Goal: Task Accomplishment & Management: Manage account settings

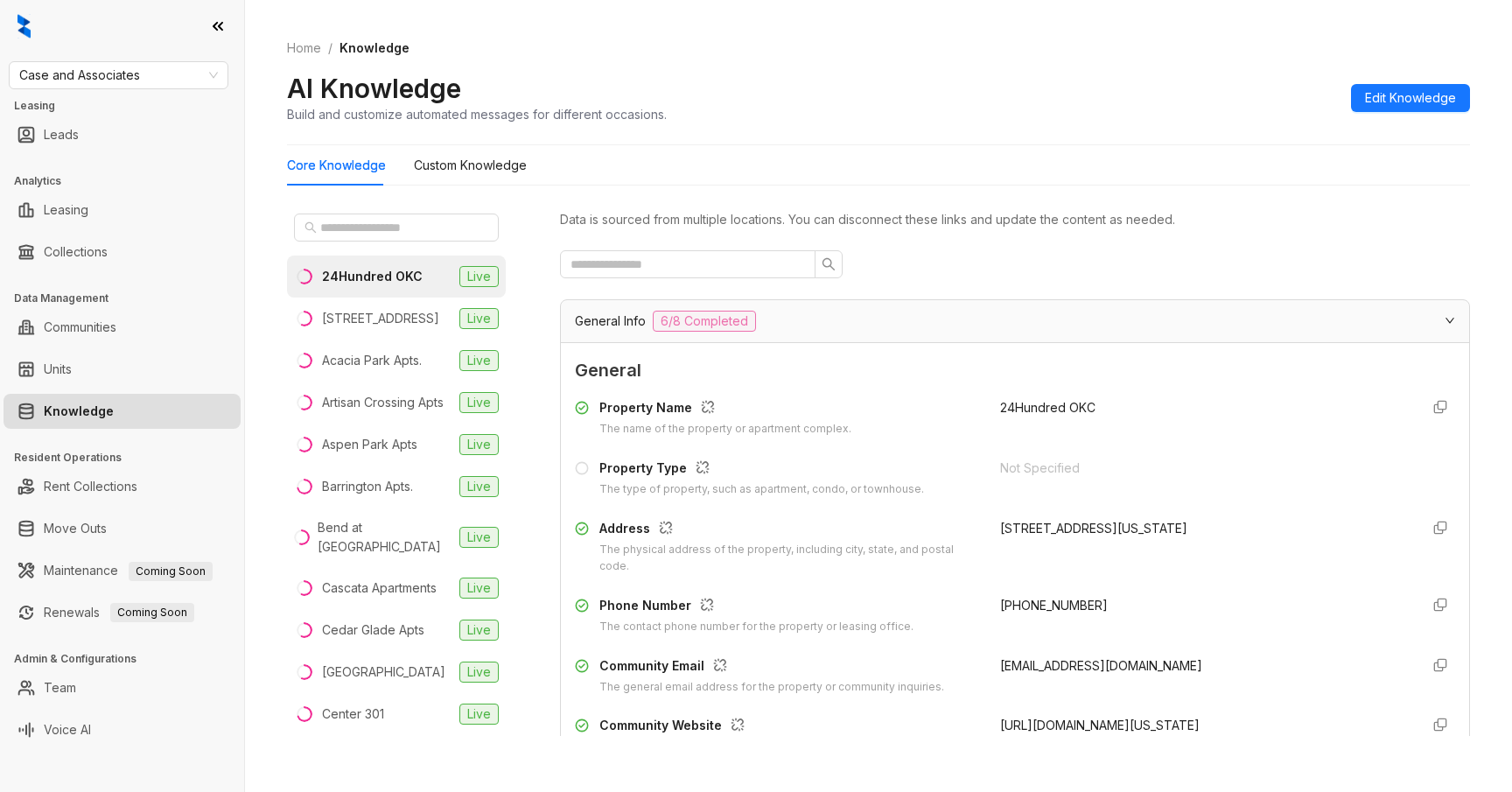
scroll to position [55, 0]
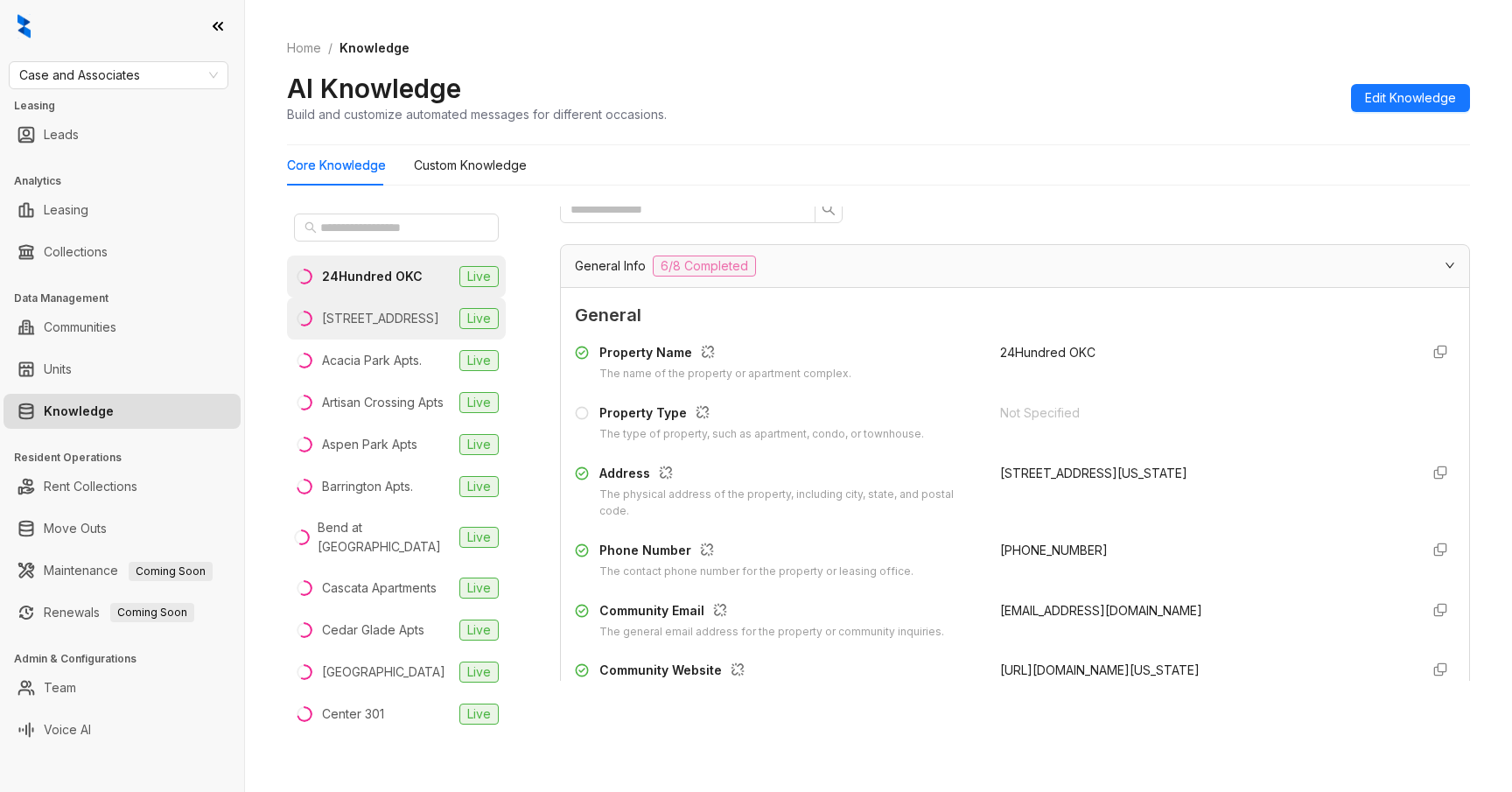
click at [415, 303] on li "97 North Oak Live" at bounding box center [396, 318] width 219 height 42
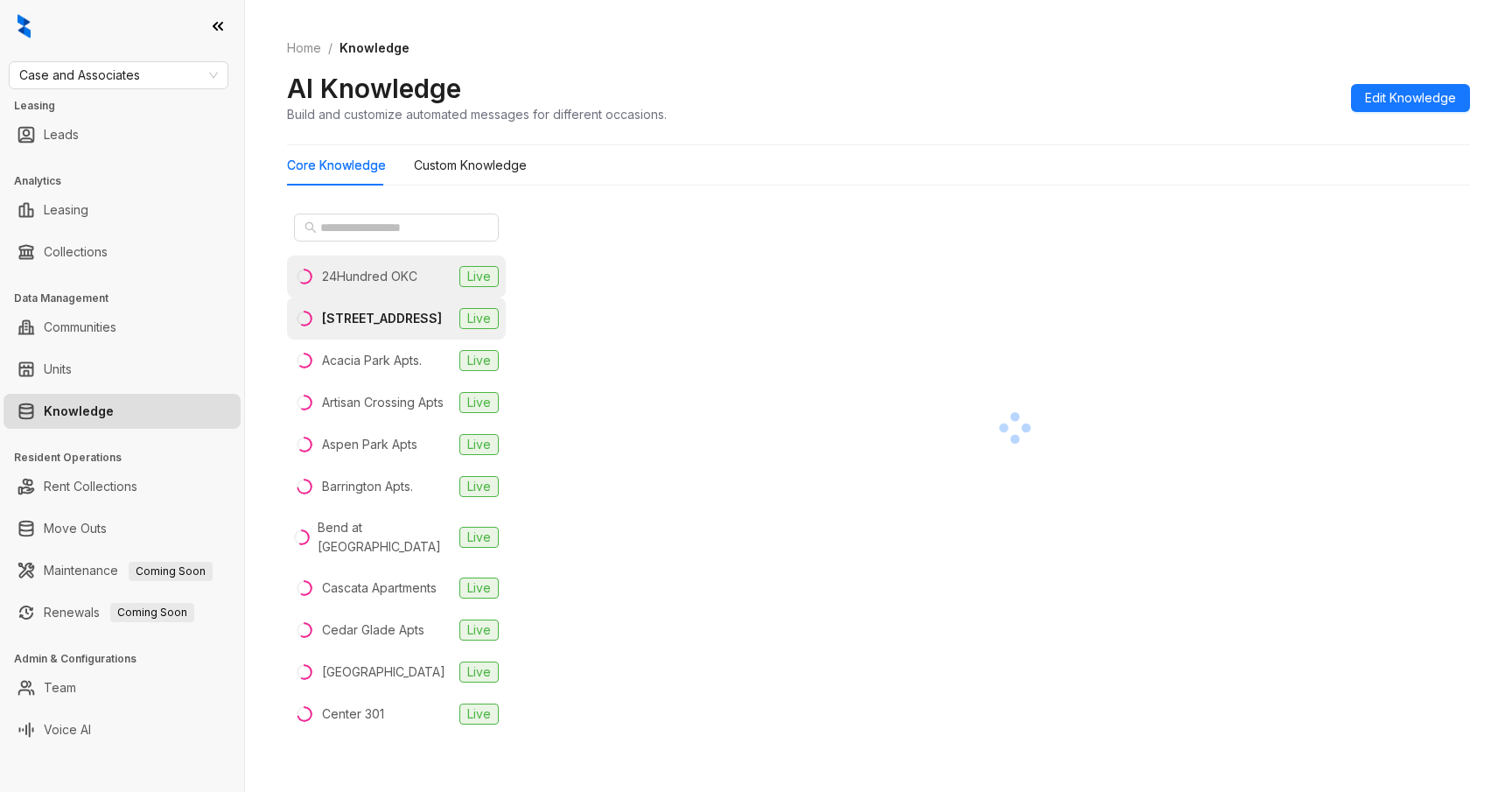
click at [401, 277] on div "24Hundred OKC" at bounding box center [370, 276] width 96 height 19
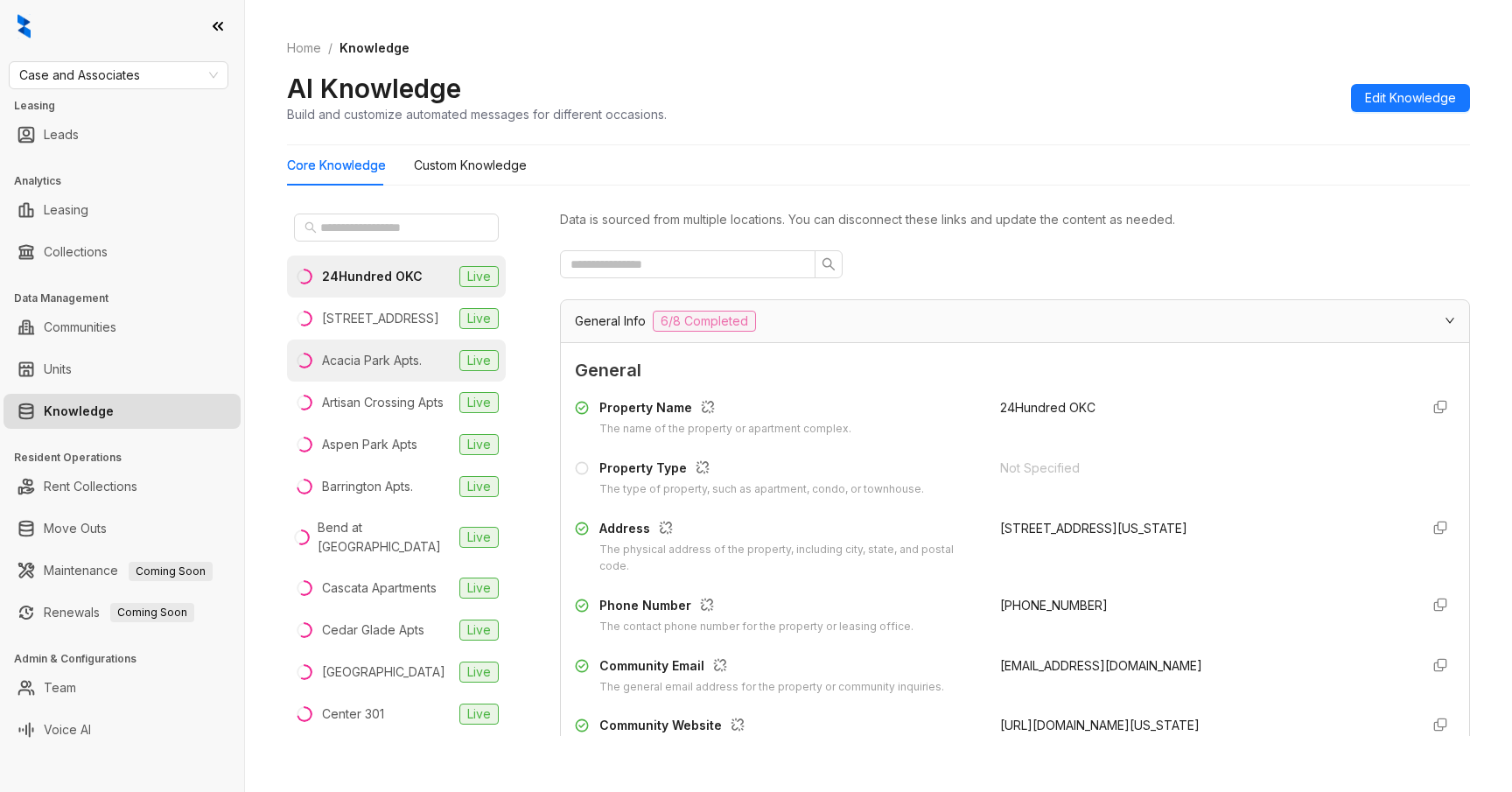
click at [402, 339] on li "Acacia Park Apts. Live" at bounding box center [396, 360] width 219 height 42
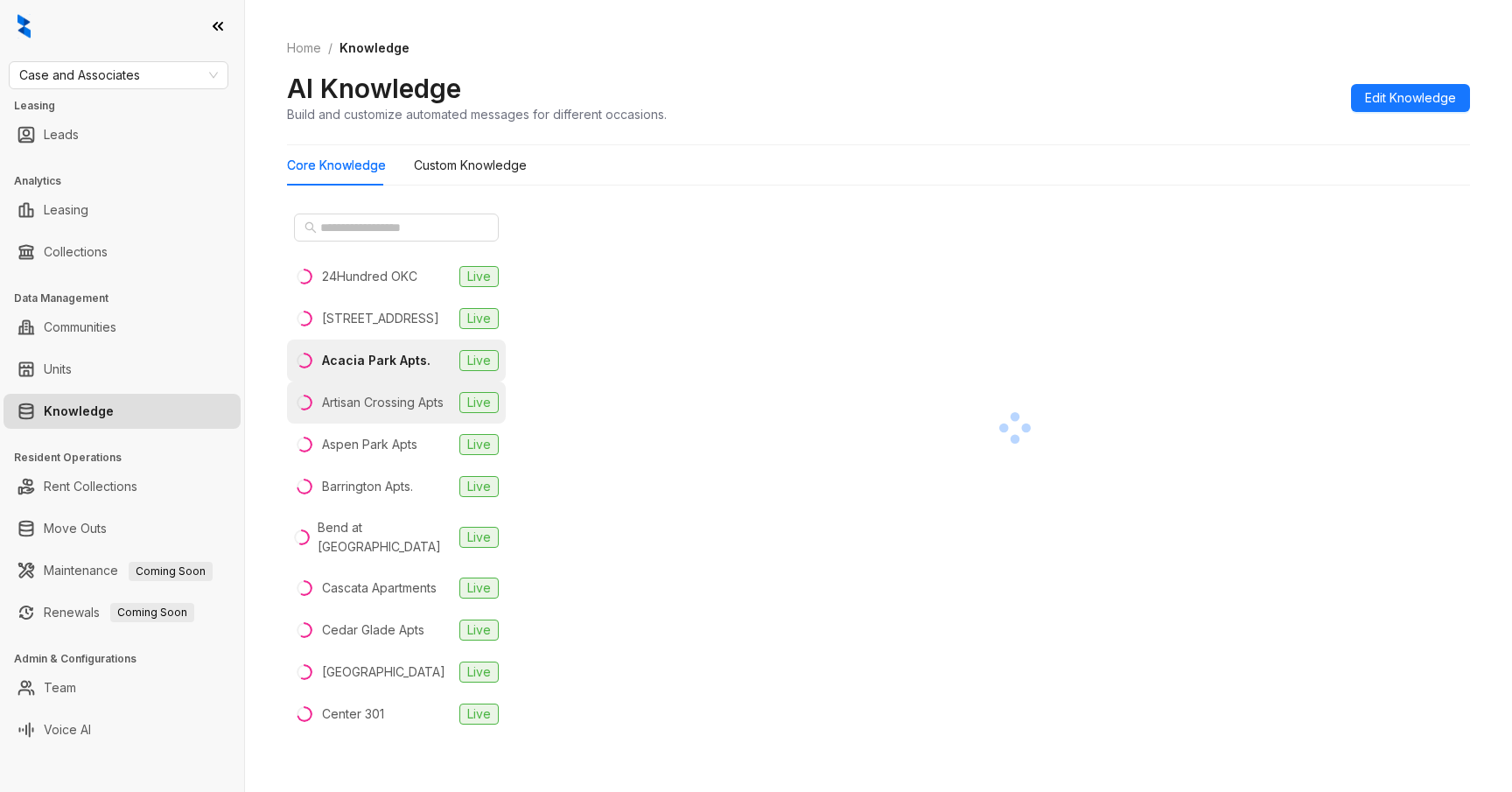
click at [399, 395] on div "Artisan Crossing Apts" at bounding box center [383, 402] width 121 height 19
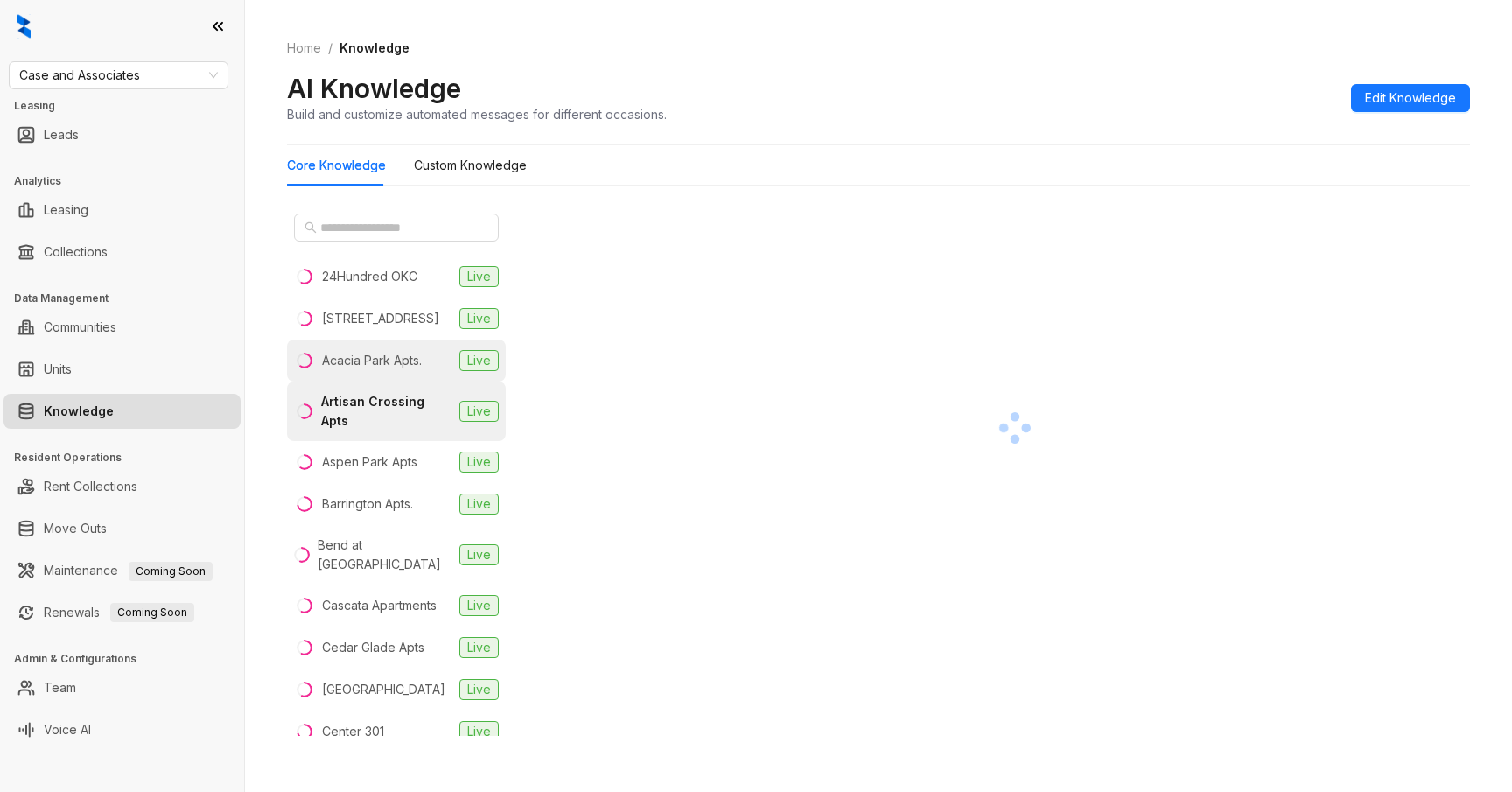
click at [406, 363] on div "Acacia Park Apts." at bounding box center [372, 360] width 100 height 19
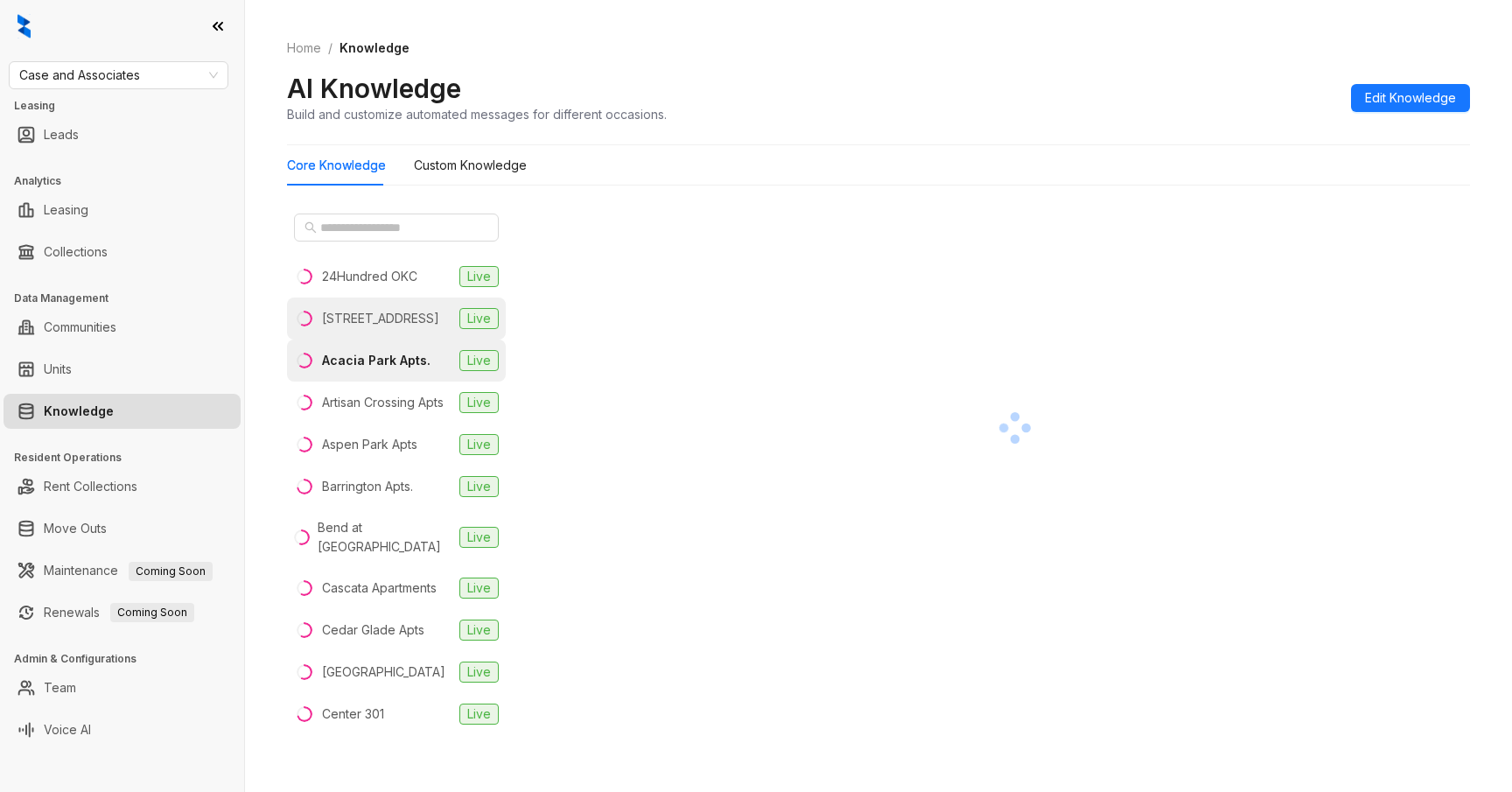
click at [403, 324] on li "97 North Oak Live" at bounding box center [396, 318] width 219 height 42
click at [403, 297] on li "97 North Oak Live" at bounding box center [396, 318] width 219 height 42
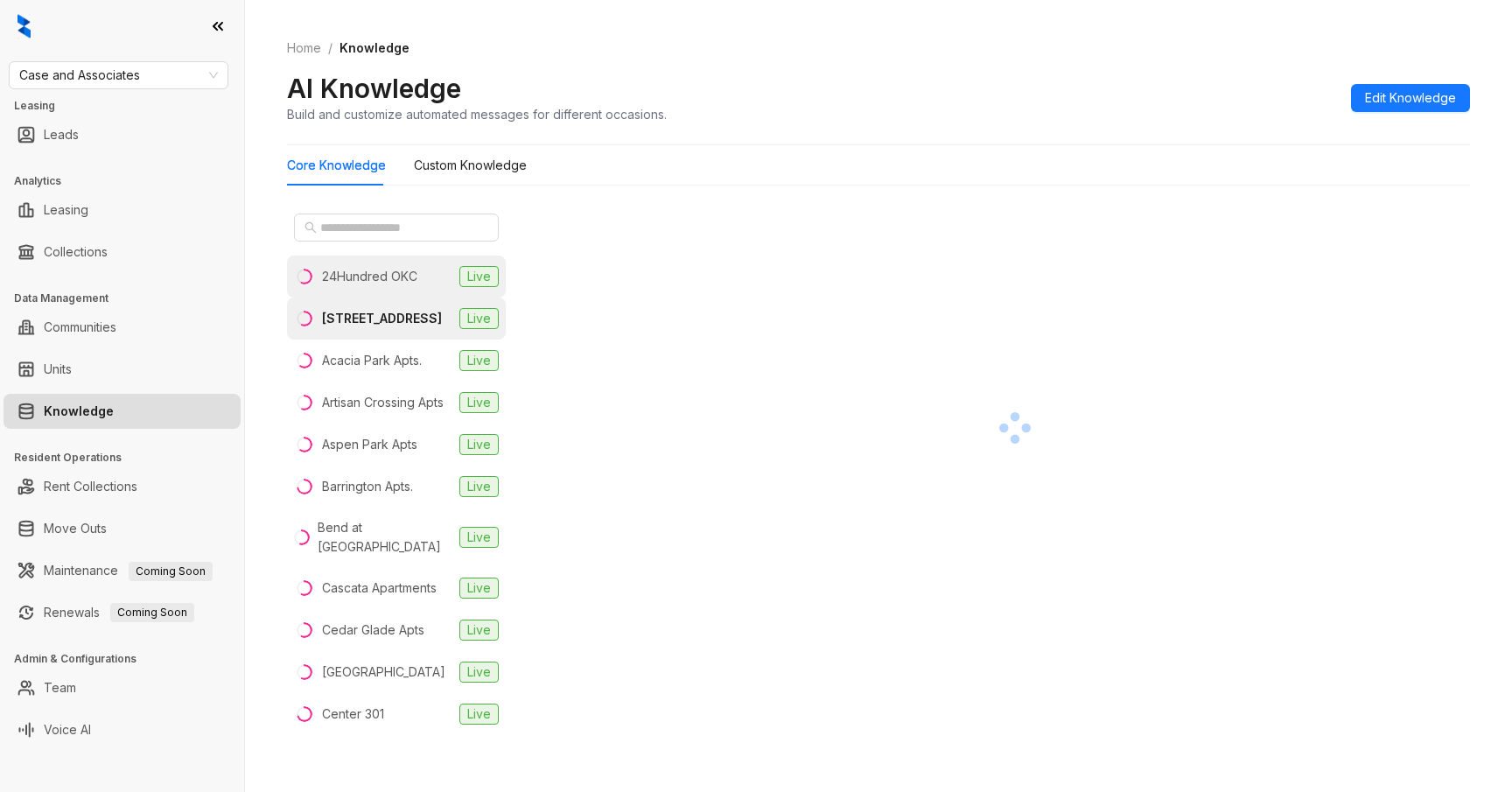
click at [415, 278] on div "24Hundred OKC" at bounding box center [370, 276] width 96 height 19
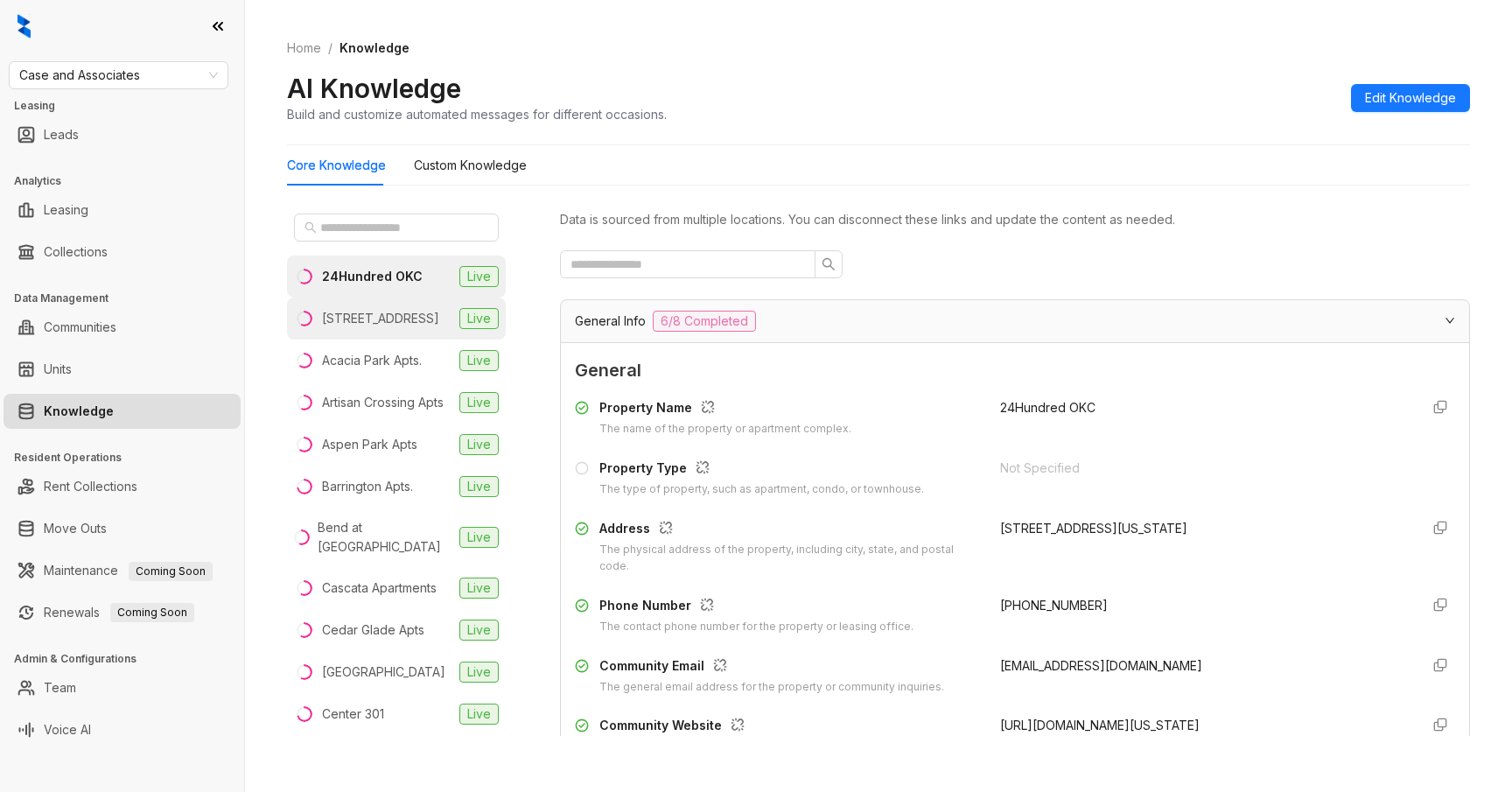
click at [399, 313] on li "97 North Oak Live" at bounding box center [396, 318] width 219 height 42
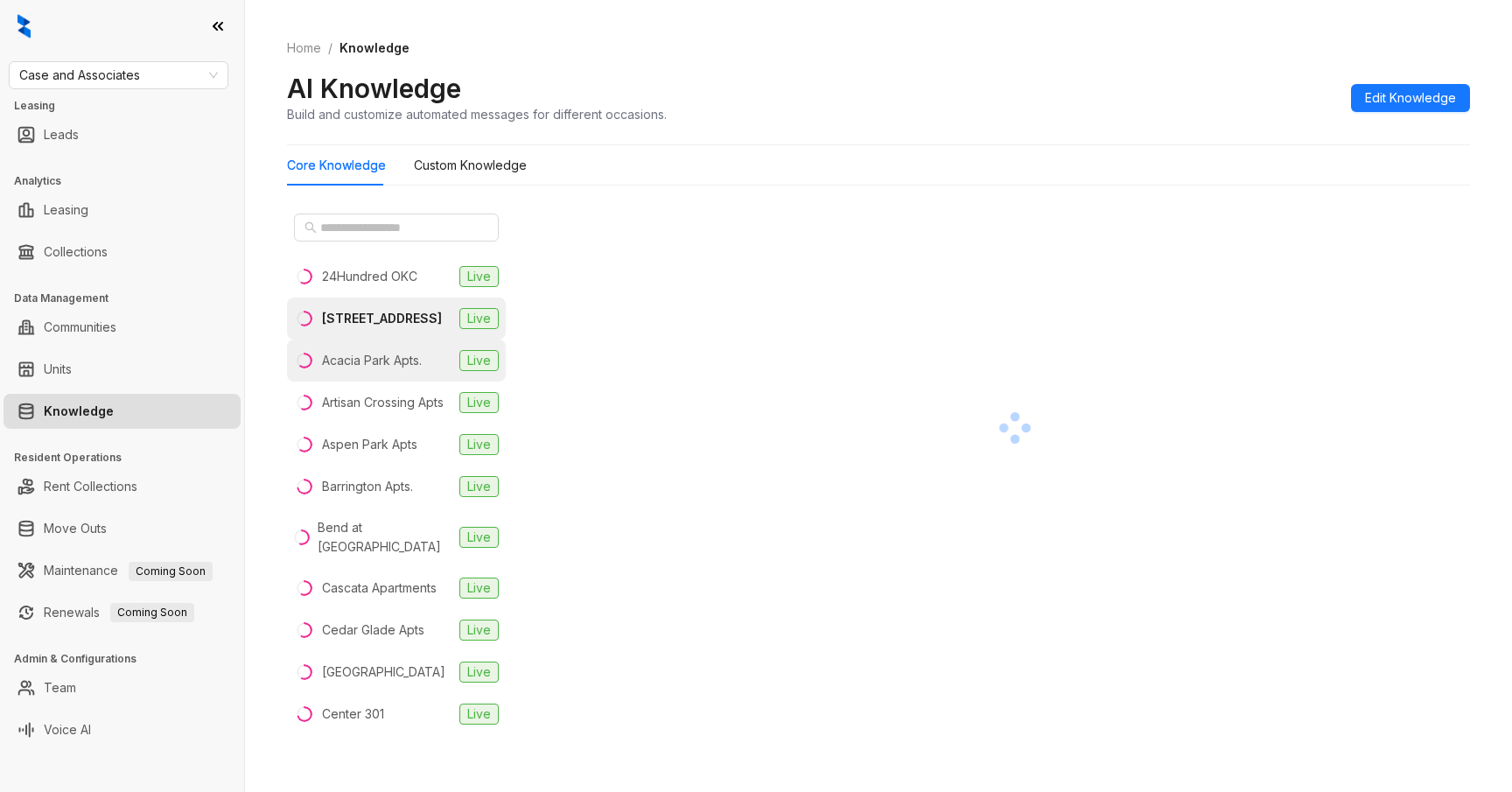
click at [431, 372] on li "Acacia Park Apts. Live" at bounding box center [396, 360] width 219 height 42
click at [418, 316] on li "97 North Oak Live" at bounding box center [396, 318] width 219 height 42
click at [404, 327] on li "97 North Oak Live" at bounding box center [396, 318] width 219 height 42
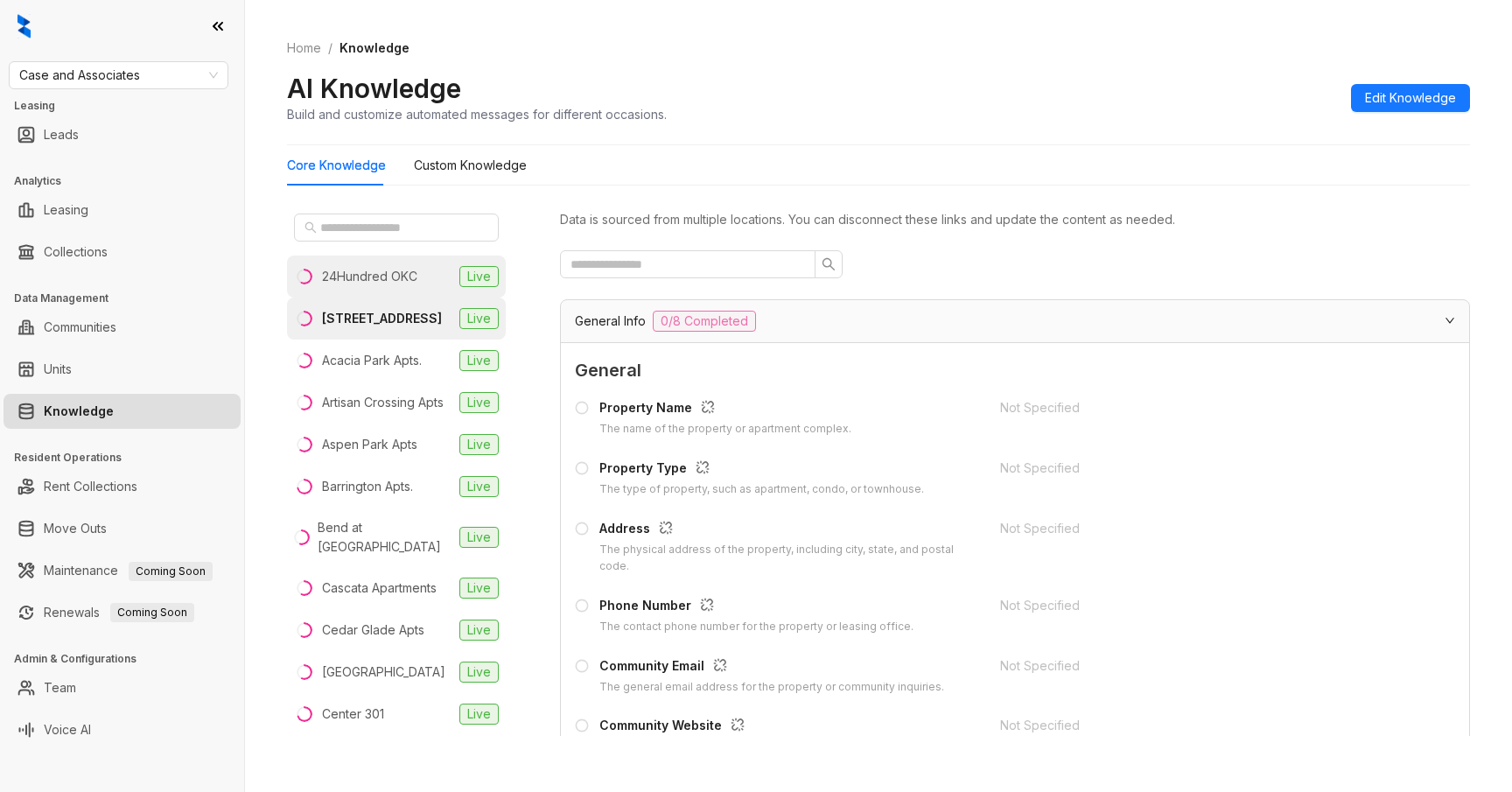
click at [417, 276] on li "24Hundred OKC Live" at bounding box center [396, 277] width 219 height 42
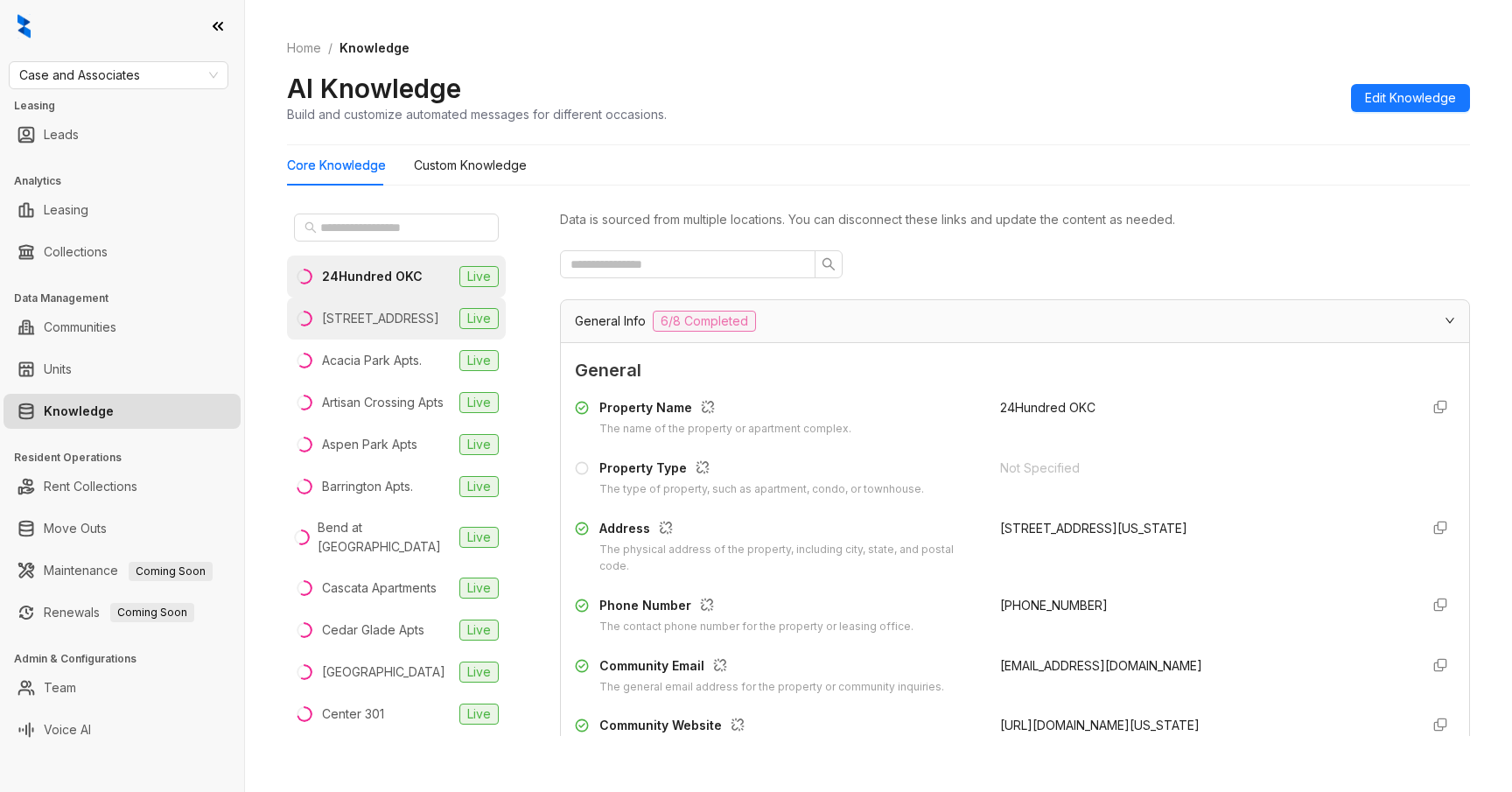
click at [391, 312] on div "[STREET_ADDRESS]" at bounding box center [381, 317] width 117 height 19
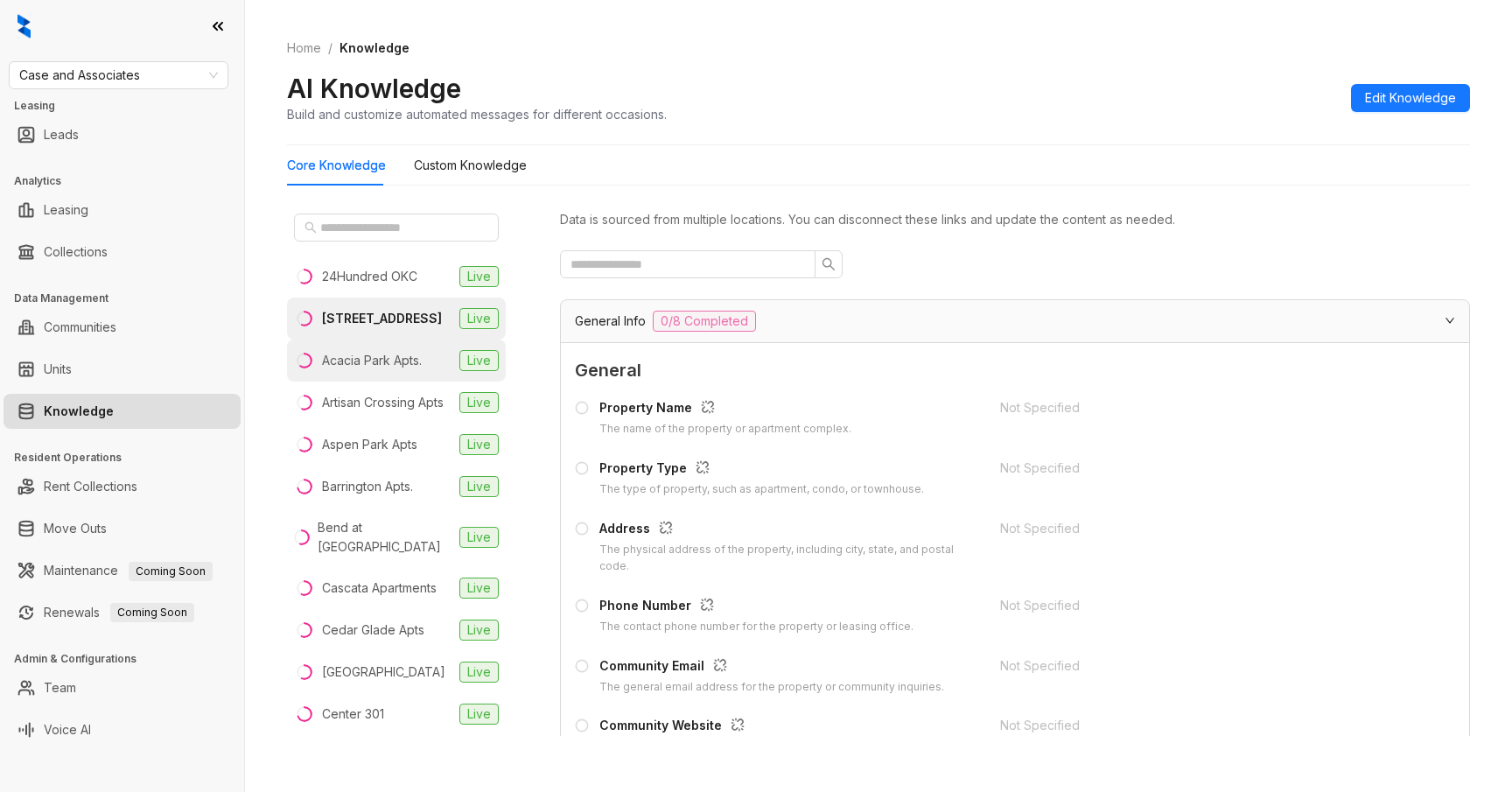
click at [396, 359] on div "Acacia Park Apts." at bounding box center [372, 360] width 100 height 19
click at [412, 313] on li "97 North Oak Live" at bounding box center [396, 318] width 219 height 42
click at [410, 284] on div "24Hundred OKC" at bounding box center [370, 276] width 96 height 19
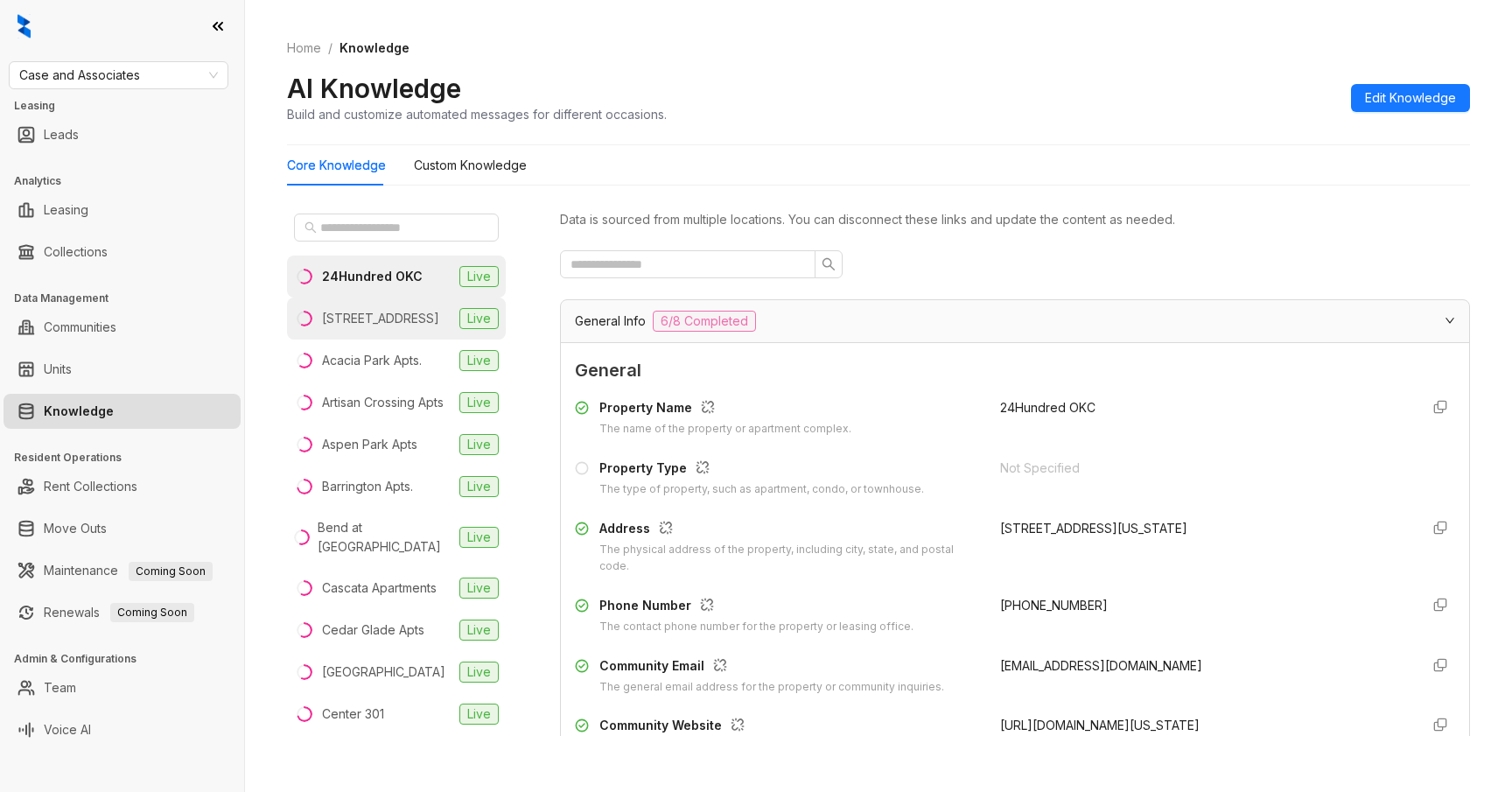
click at [402, 315] on li "97 North Oak Live" at bounding box center [396, 318] width 219 height 42
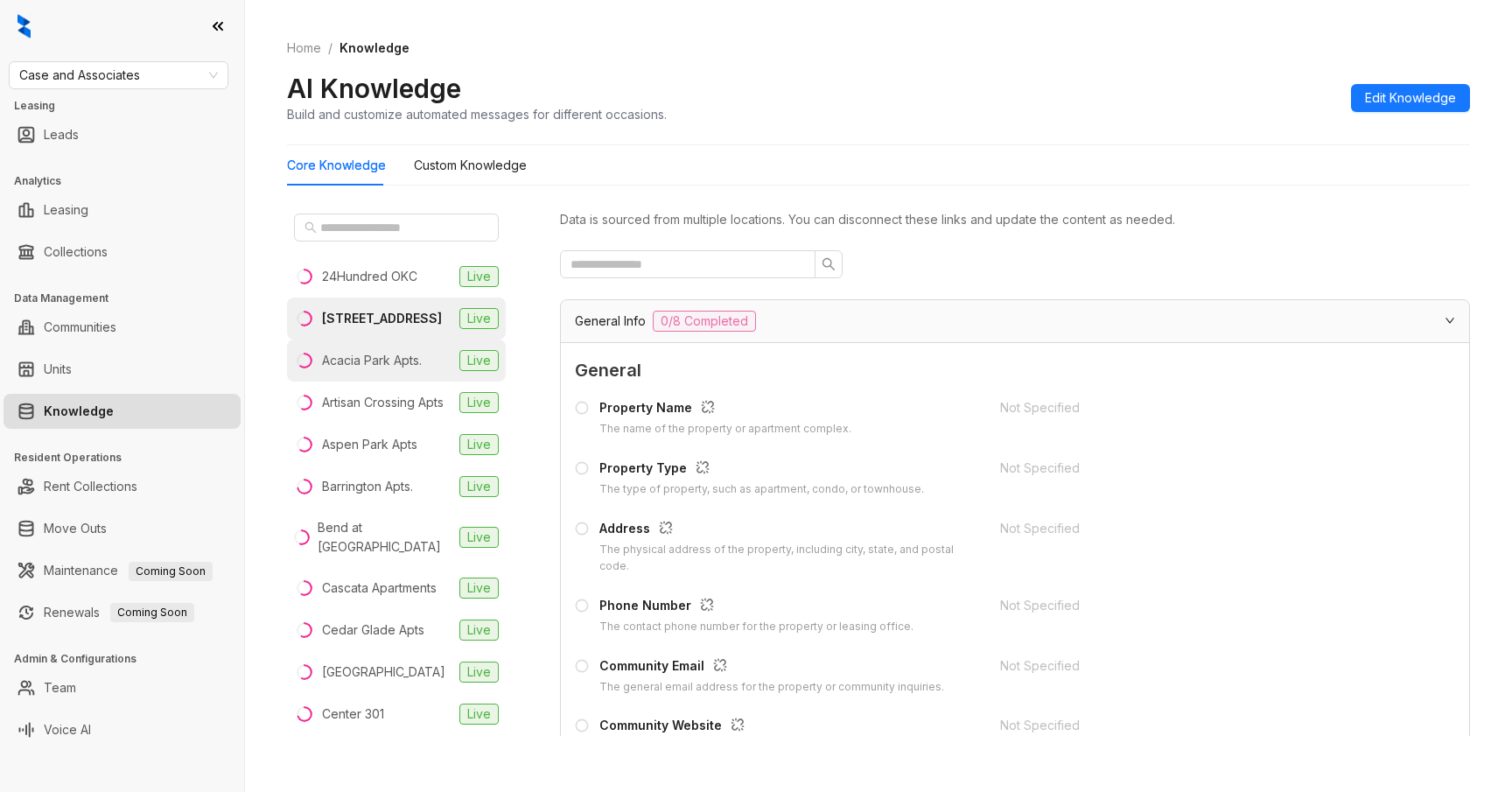
click at [422, 368] on div "Acacia Park Apts." at bounding box center [372, 360] width 100 height 19
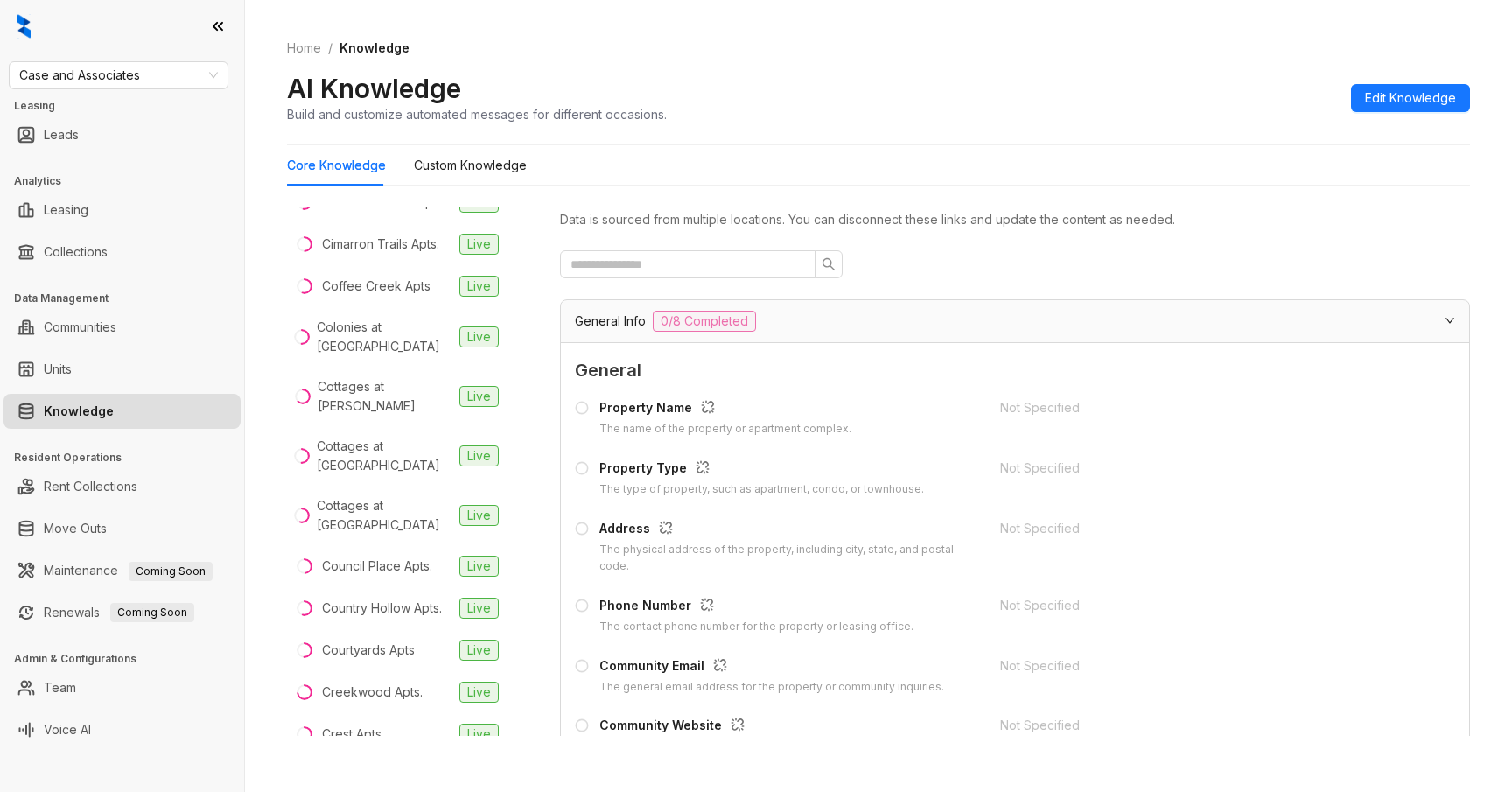
scroll to position [517, 0]
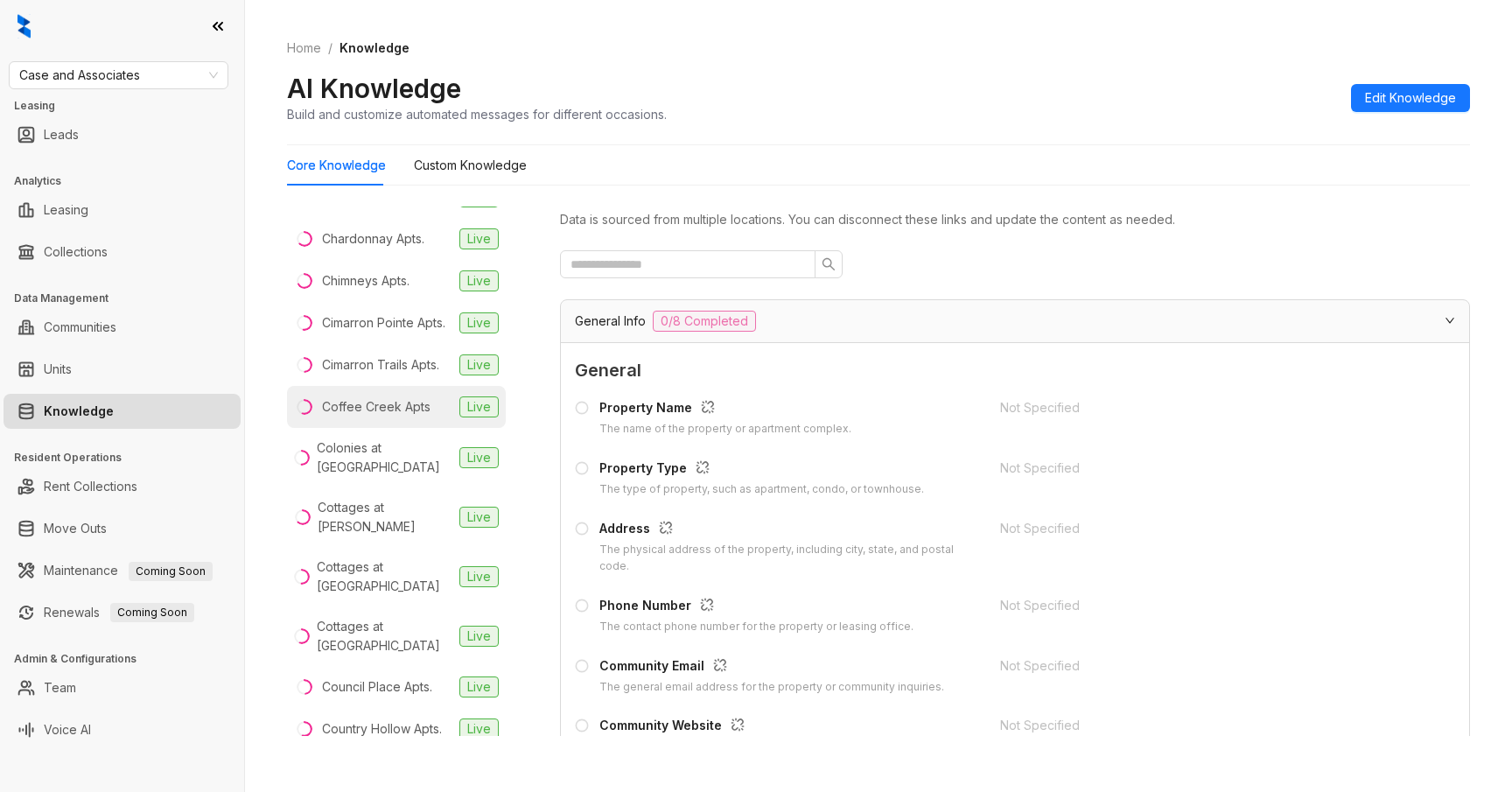
click at [429, 387] on li "Coffee Creek Apts Live" at bounding box center [396, 407] width 219 height 42
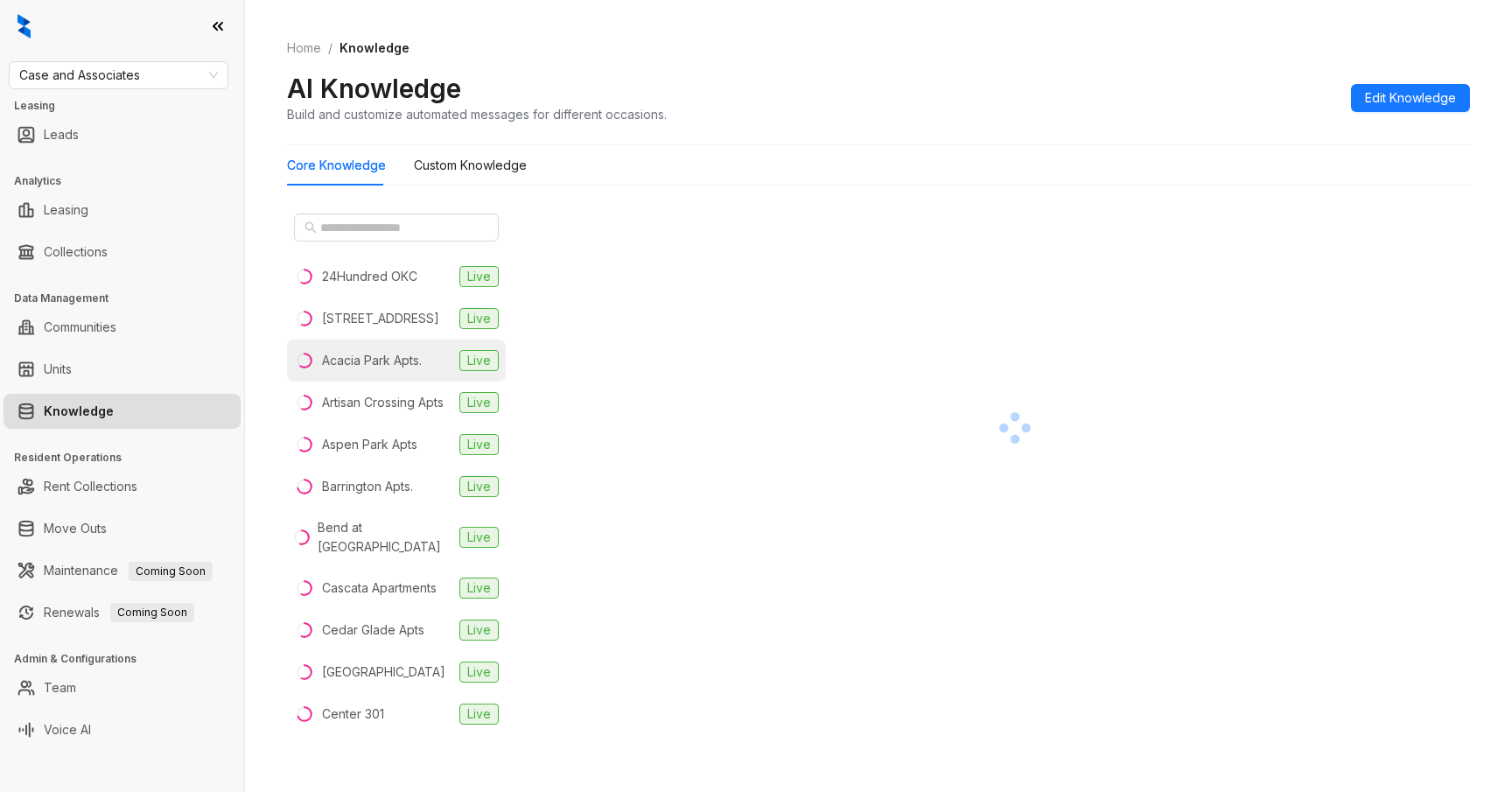
click at [421, 360] on div "Acacia Park Apts." at bounding box center [372, 360] width 100 height 19
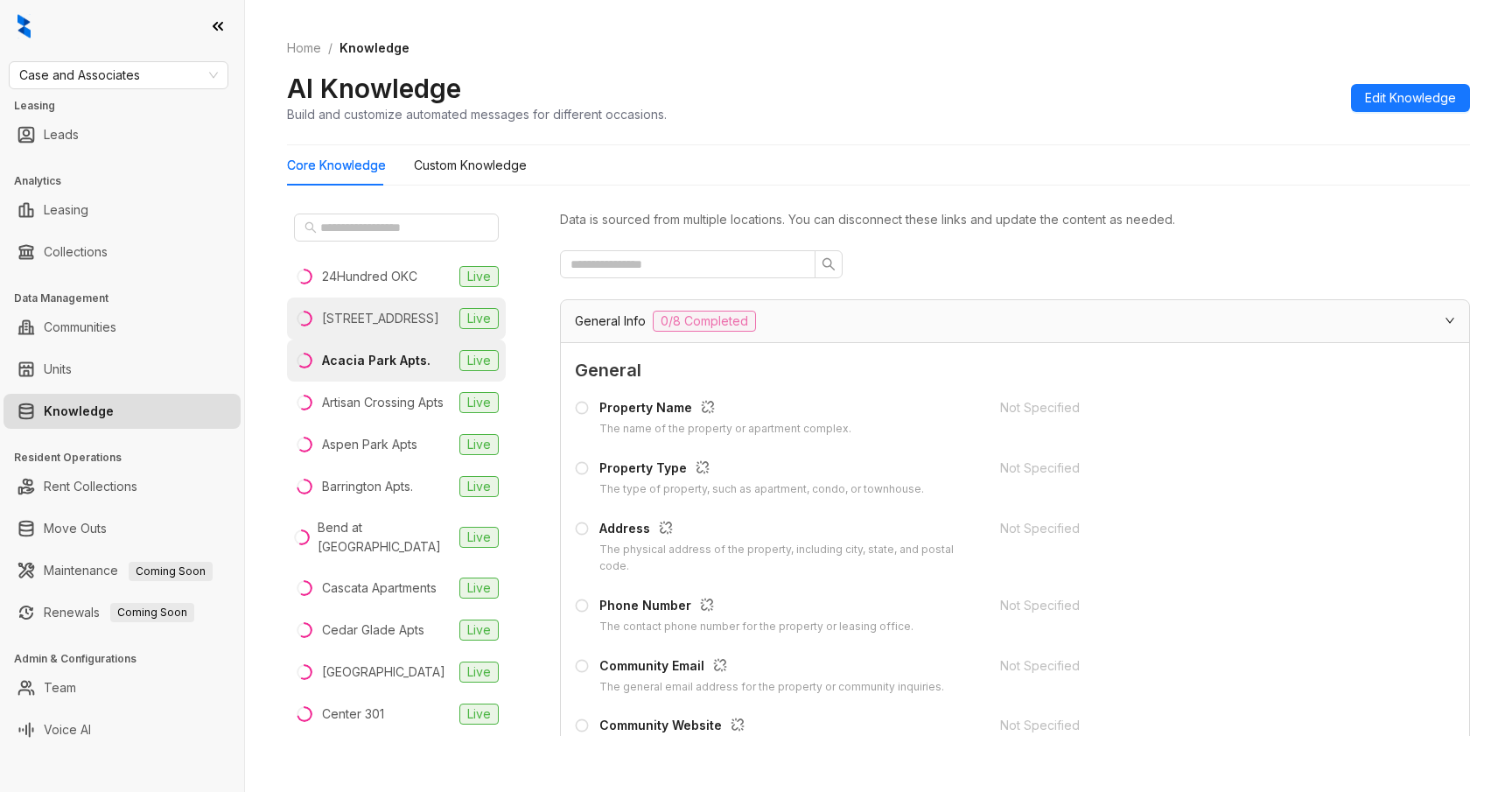
click at [419, 325] on li "97 North Oak Live" at bounding box center [396, 318] width 219 height 42
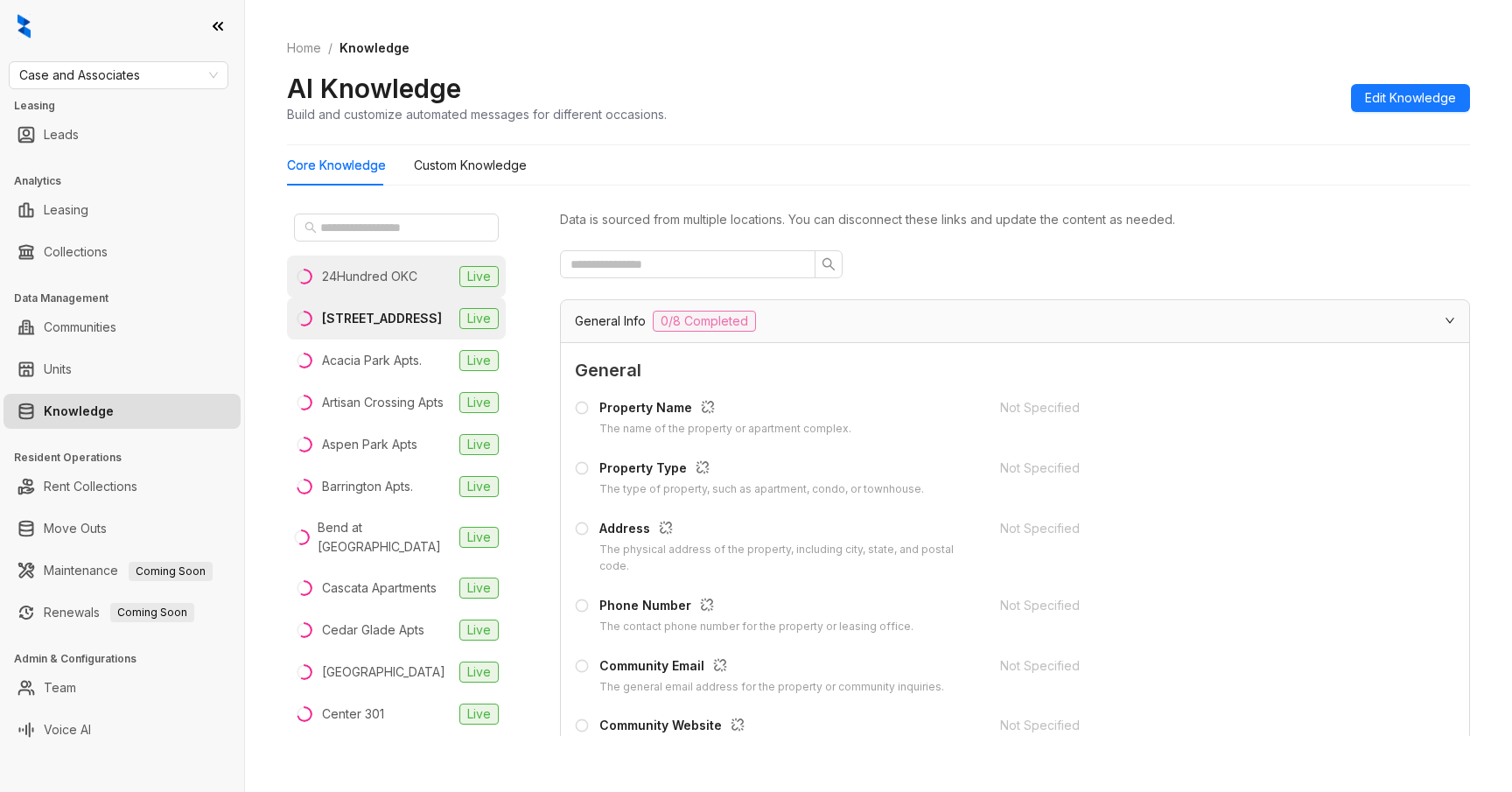
click at [409, 284] on div "24Hundred OKC" at bounding box center [370, 276] width 96 height 19
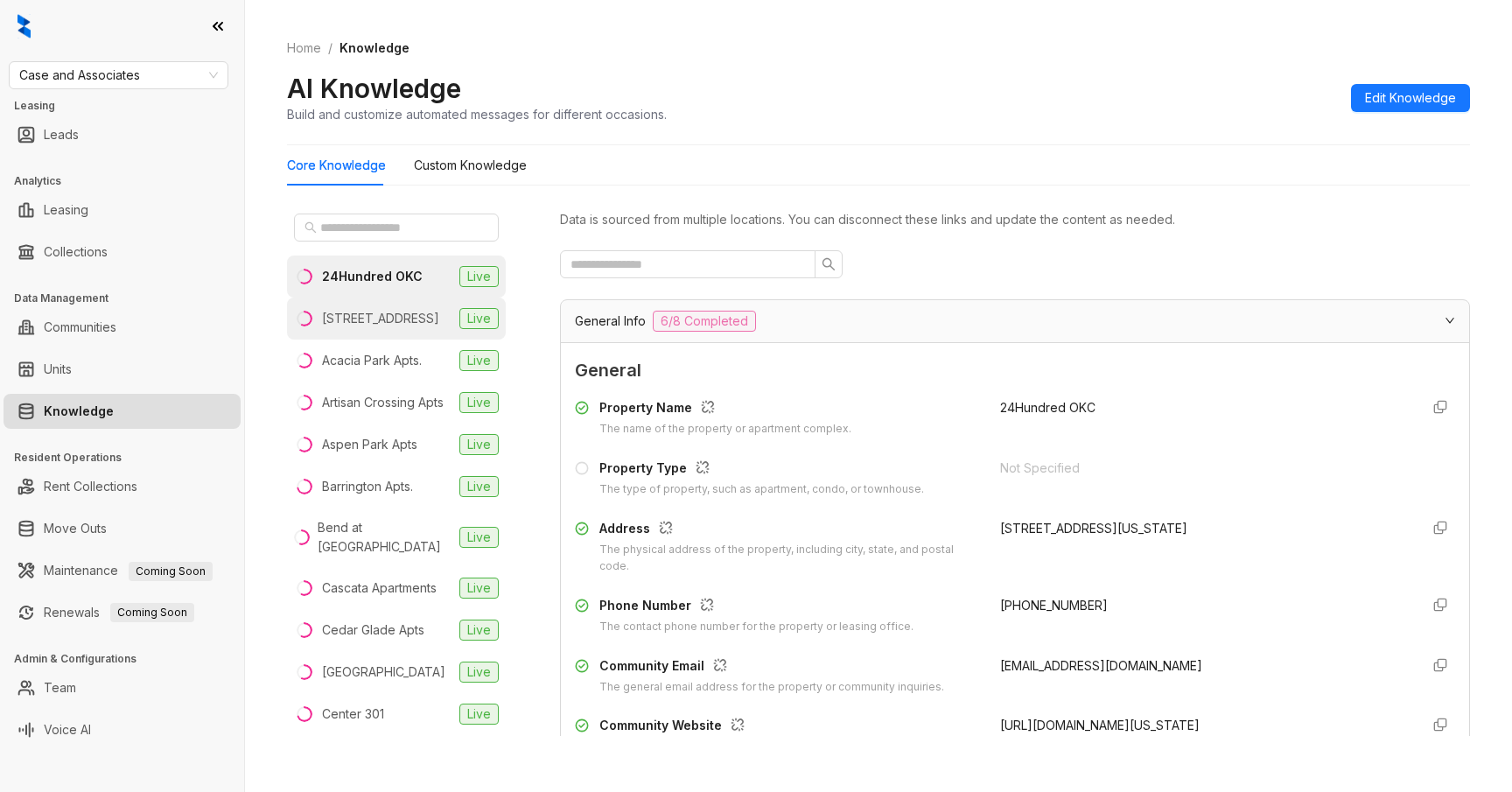
click at [402, 317] on li "97 North Oak Live" at bounding box center [396, 318] width 219 height 42
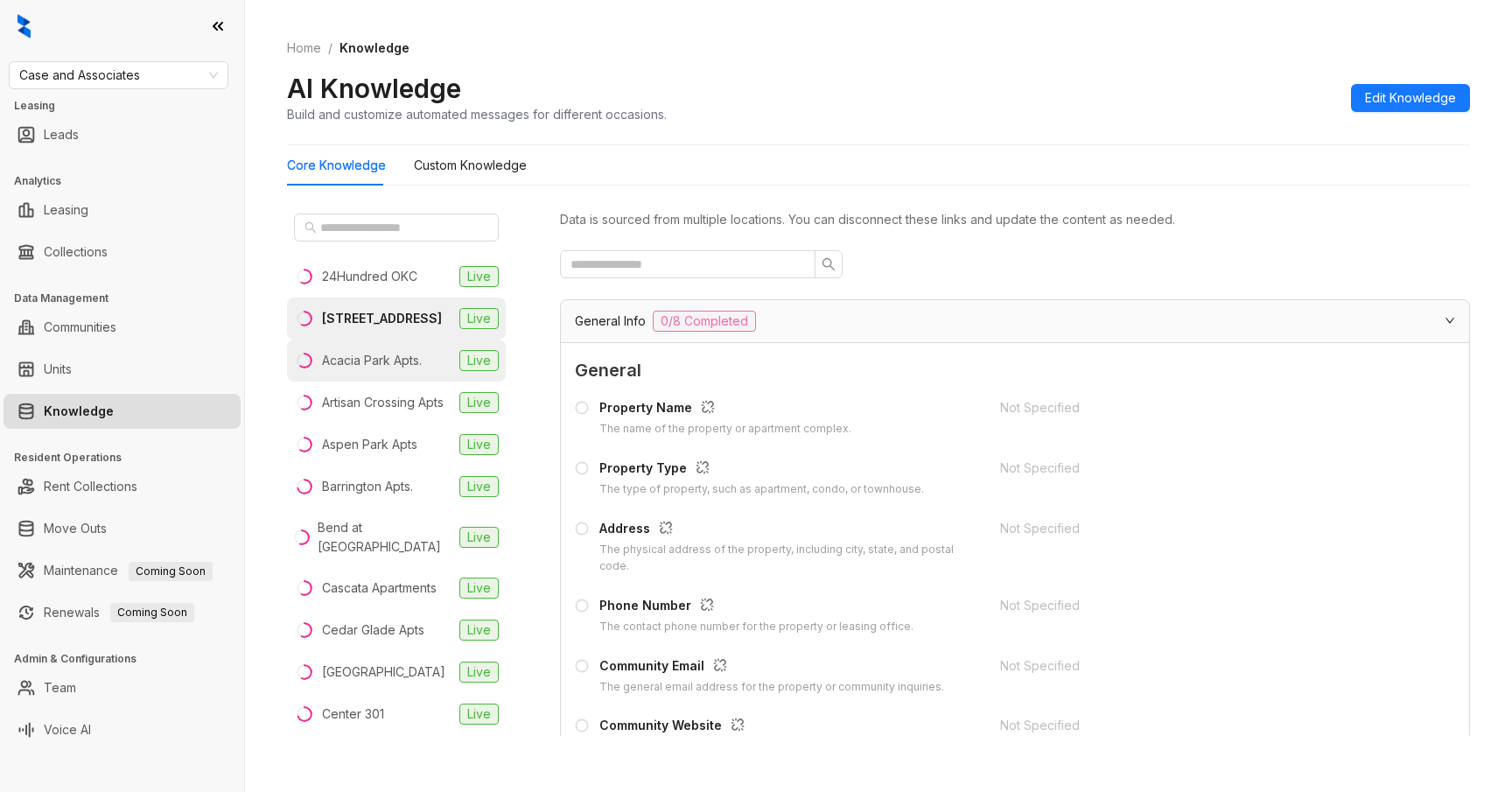
click at [408, 360] on div "Acacia Park Apts." at bounding box center [372, 360] width 100 height 19
click at [422, 319] on li "97 North Oak Live" at bounding box center [396, 318] width 219 height 42
click at [432, 283] on li "24Hundred OKC Live" at bounding box center [396, 277] width 219 height 42
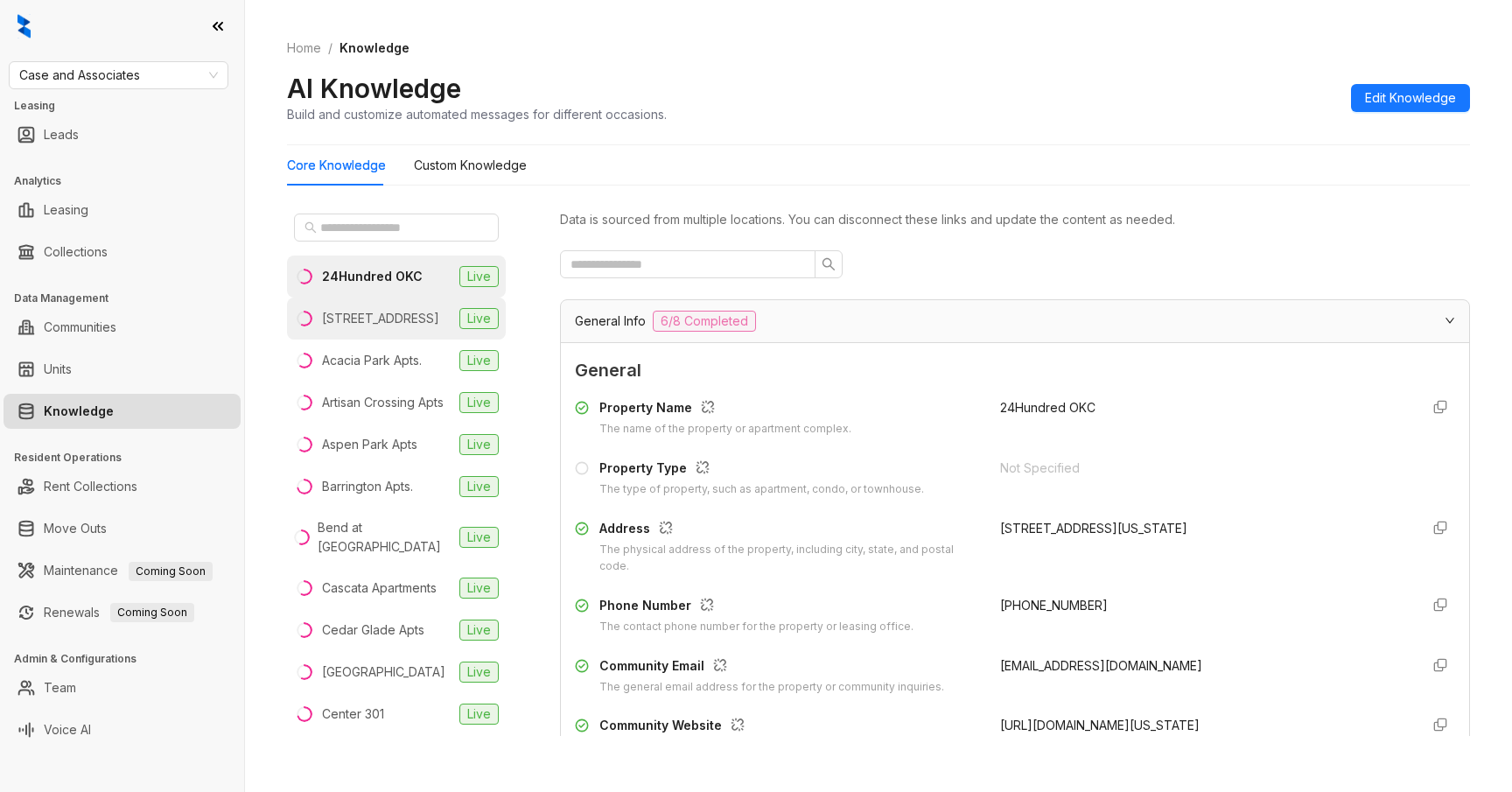
click at [430, 325] on li "97 North Oak Live" at bounding box center [396, 318] width 219 height 42
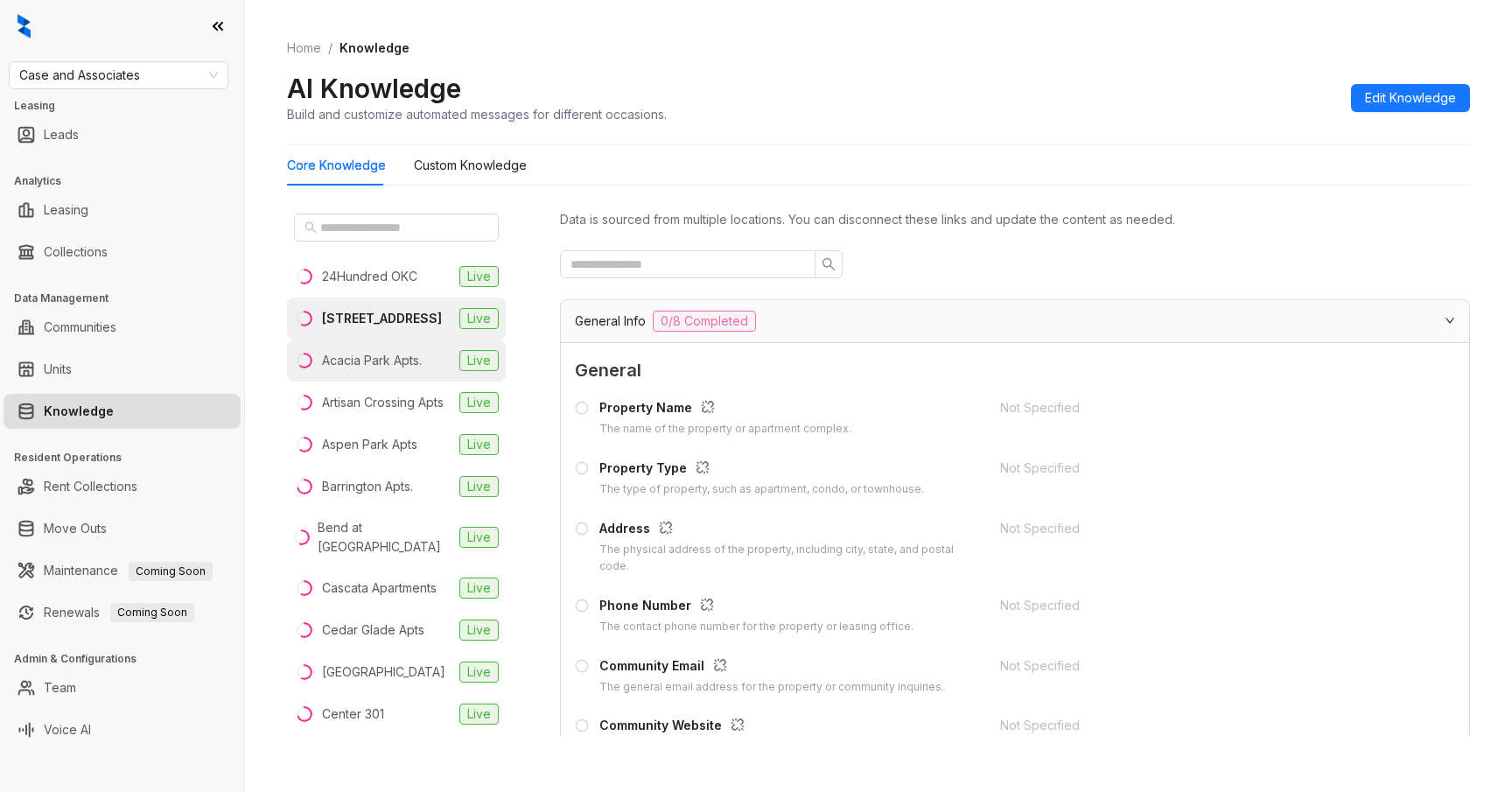
click at [417, 365] on div "Acacia Park Apts." at bounding box center [372, 360] width 100 height 19
click at [407, 402] on div "Artisan Crossing Apts" at bounding box center [383, 402] width 121 height 19
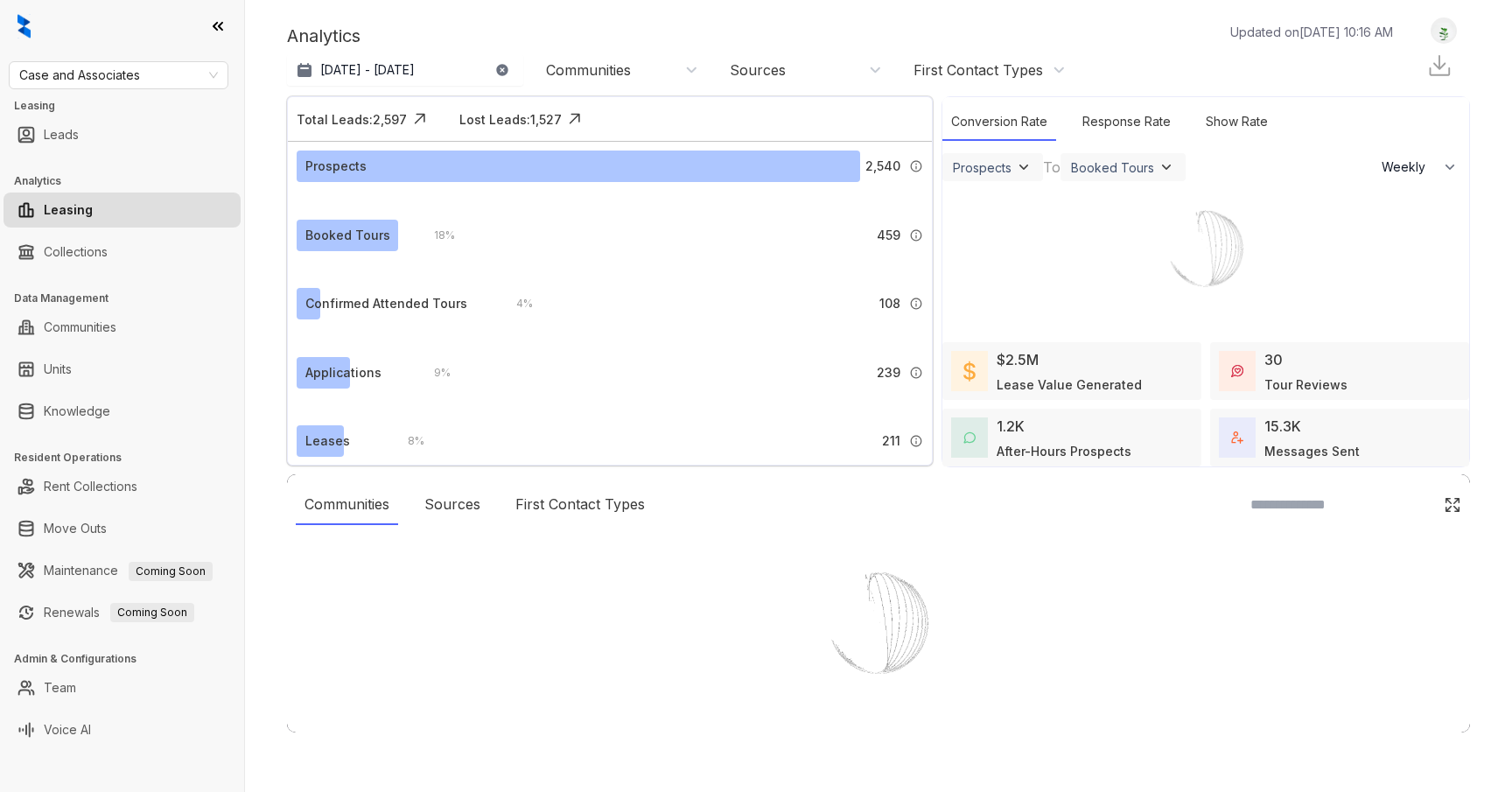
select select "******"
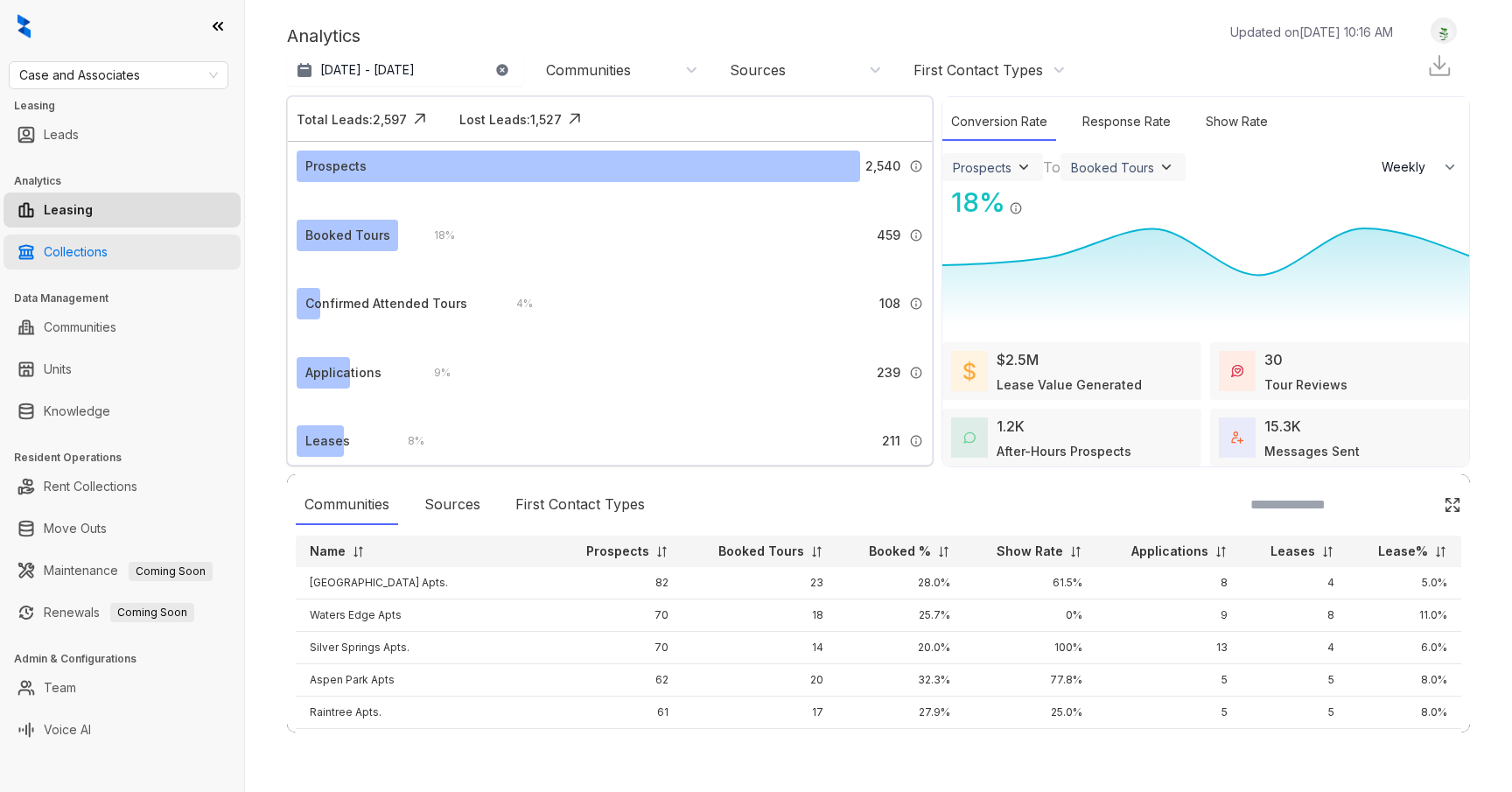
click at [108, 261] on link "Collections" at bounding box center [76, 252] width 64 height 35
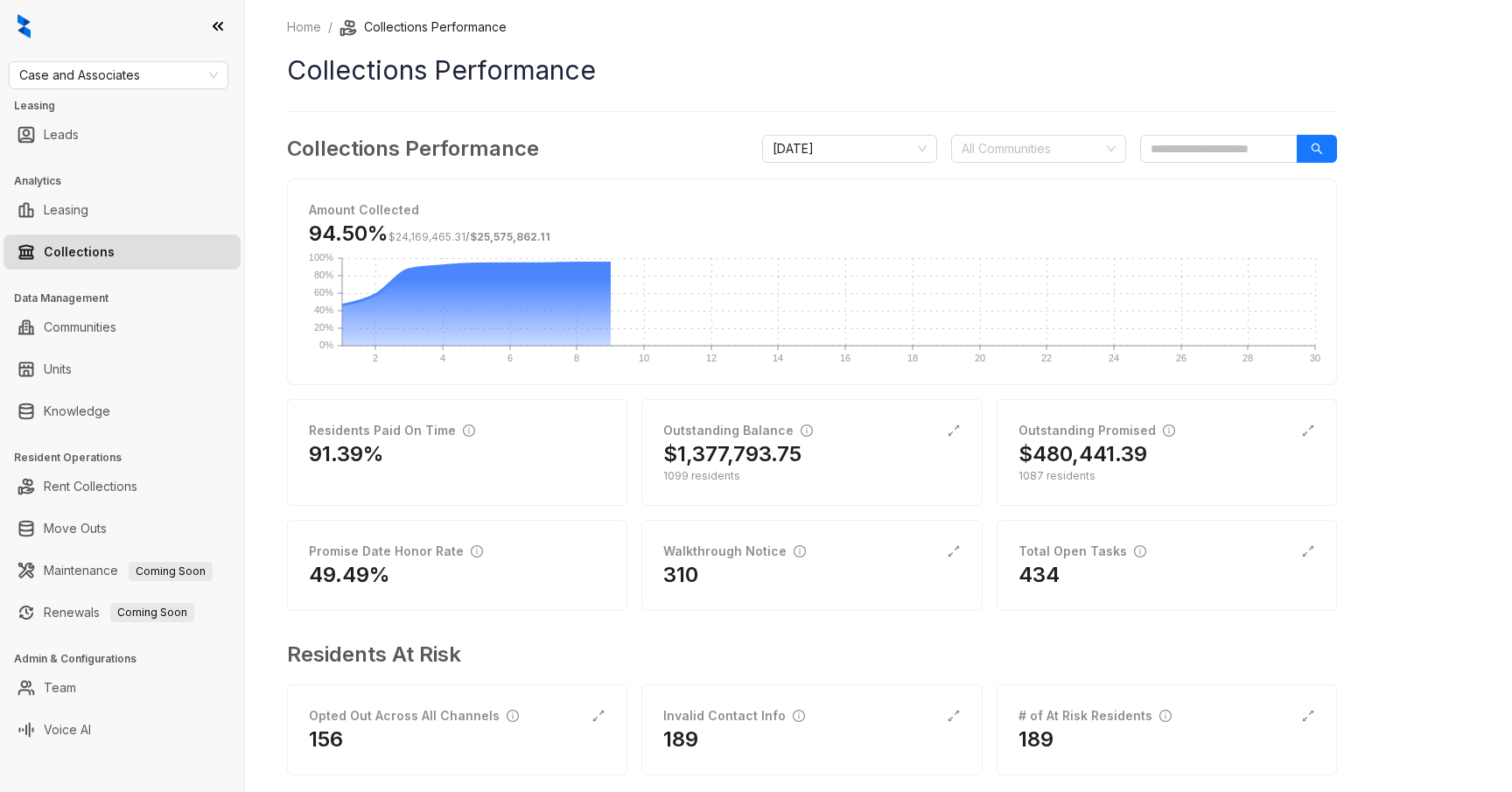
click at [151, 55] on div "Case and Associates Leasing Leads Analytics Leasing Collections Data Management…" at bounding box center [121, 396] width 244 height 792
click at [137, 69] on span "Case and Associates" at bounding box center [118, 75] width 199 height 26
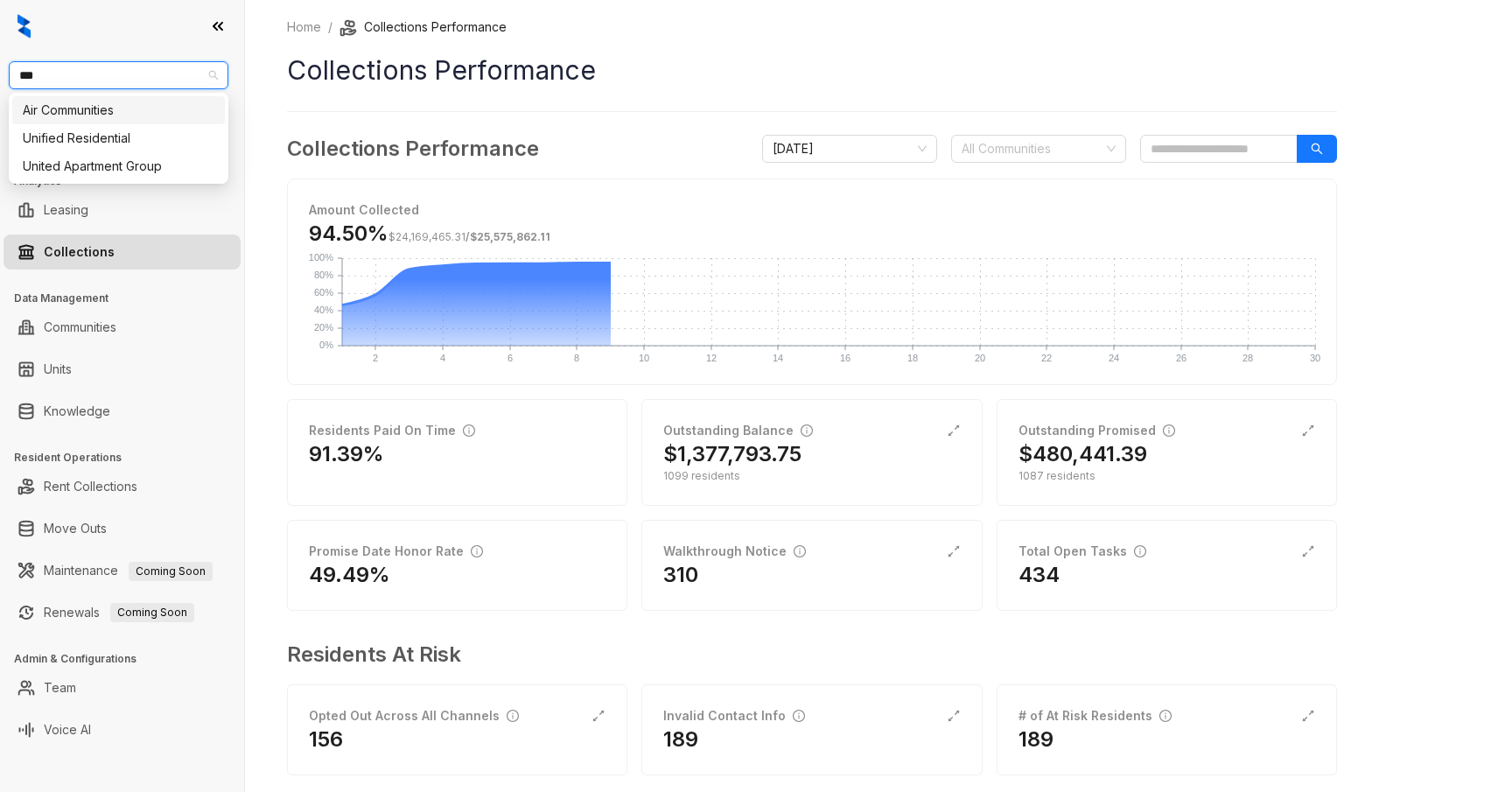
type input "****"
click at [142, 133] on div "United Apartment Group" at bounding box center [118, 137] width 192 height 19
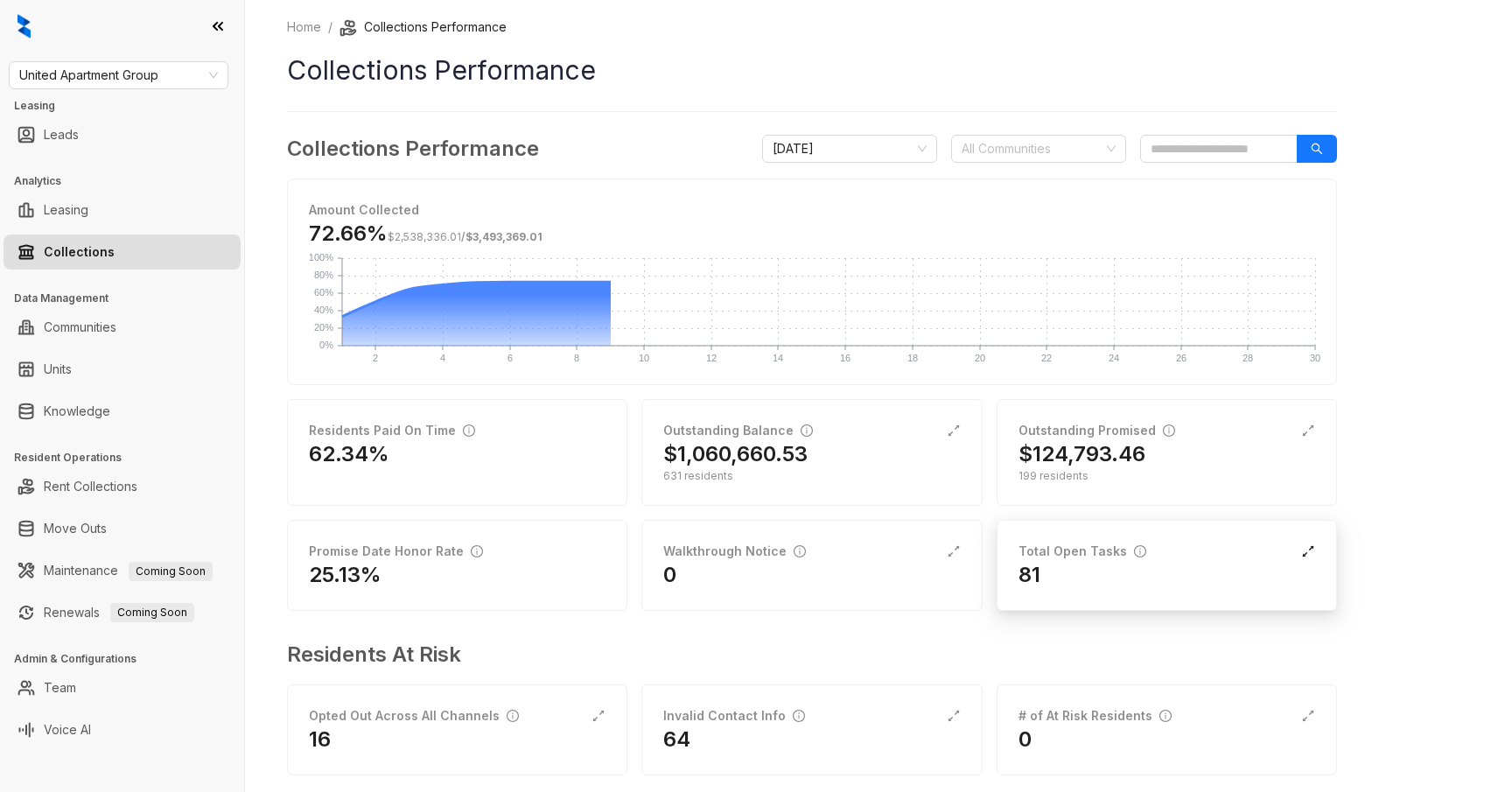
click at [1311, 549] on icon "expand-alt" at bounding box center [1309, 551] width 14 height 14
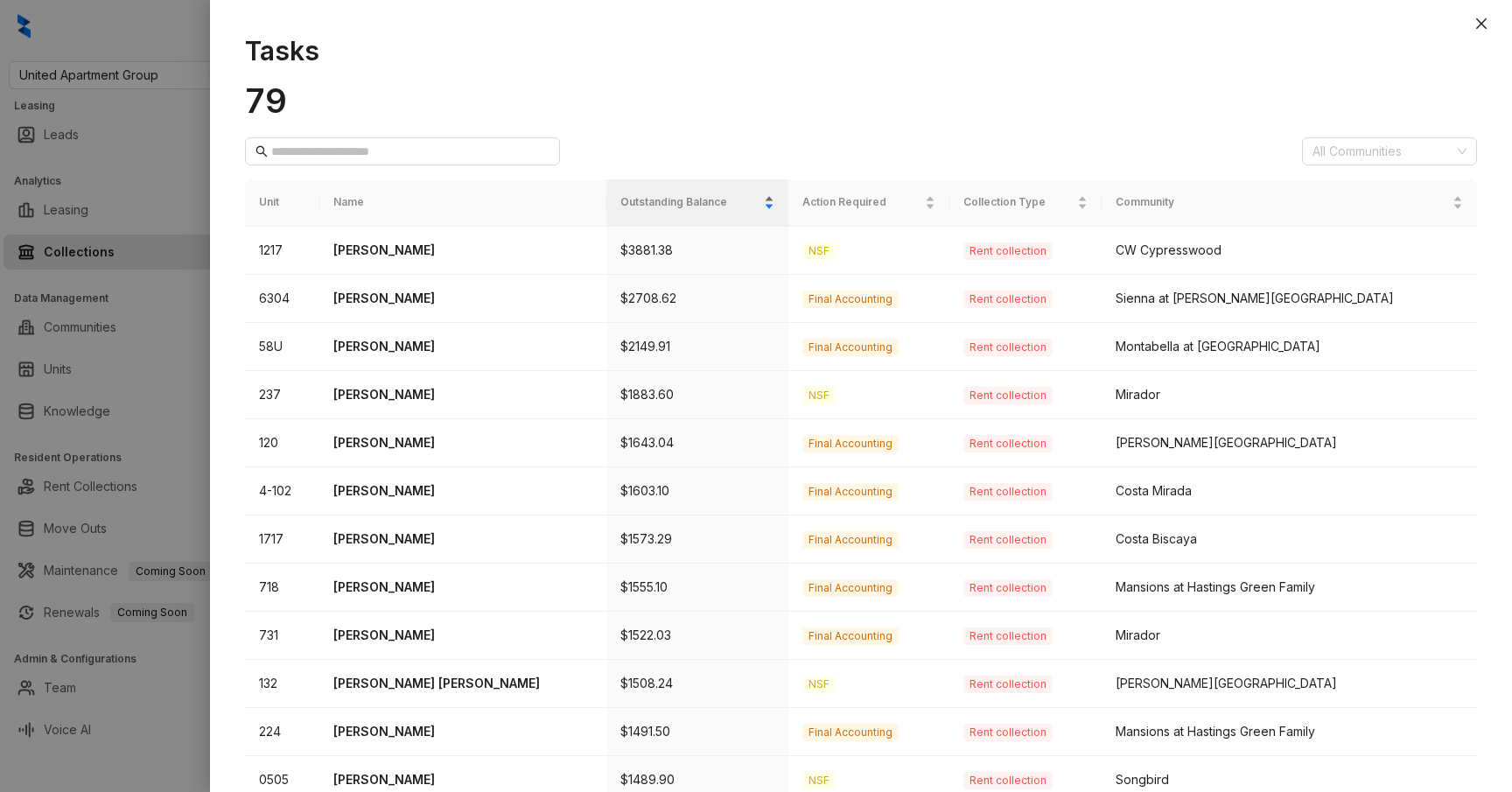
click at [728, 206] on span "Outstanding Balance" at bounding box center [690, 202] width 140 height 17
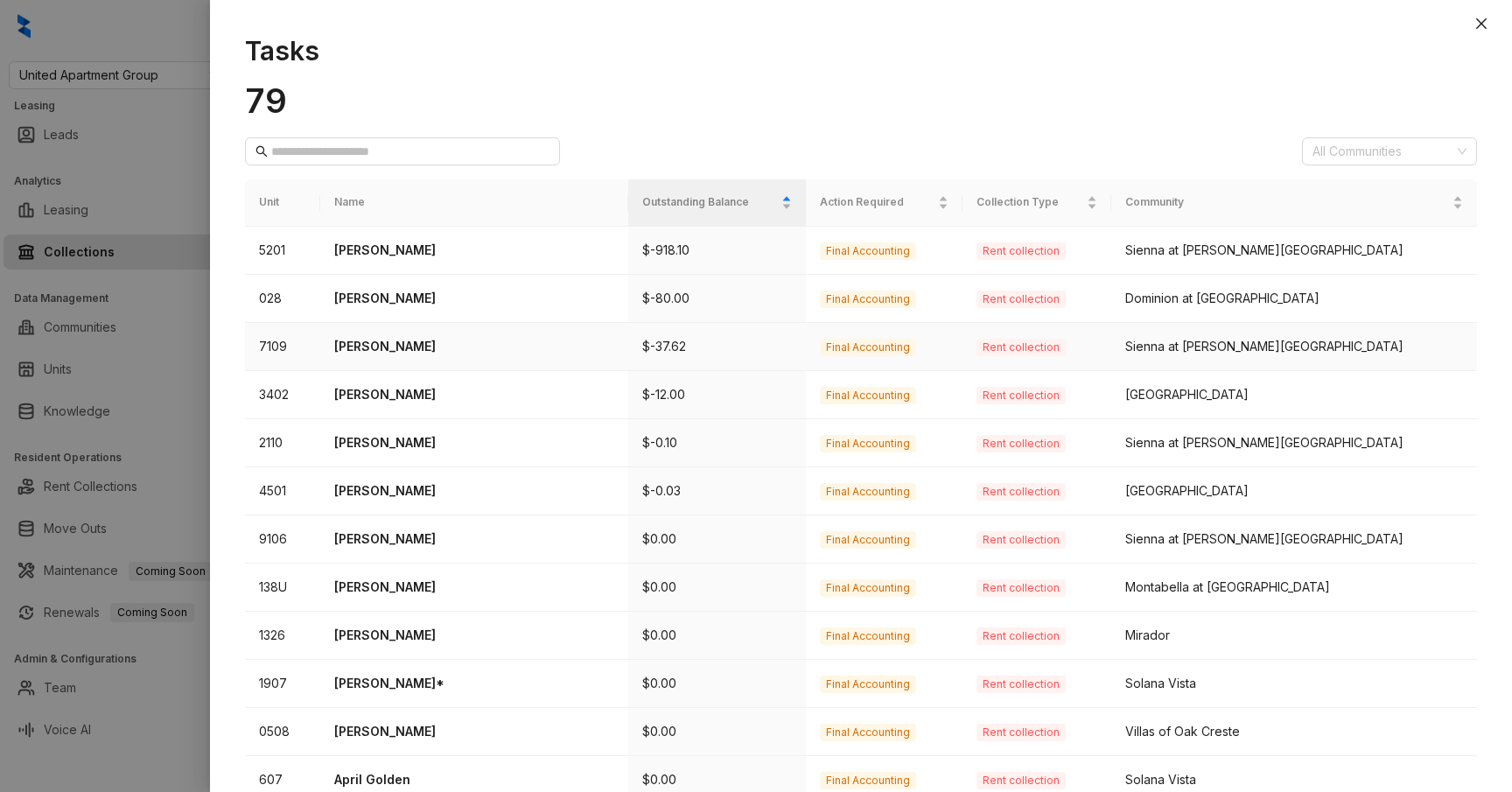
scroll to position [456, 0]
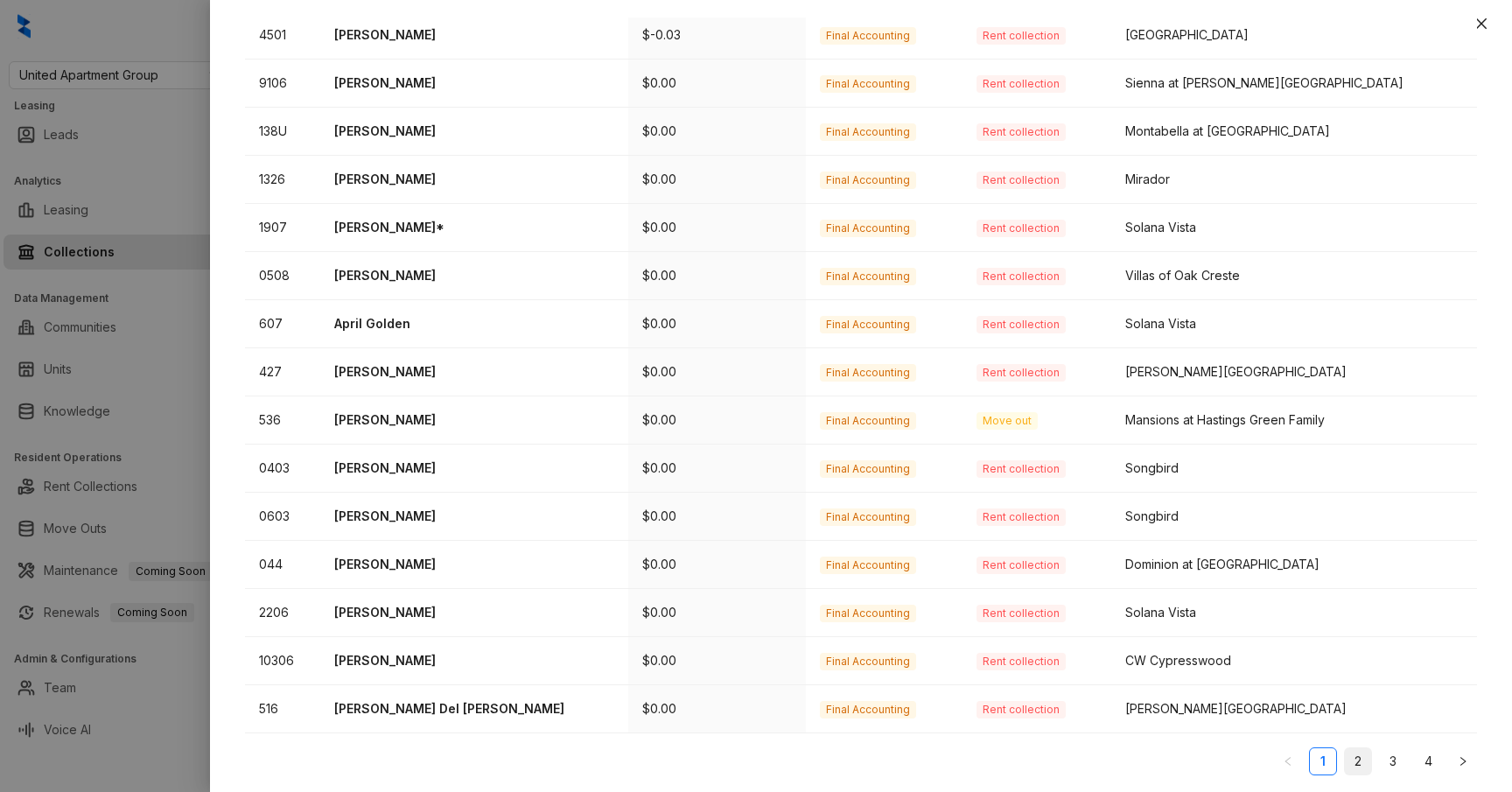
click at [1361, 758] on link "2" at bounding box center [1359, 761] width 26 height 26
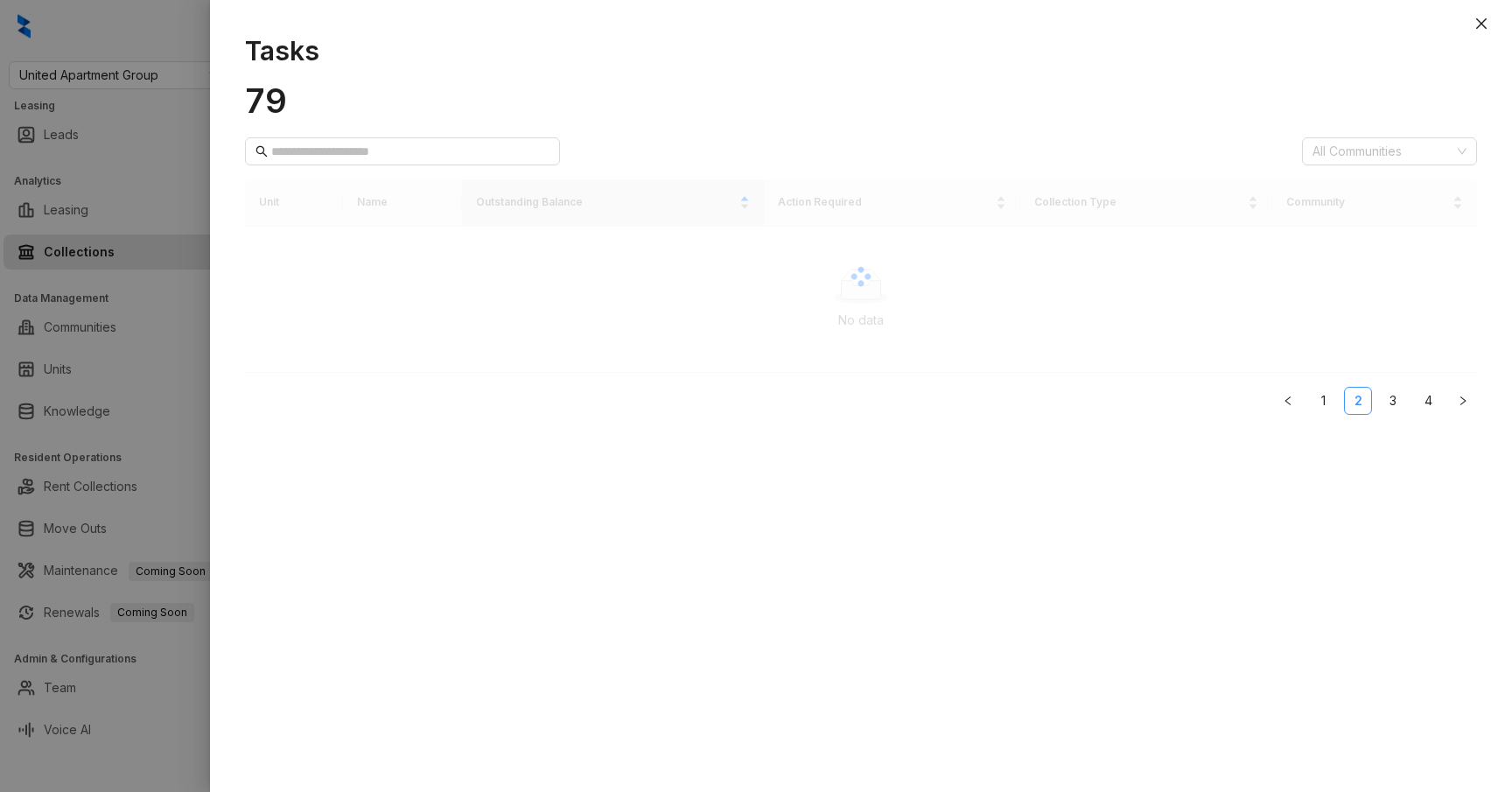
scroll to position [0, 0]
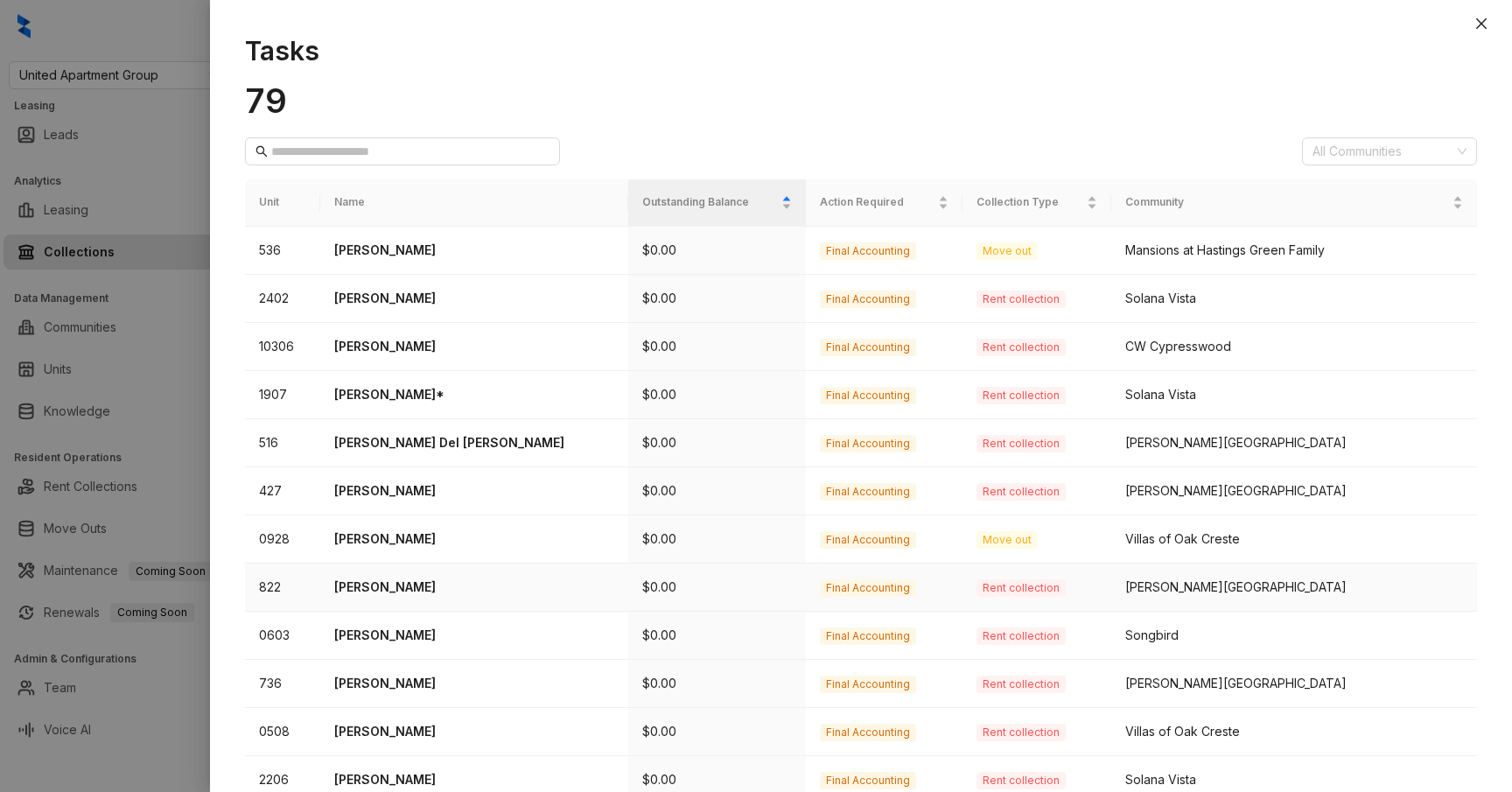
click at [408, 585] on p "Rodeline Charles" at bounding box center [474, 586] width 280 height 19
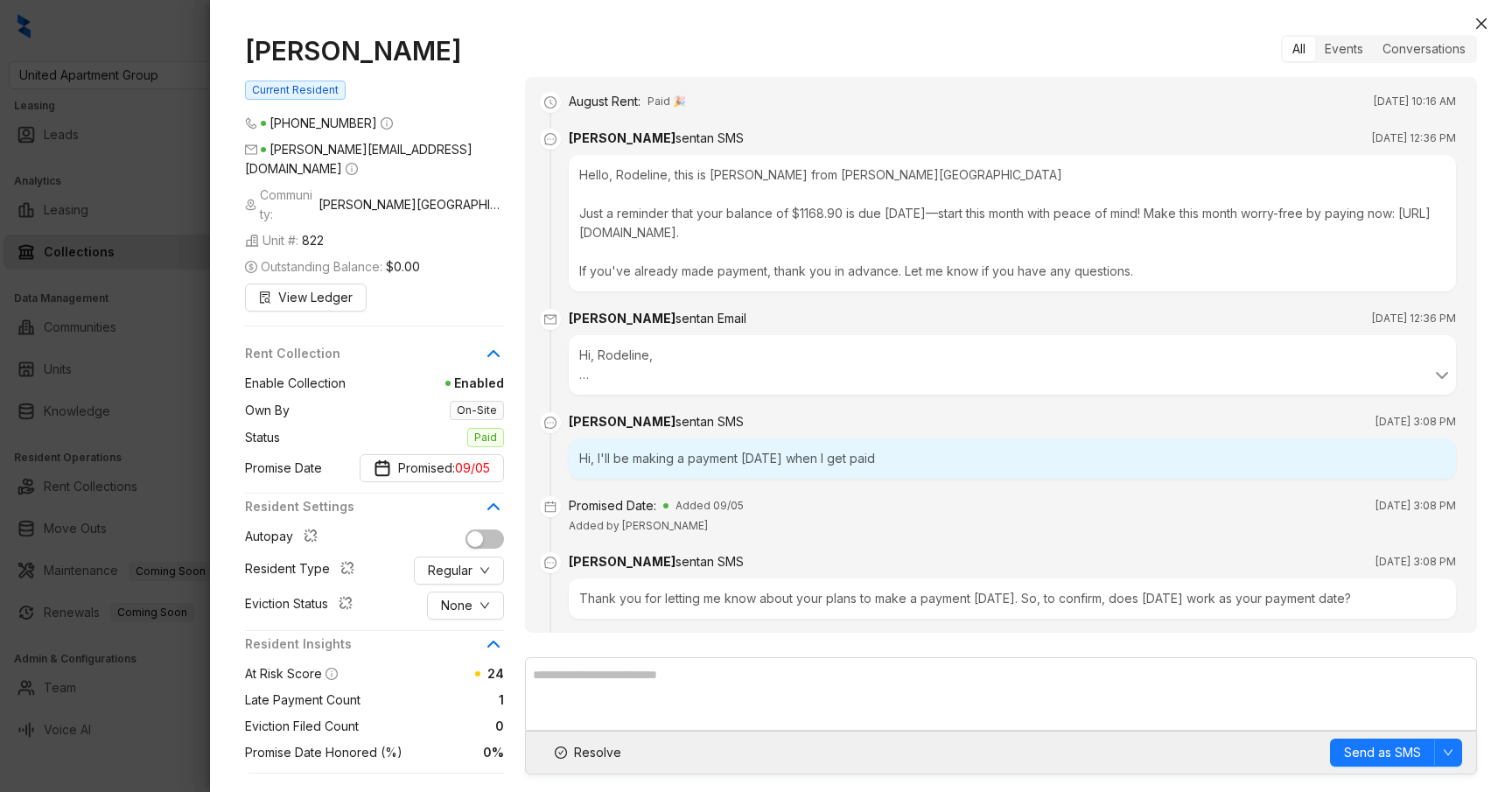
scroll to position [1145, 0]
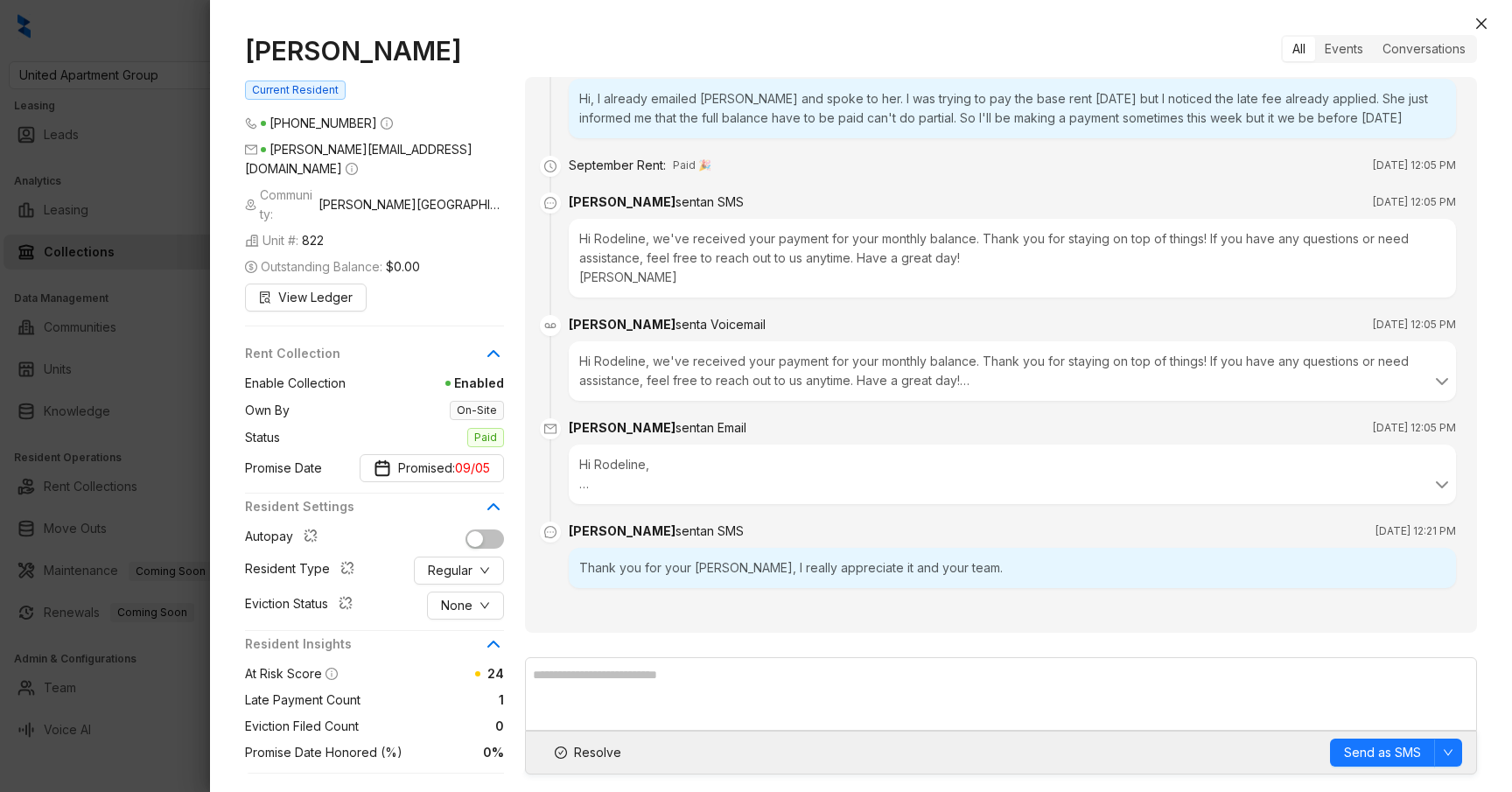
click at [167, 340] on div at bounding box center [756, 396] width 1512 height 792
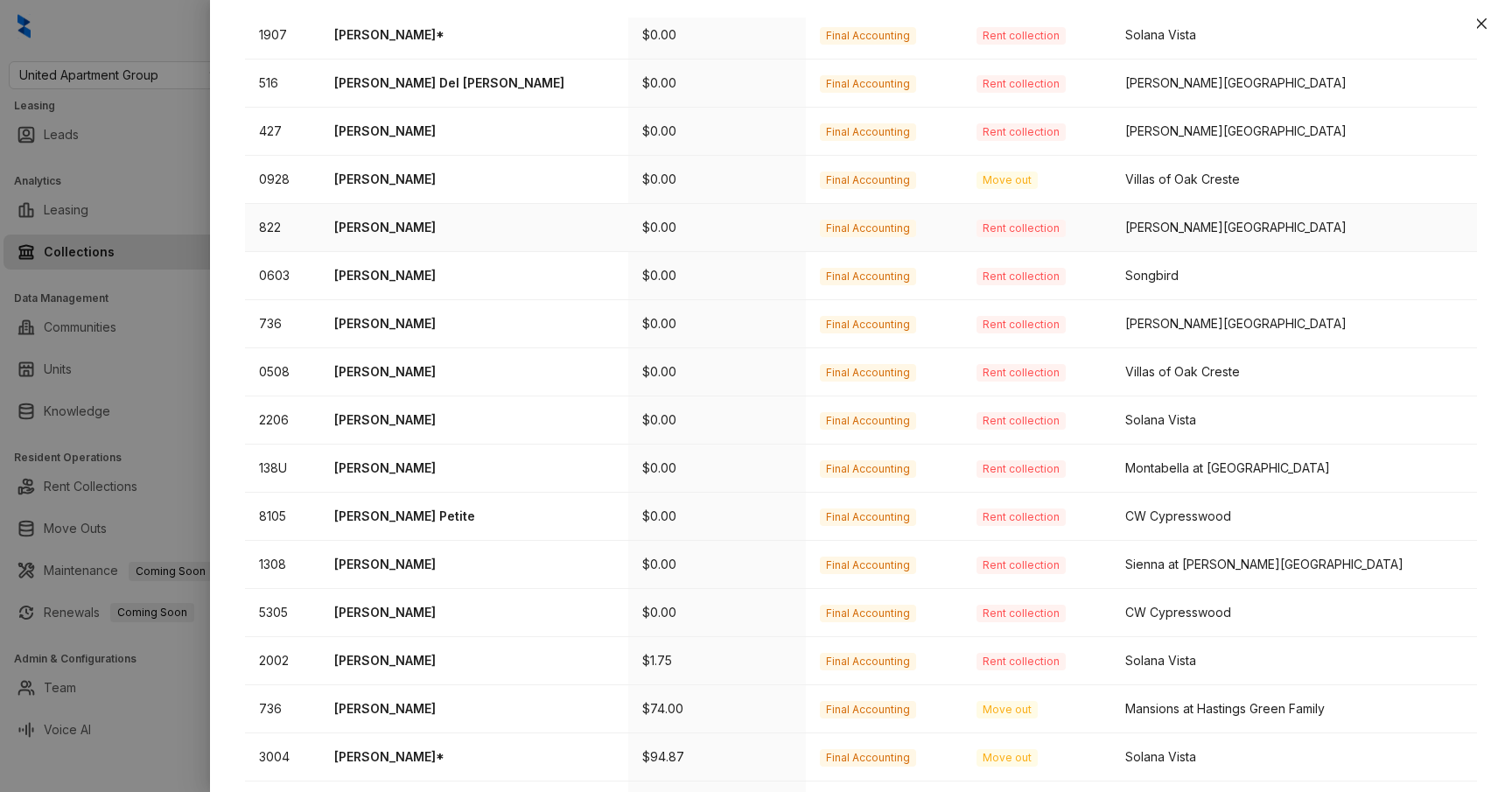
scroll to position [456, 0]
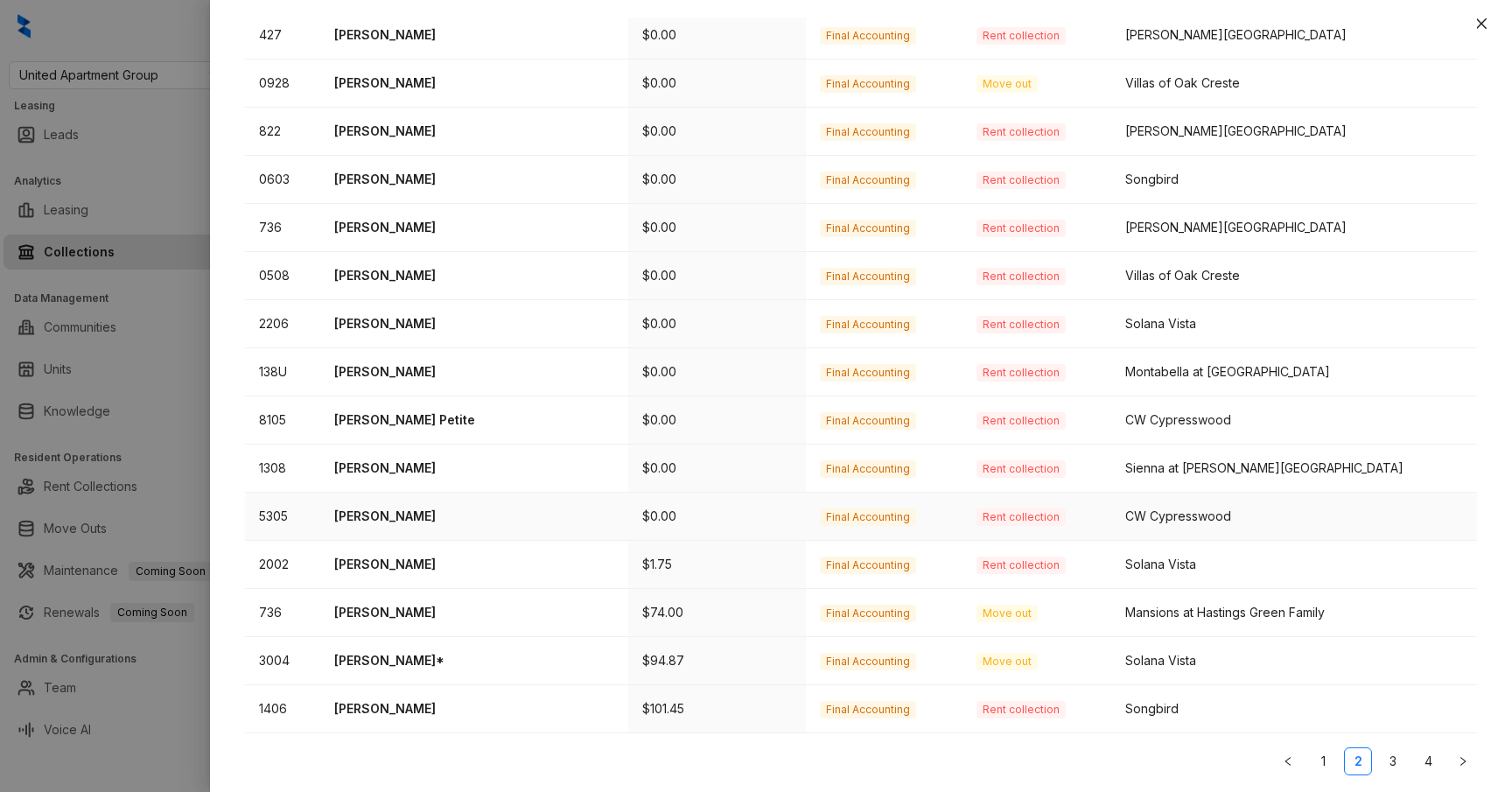
click at [397, 514] on p "LaKeisha Jones" at bounding box center [474, 515] width 280 height 19
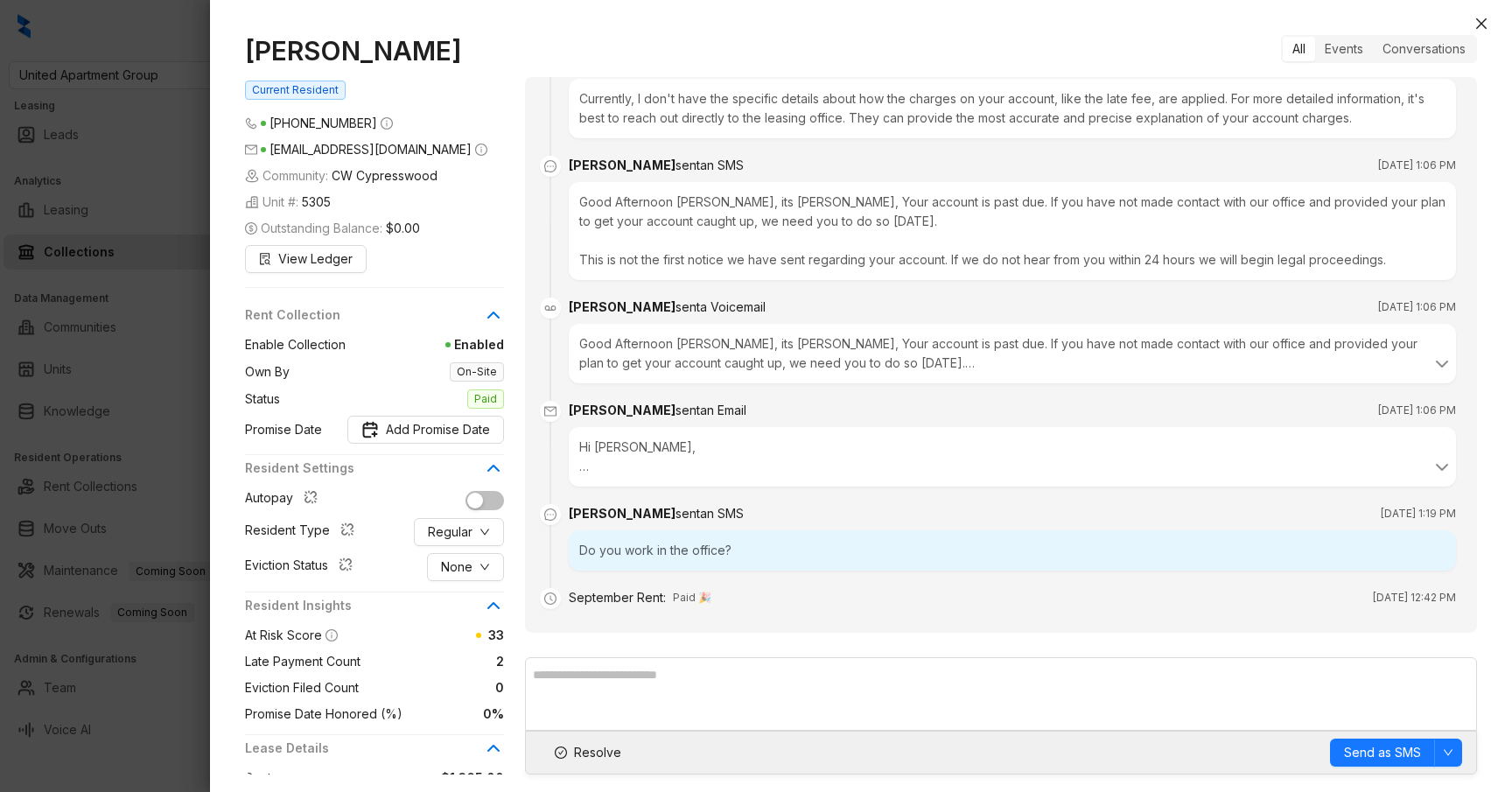
scroll to position [1791, 0]
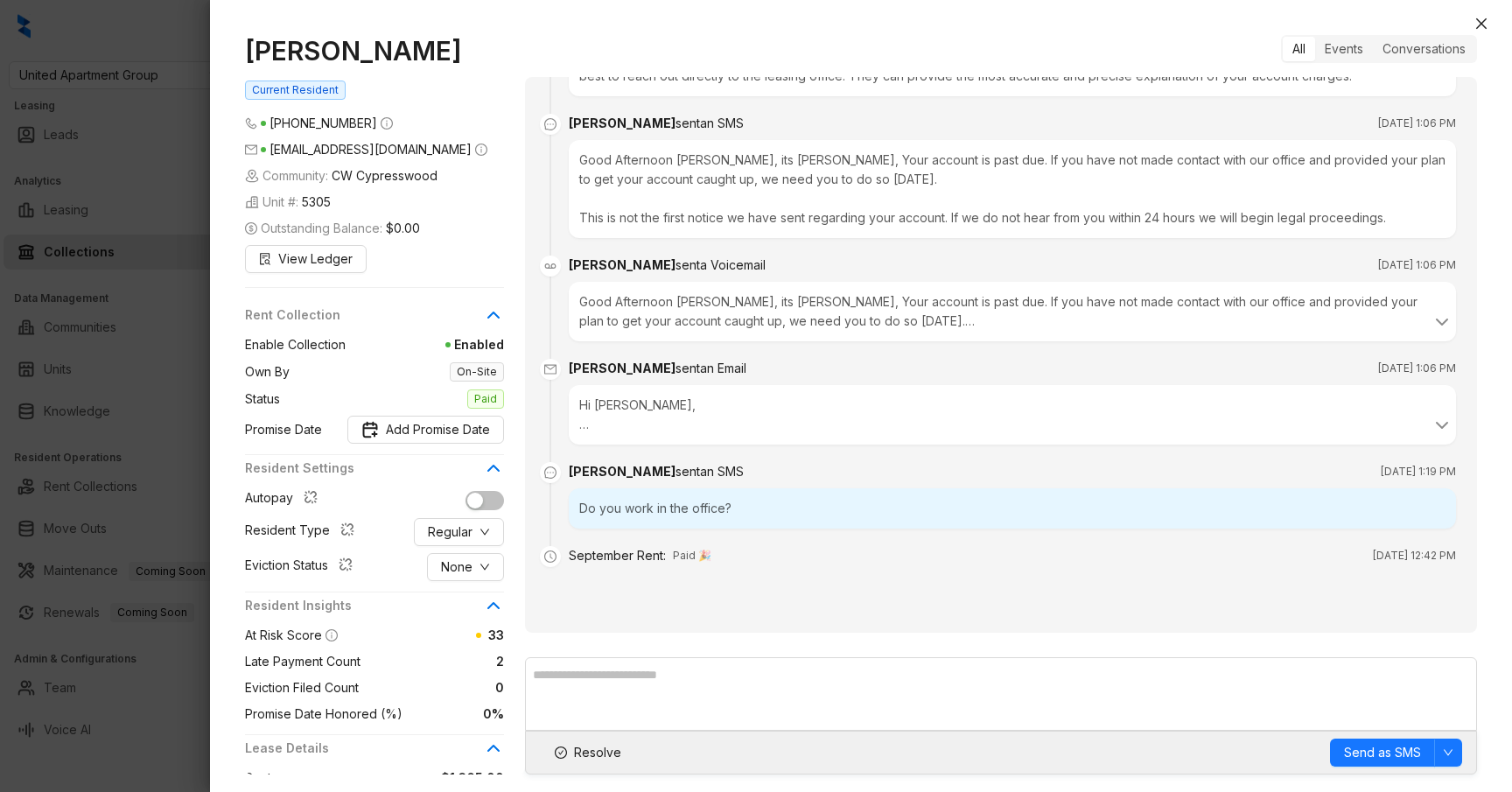
click at [170, 446] on div at bounding box center [756, 396] width 1512 height 792
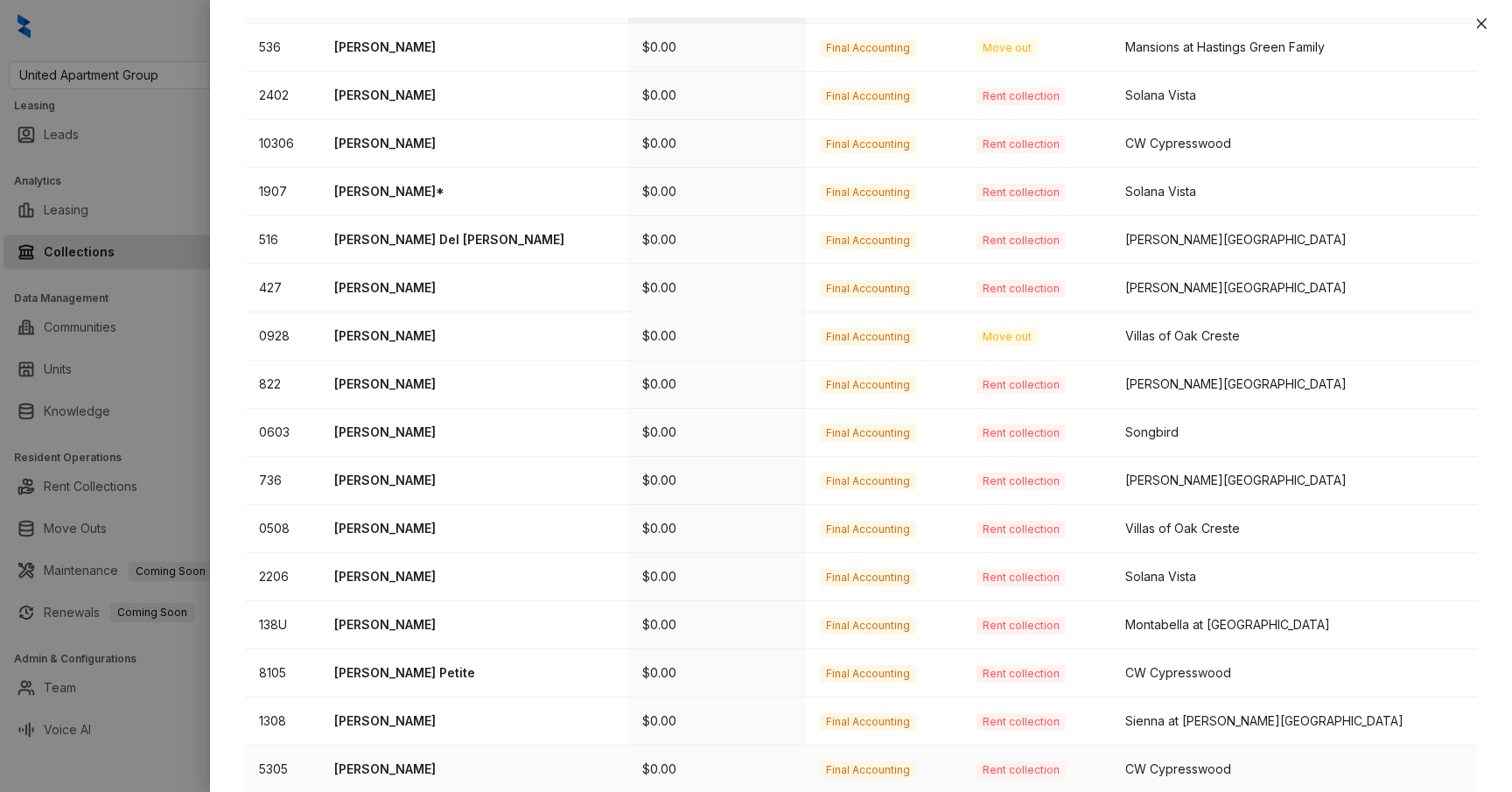
scroll to position [177, 0]
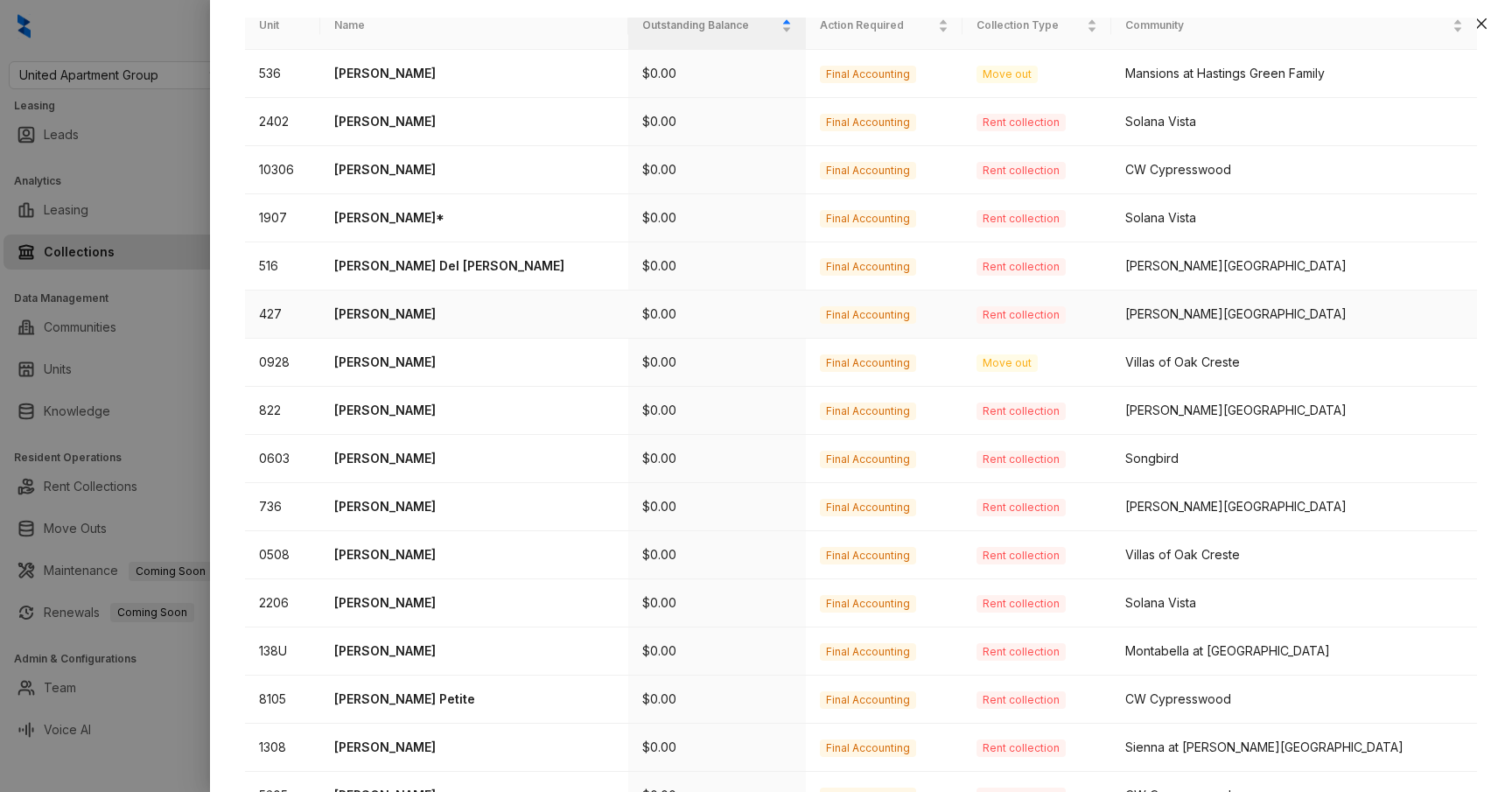
click at [417, 300] on td "Matilde Mirabal" at bounding box center [475, 314] width 309 height 48
click at [402, 300] on td "Matilde Mirabal" at bounding box center [475, 314] width 309 height 48
click at [399, 306] on p "Matilde Mirabal" at bounding box center [474, 313] width 280 height 19
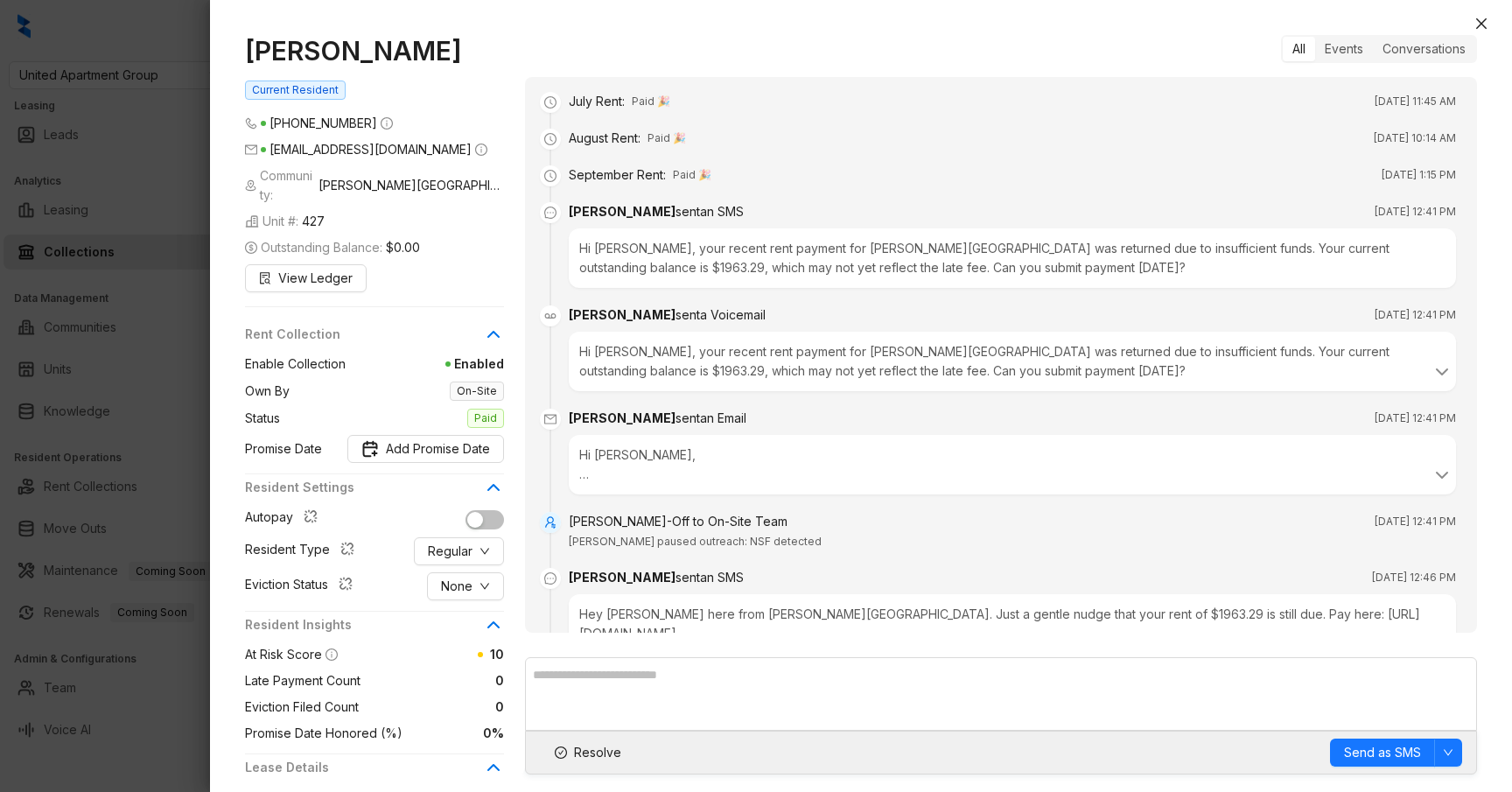
scroll to position [474, 0]
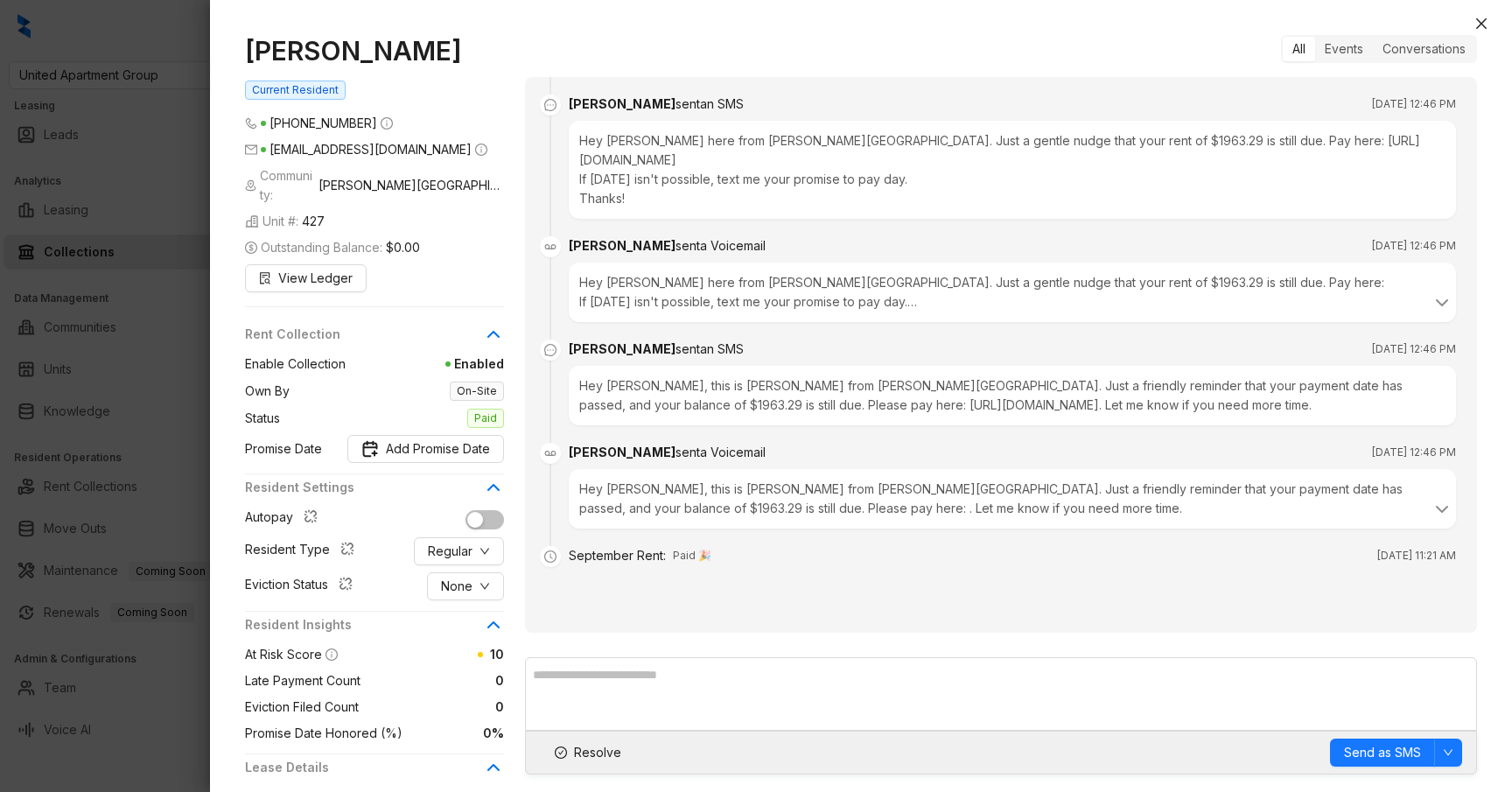
click at [172, 261] on div at bounding box center [756, 396] width 1512 height 792
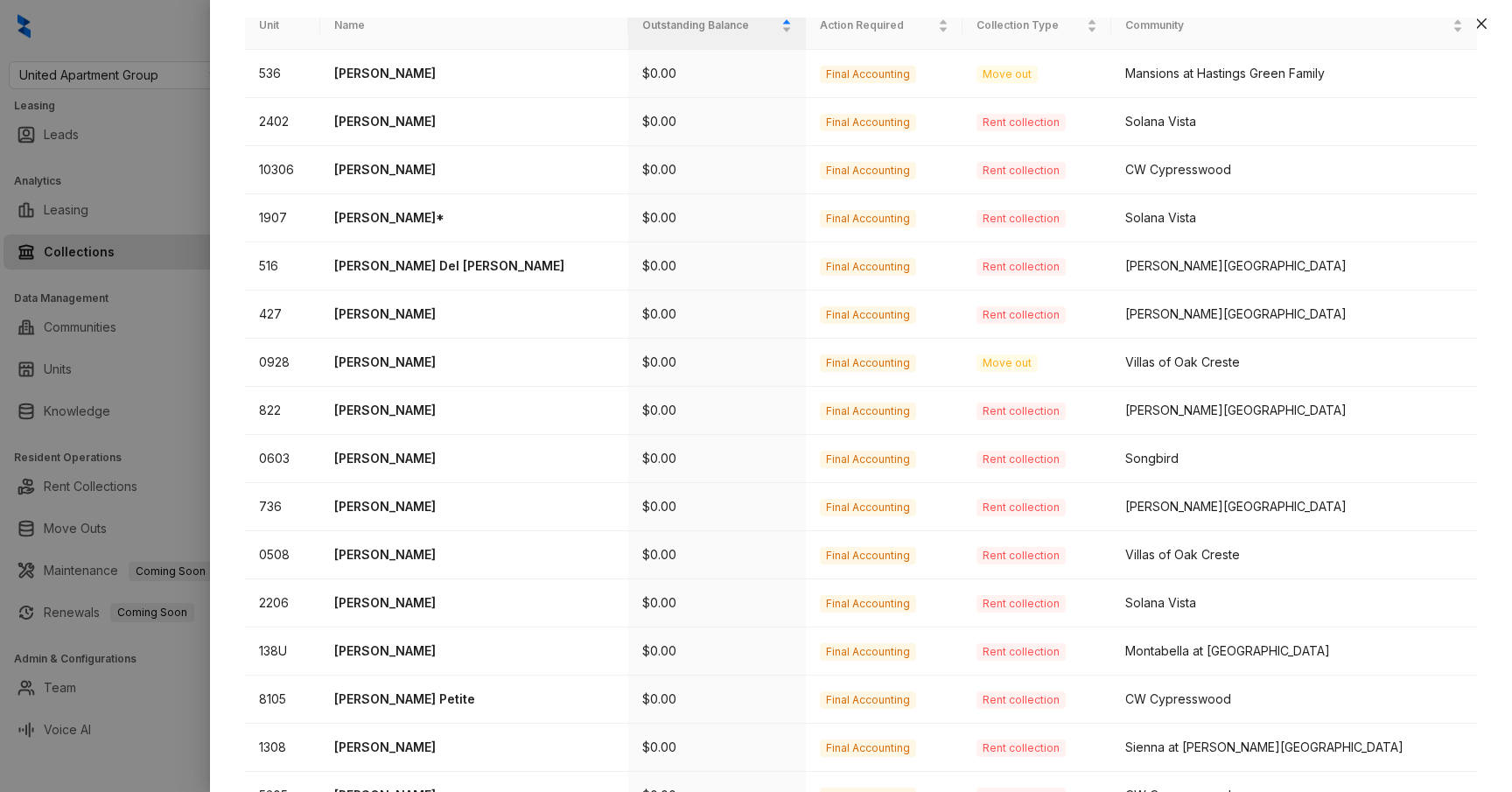
click at [153, 308] on div at bounding box center [756, 396] width 1512 height 792
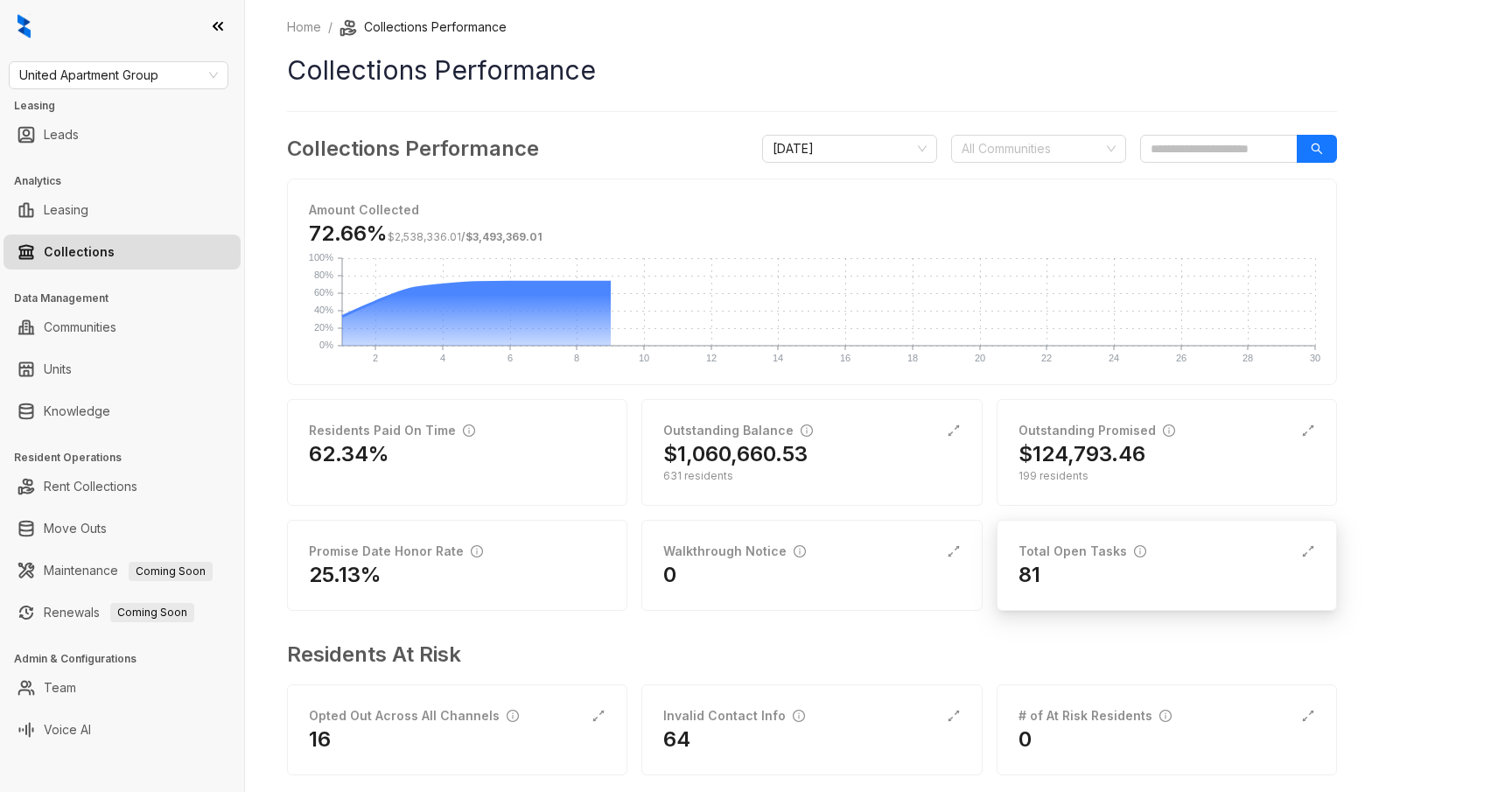
click at [1077, 573] on div "81" at bounding box center [1168, 575] width 297 height 28
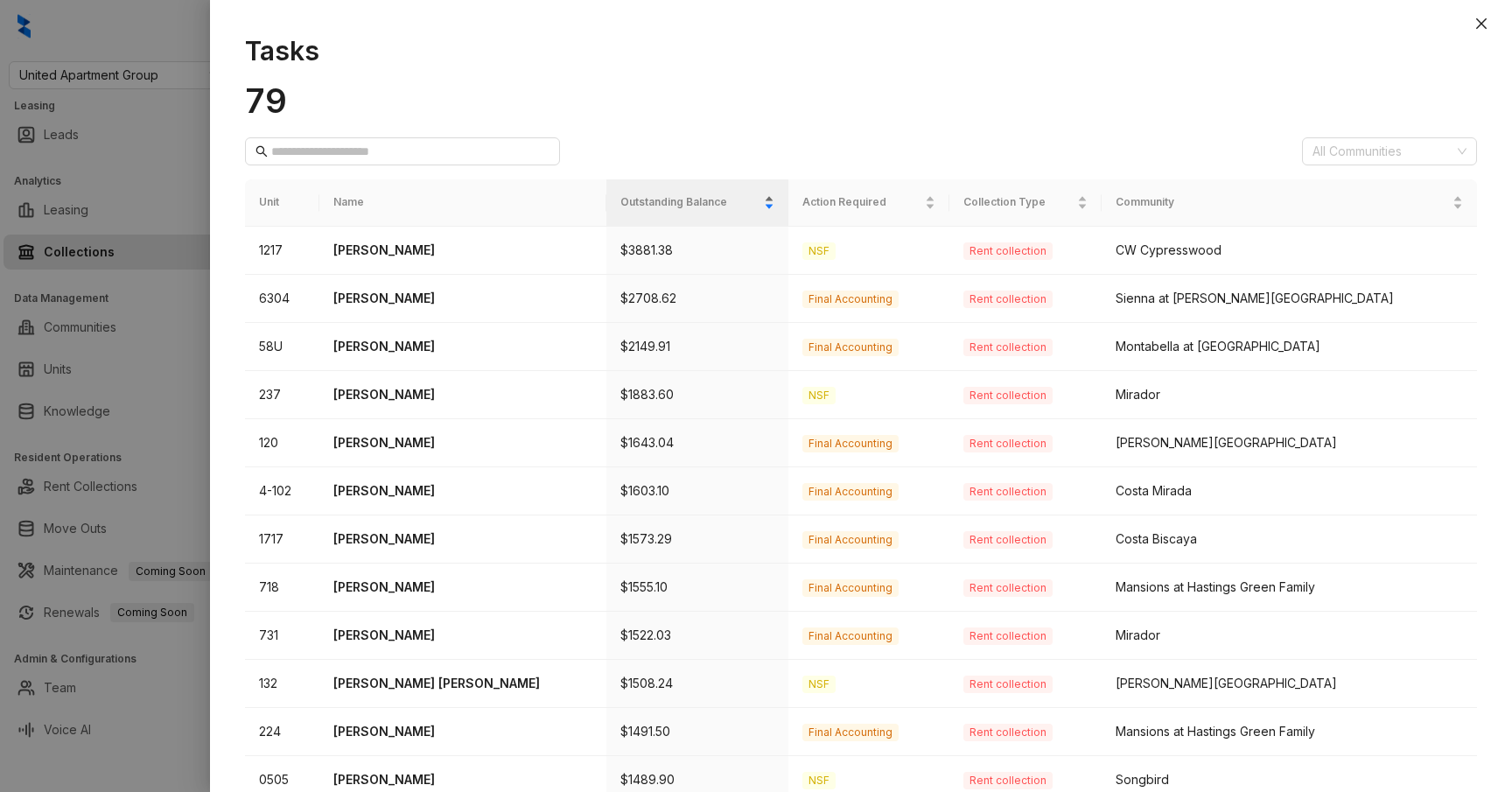
click at [664, 196] on span "Outstanding Balance" at bounding box center [690, 202] width 140 height 17
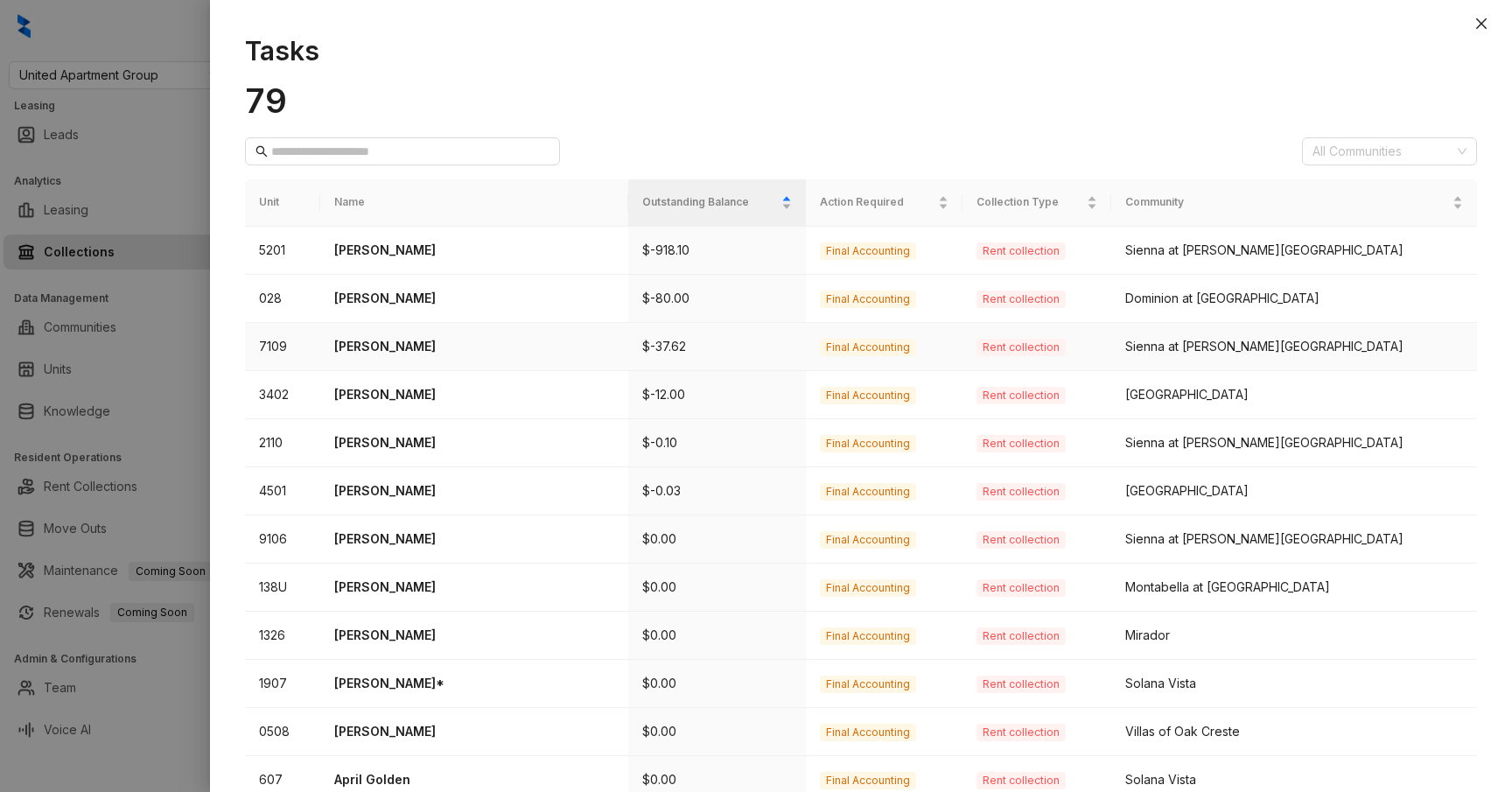
scroll to position [456, 0]
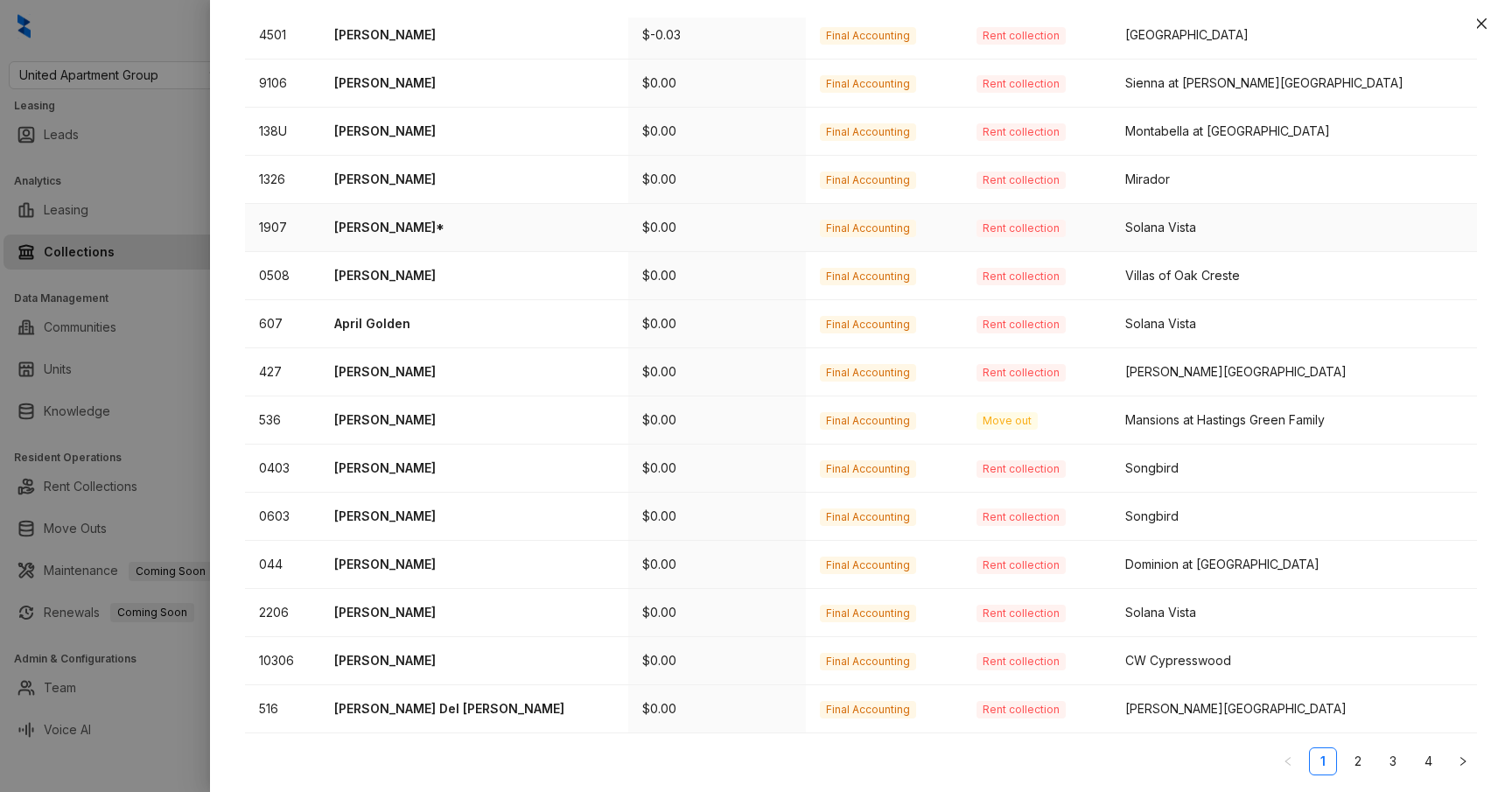
click at [373, 221] on p "Odilia Hinojosa*" at bounding box center [474, 227] width 280 height 19
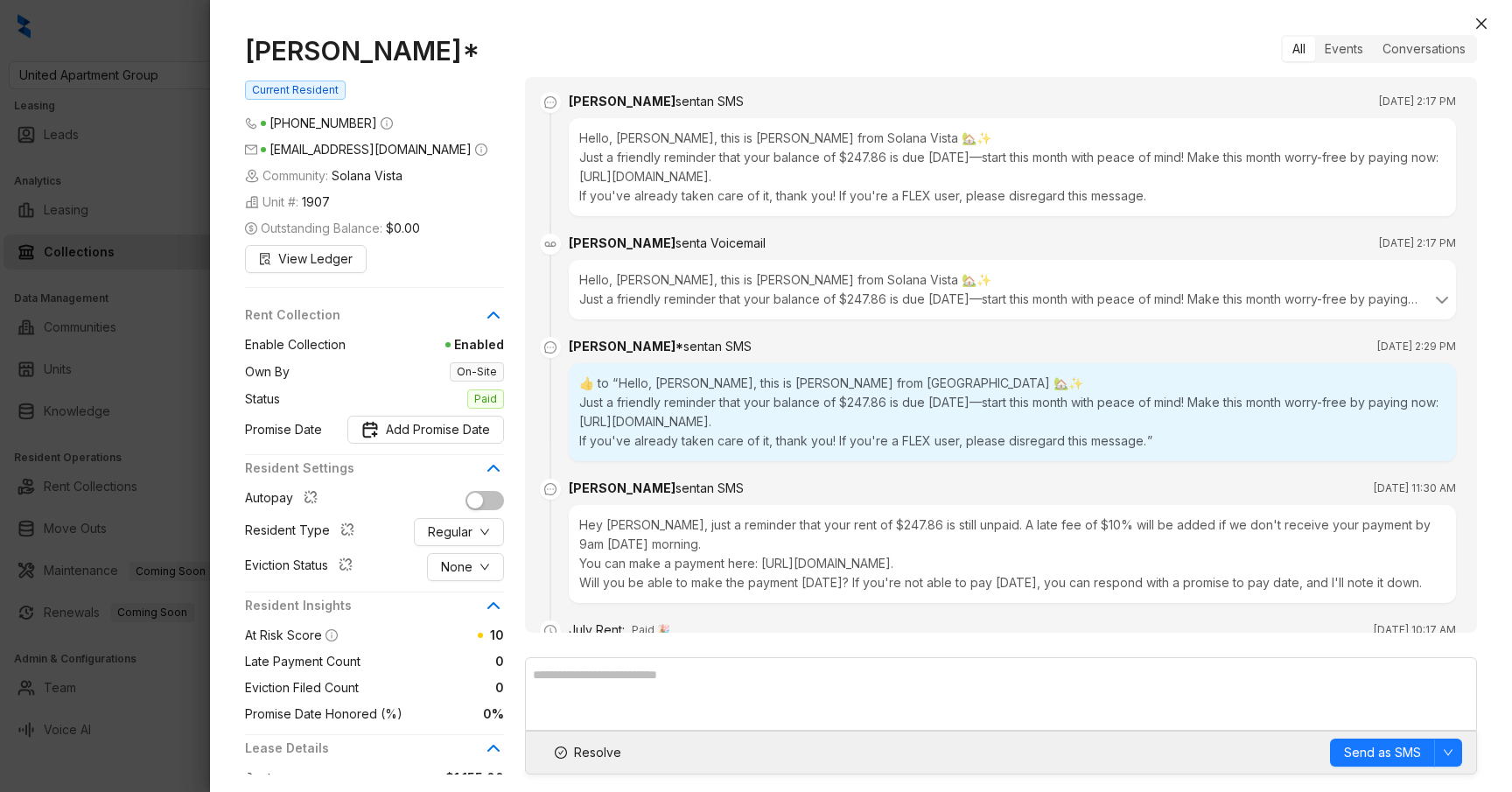
scroll to position [1667, 0]
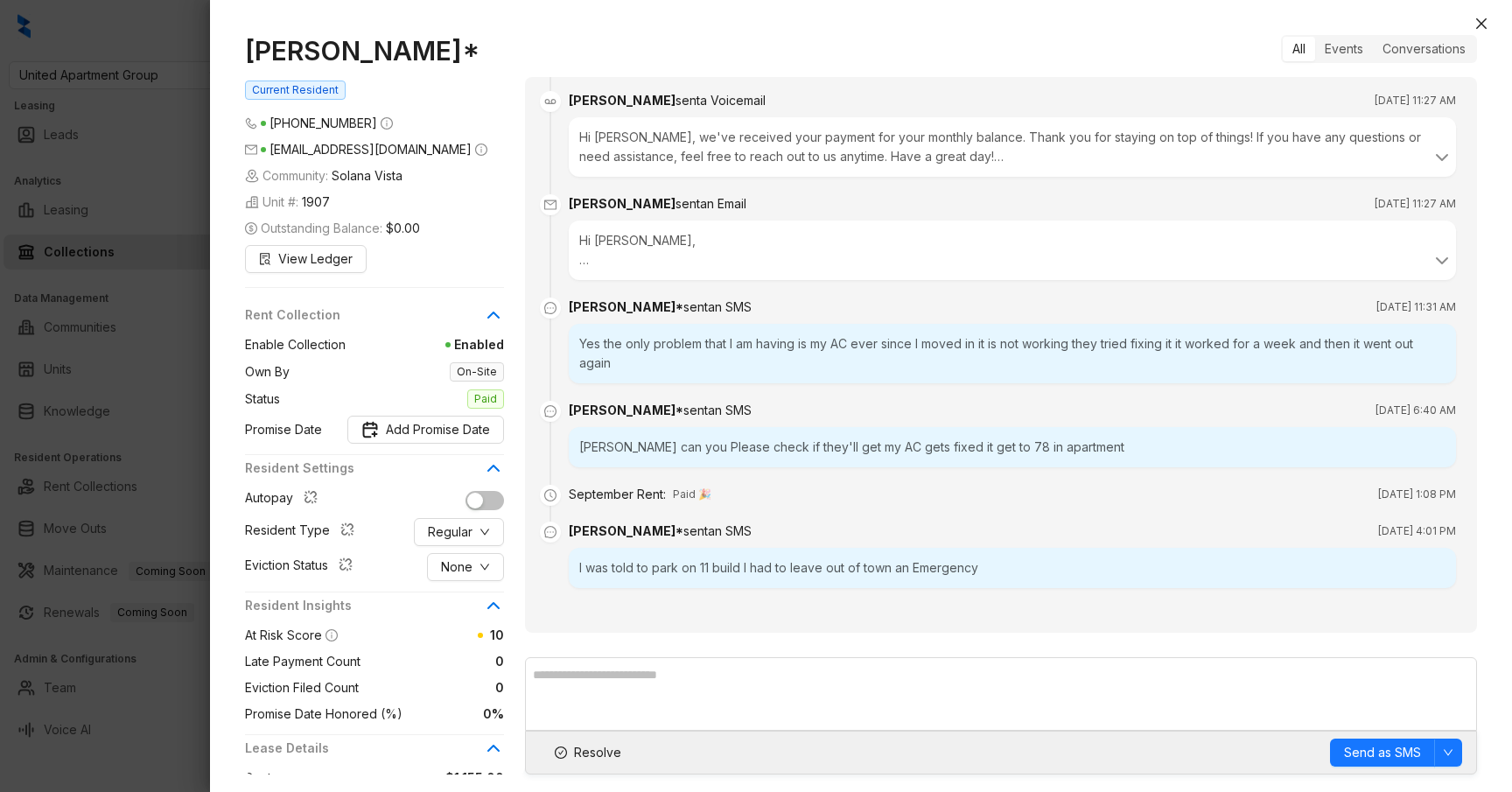
click at [163, 295] on div at bounding box center [756, 396] width 1512 height 792
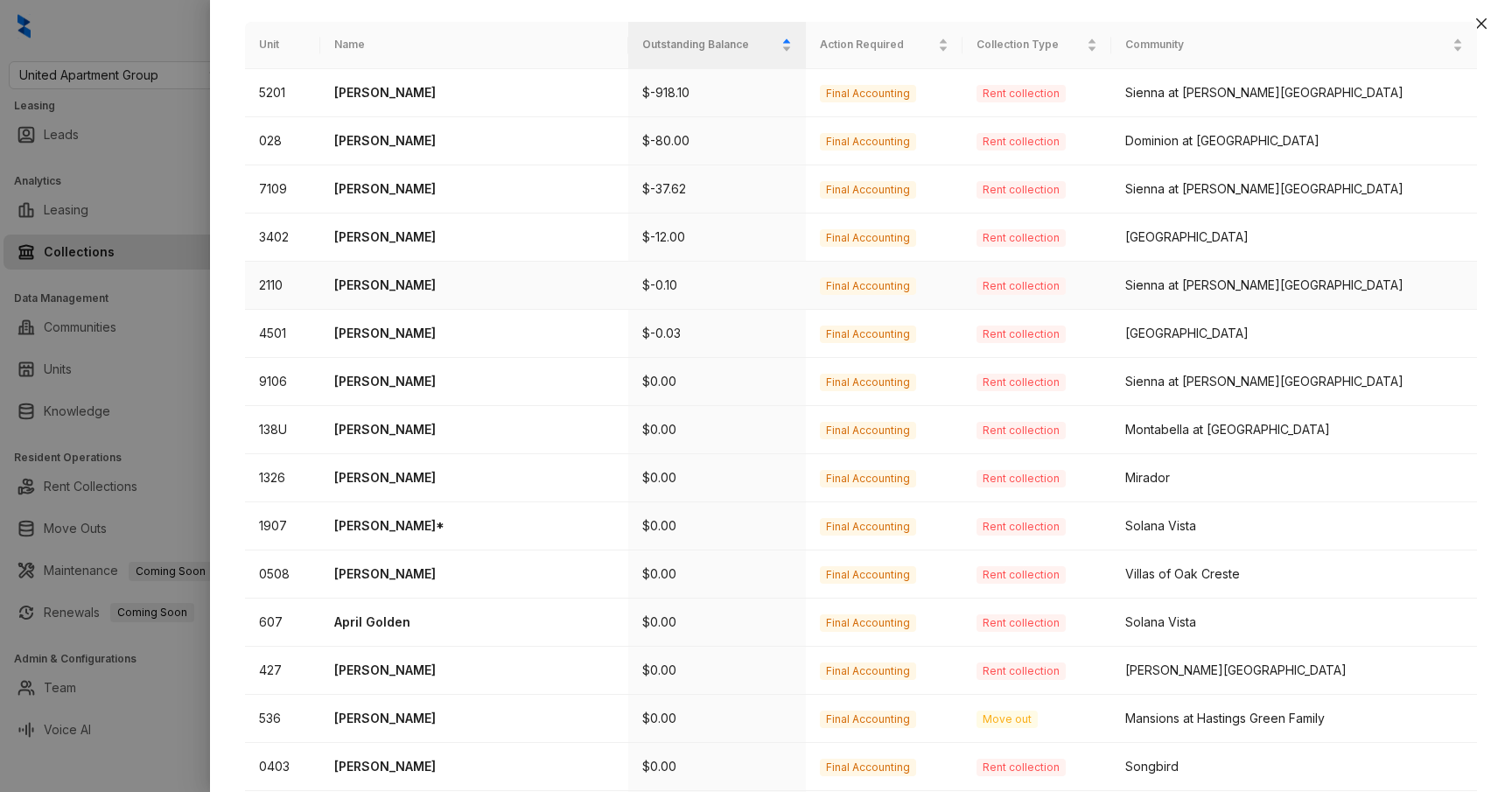
scroll to position [179, 0]
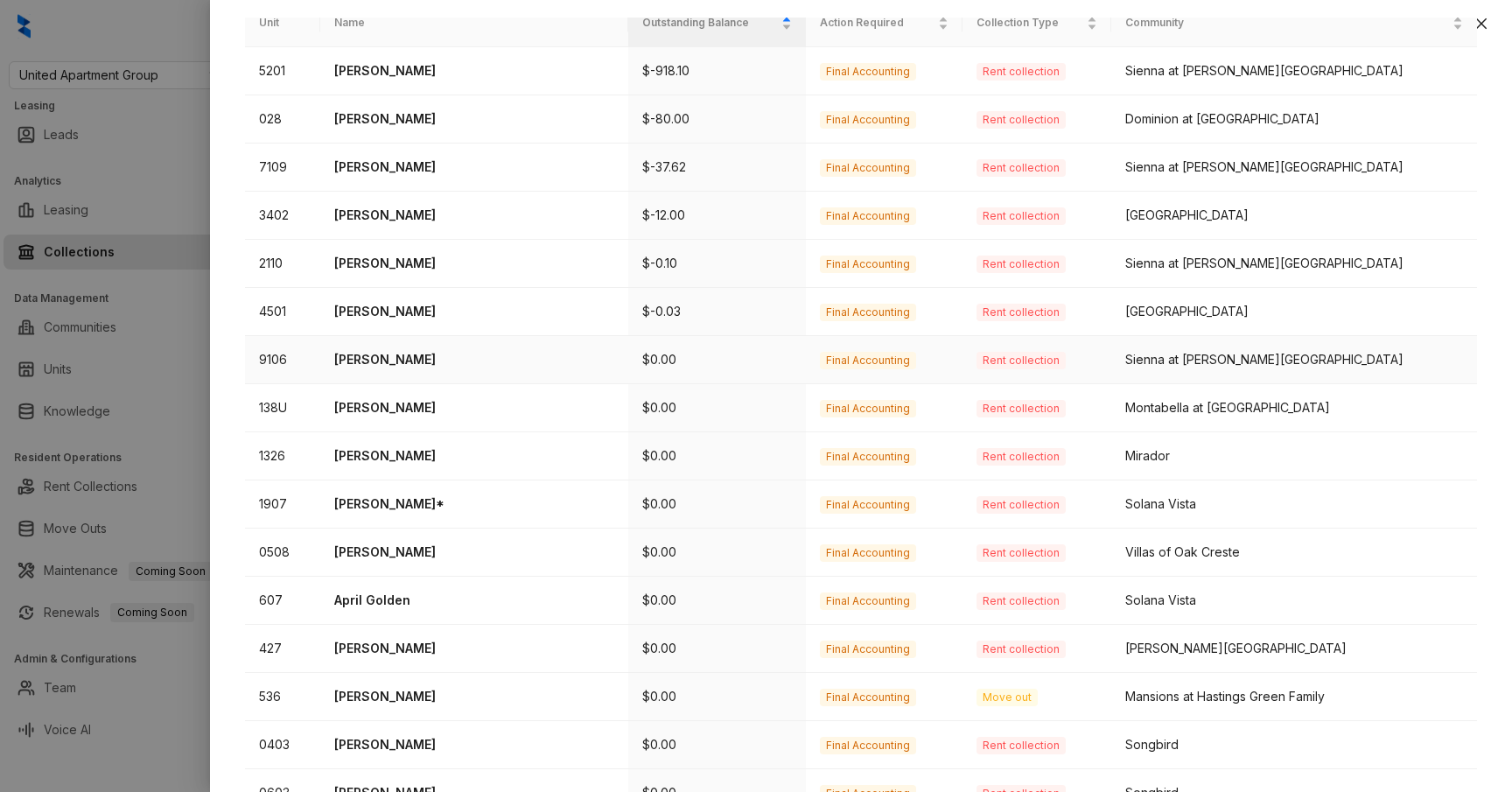
click at [436, 356] on p "Anthony Hernandez" at bounding box center [474, 359] width 280 height 19
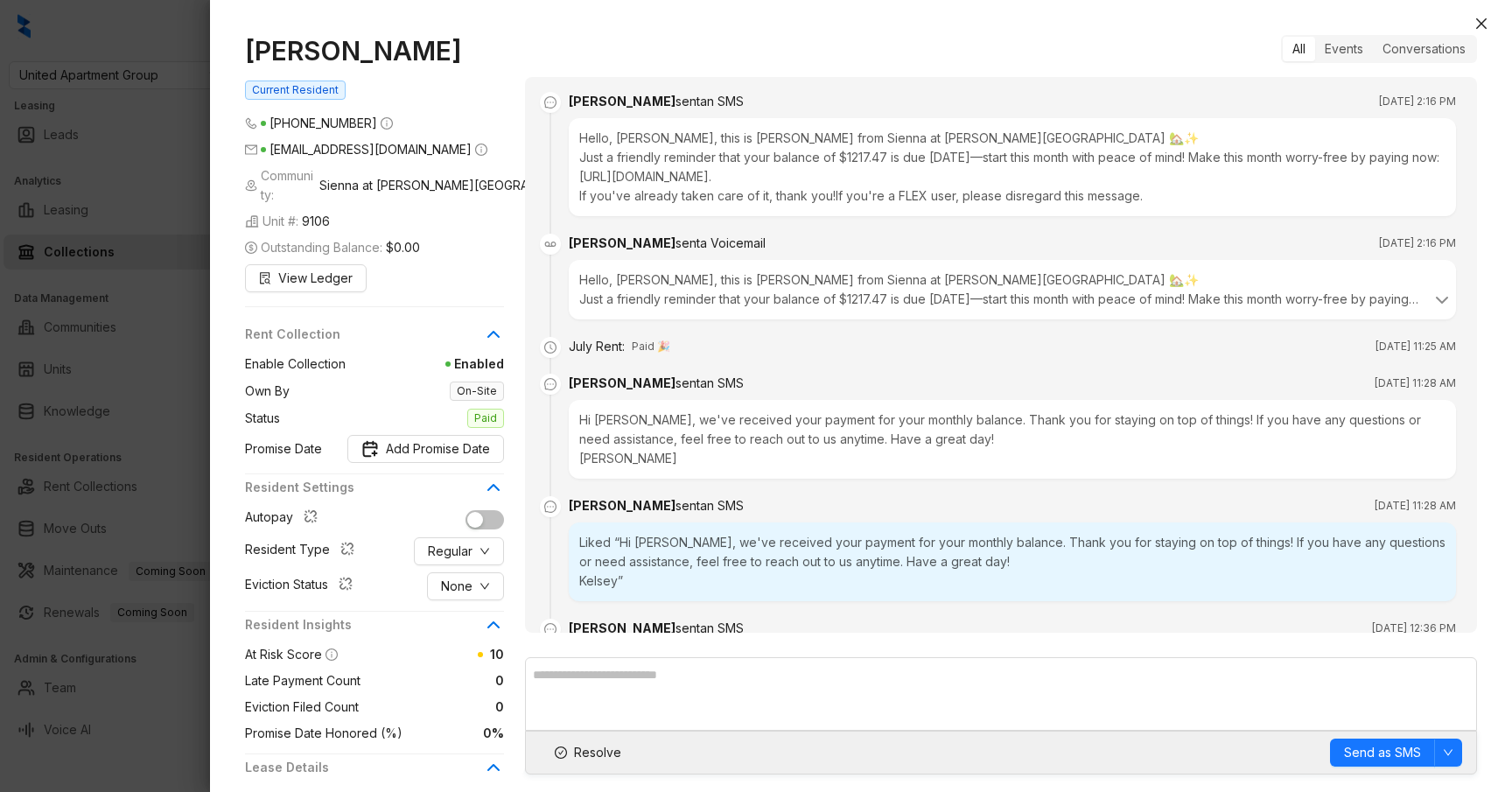
scroll to position [769, 0]
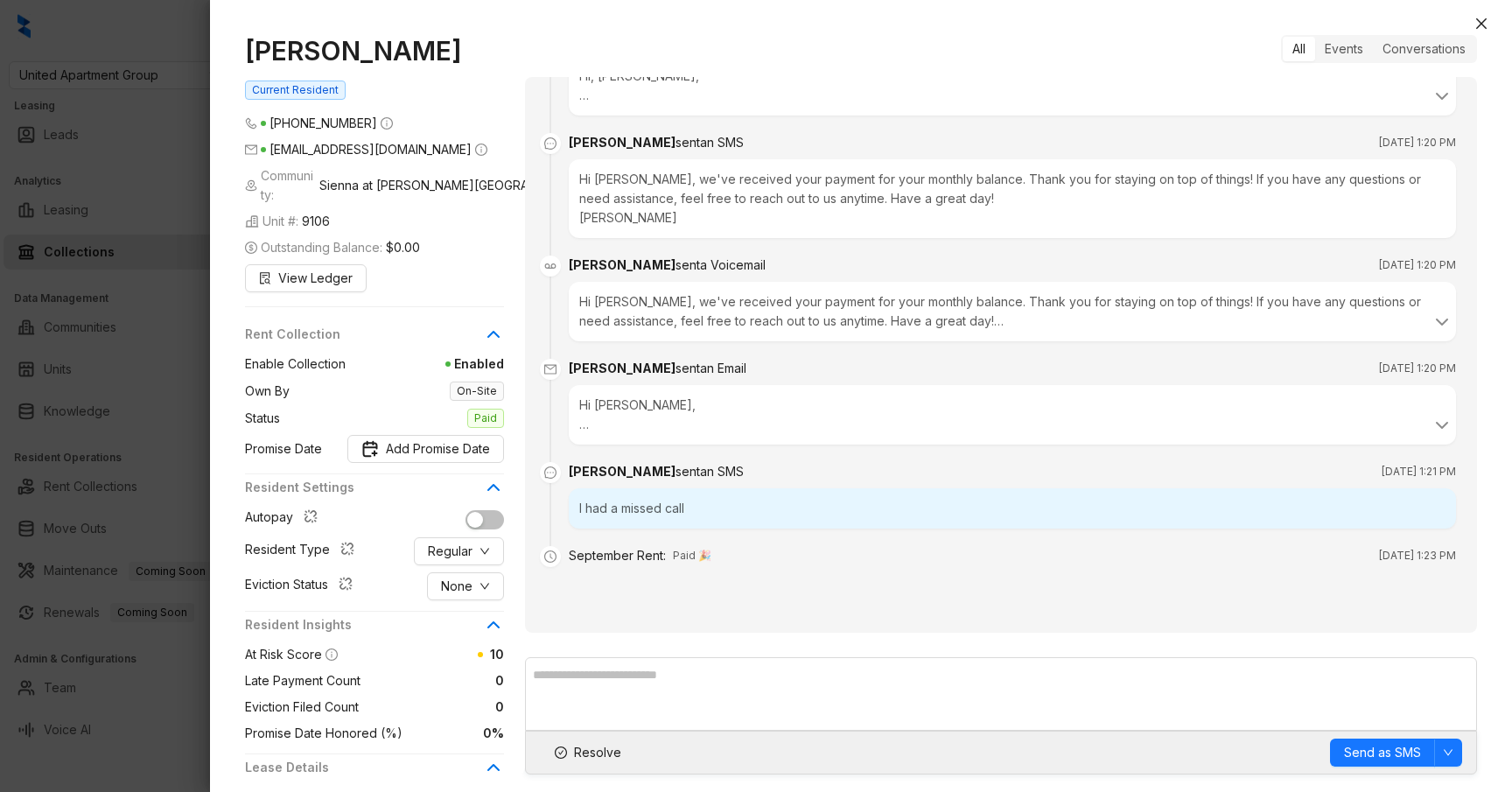
click at [179, 304] on div at bounding box center [756, 396] width 1512 height 792
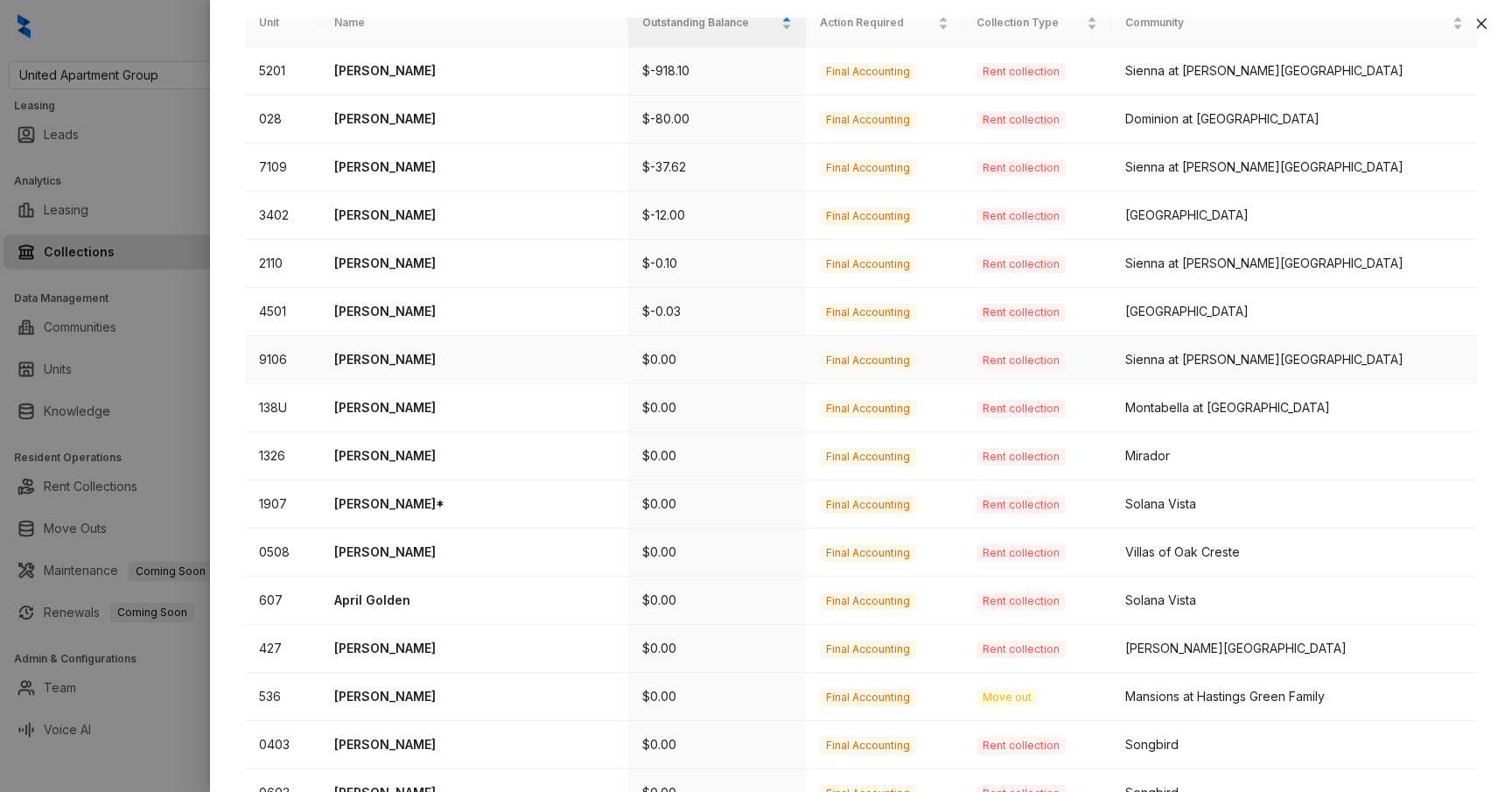
click at [413, 360] on p "Anthony Hernandez" at bounding box center [474, 359] width 280 height 19
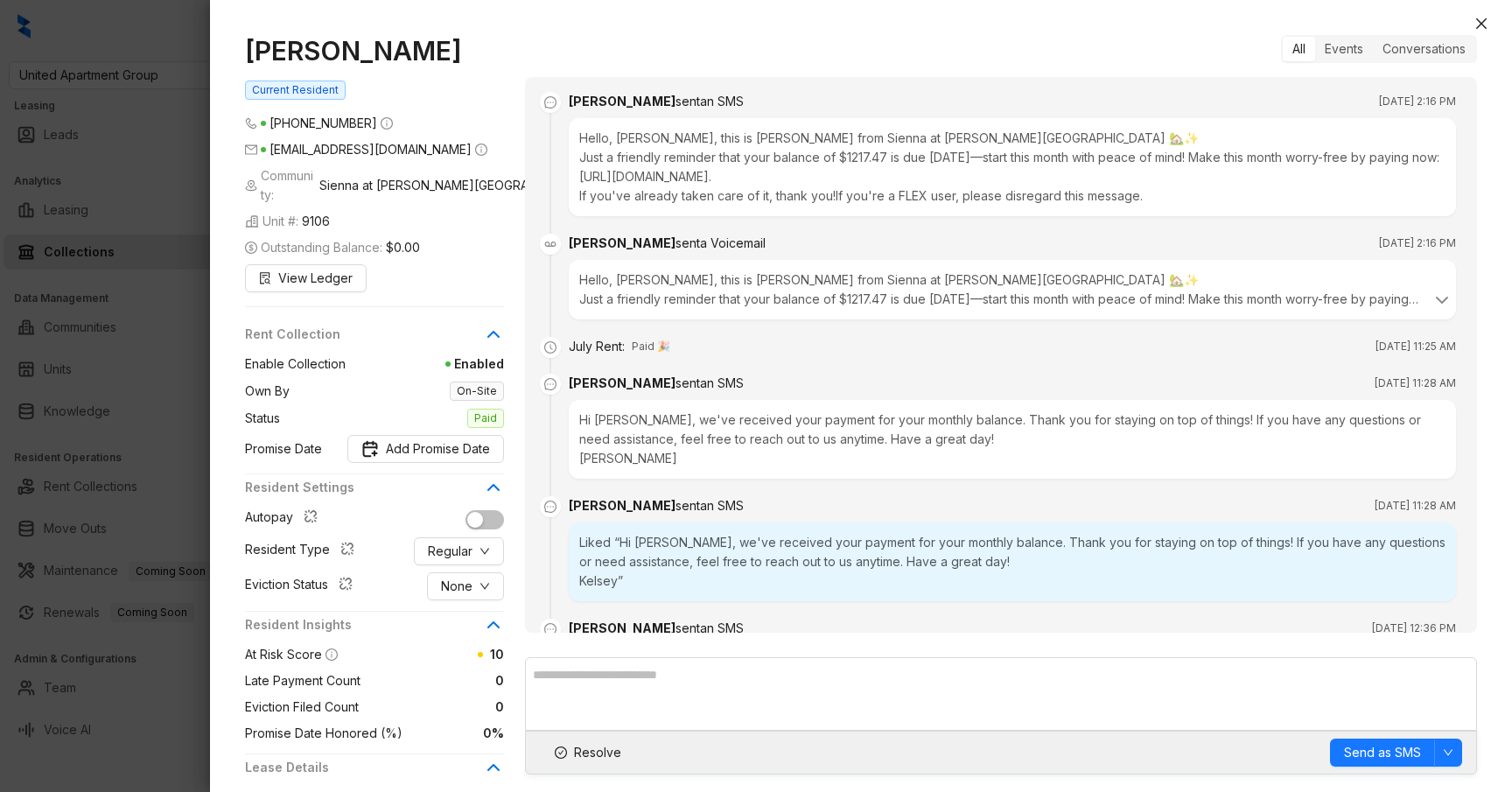
scroll to position [769, 0]
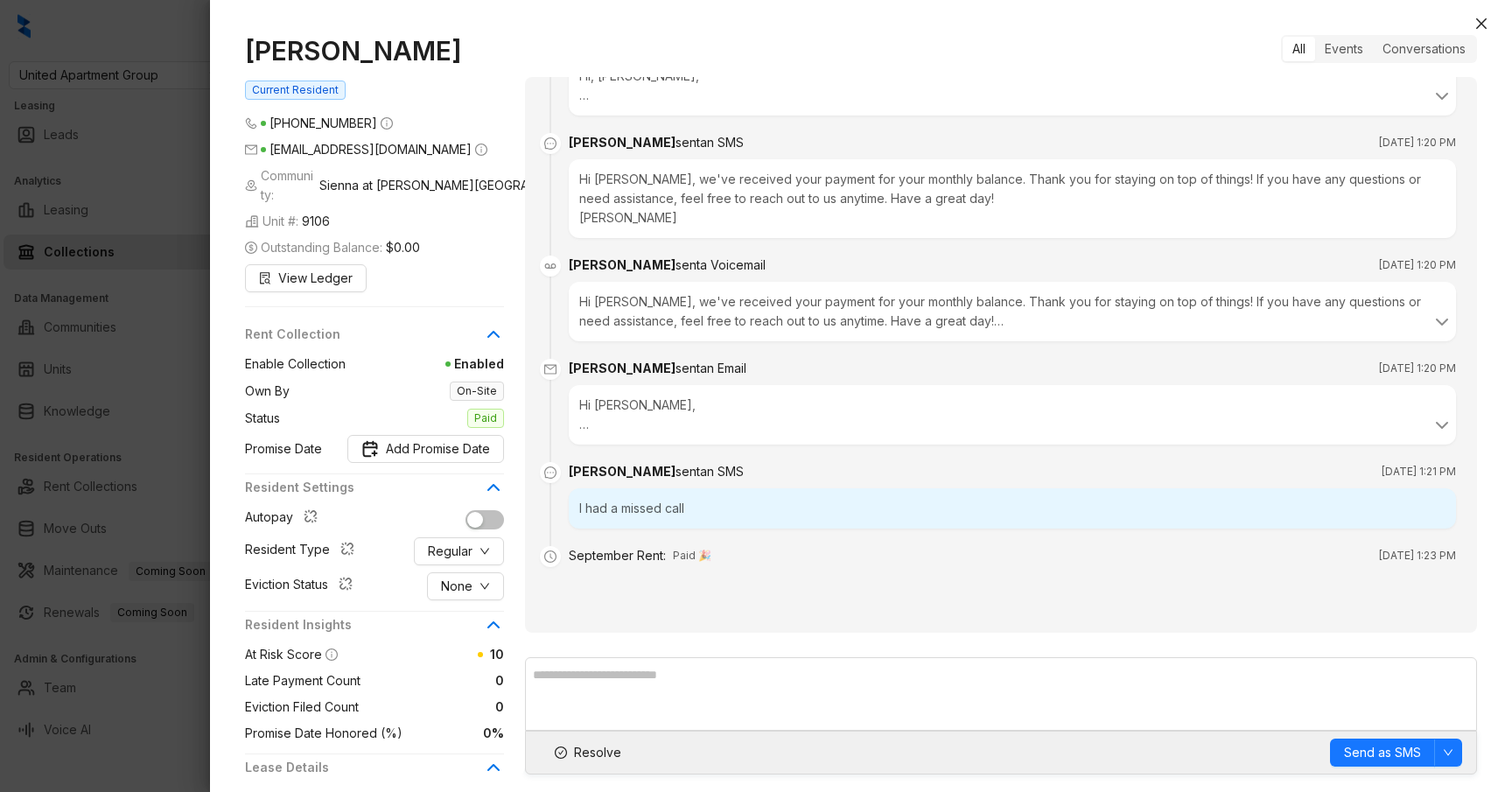
click at [163, 330] on div at bounding box center [756, 396] width 1512 height 792
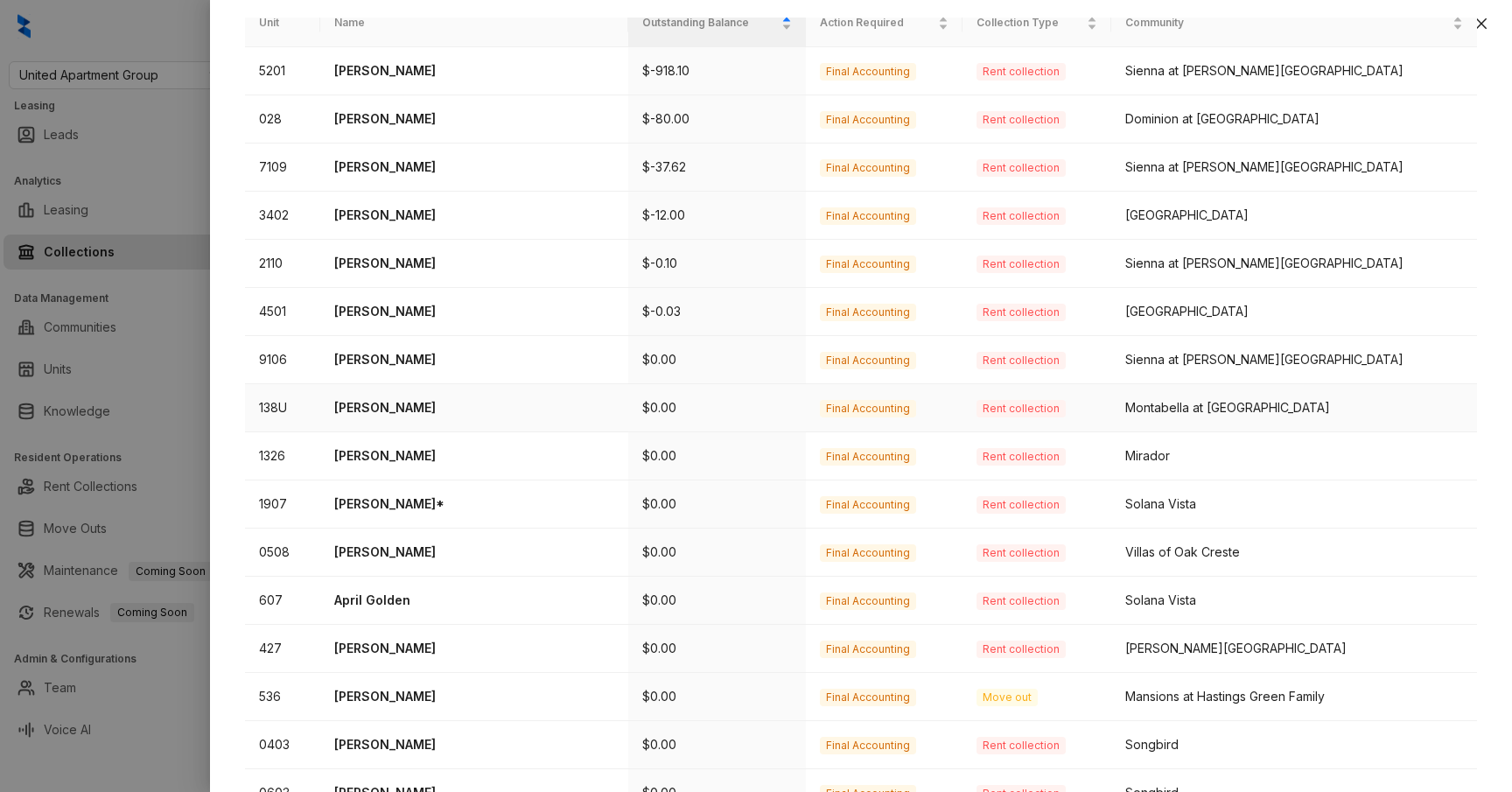
scroll to position [456, 0]
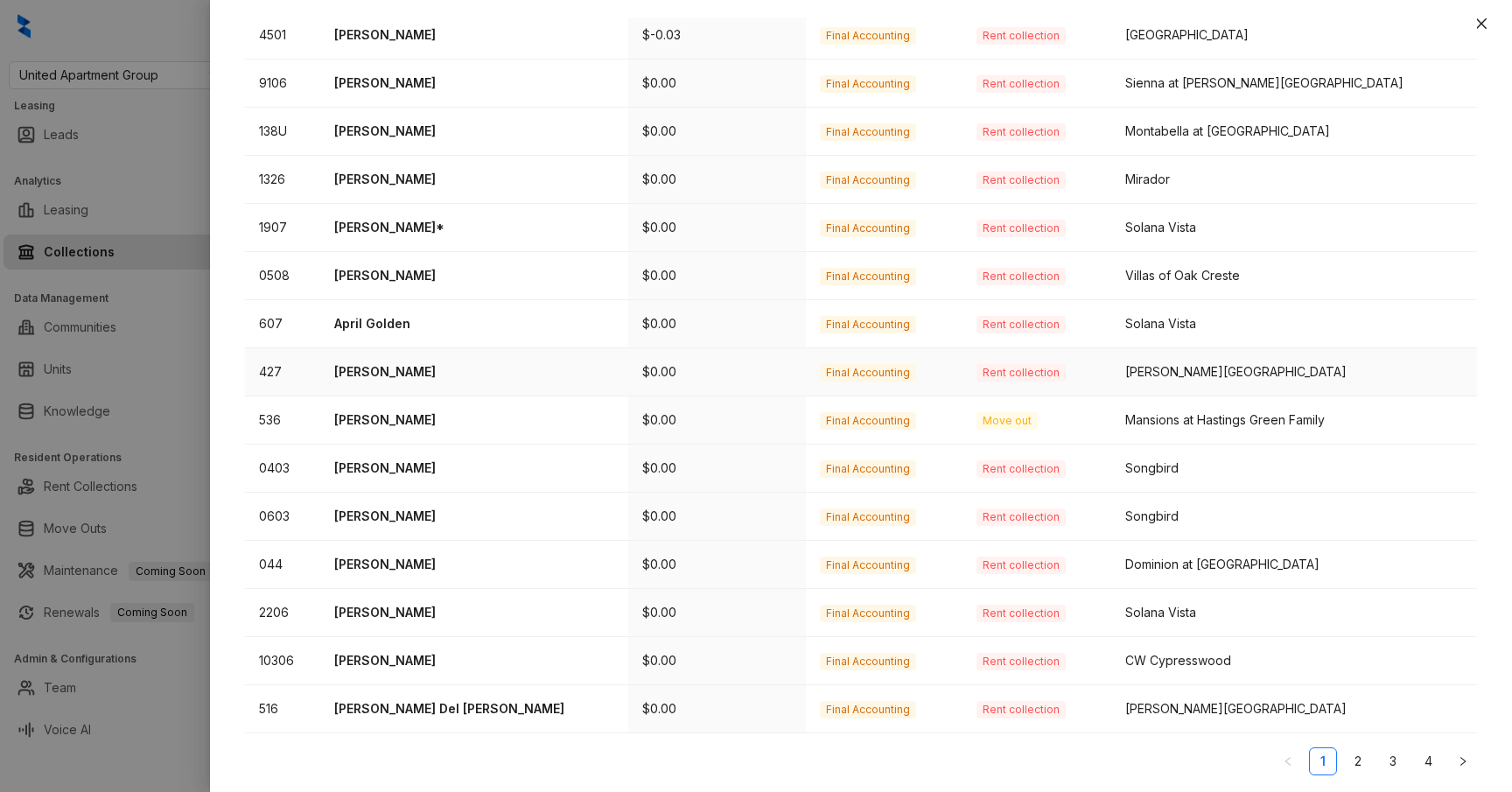
click at [413, 370] on p "Matilde Mirabal" at bounding box center [474, 371] width 280 height 19
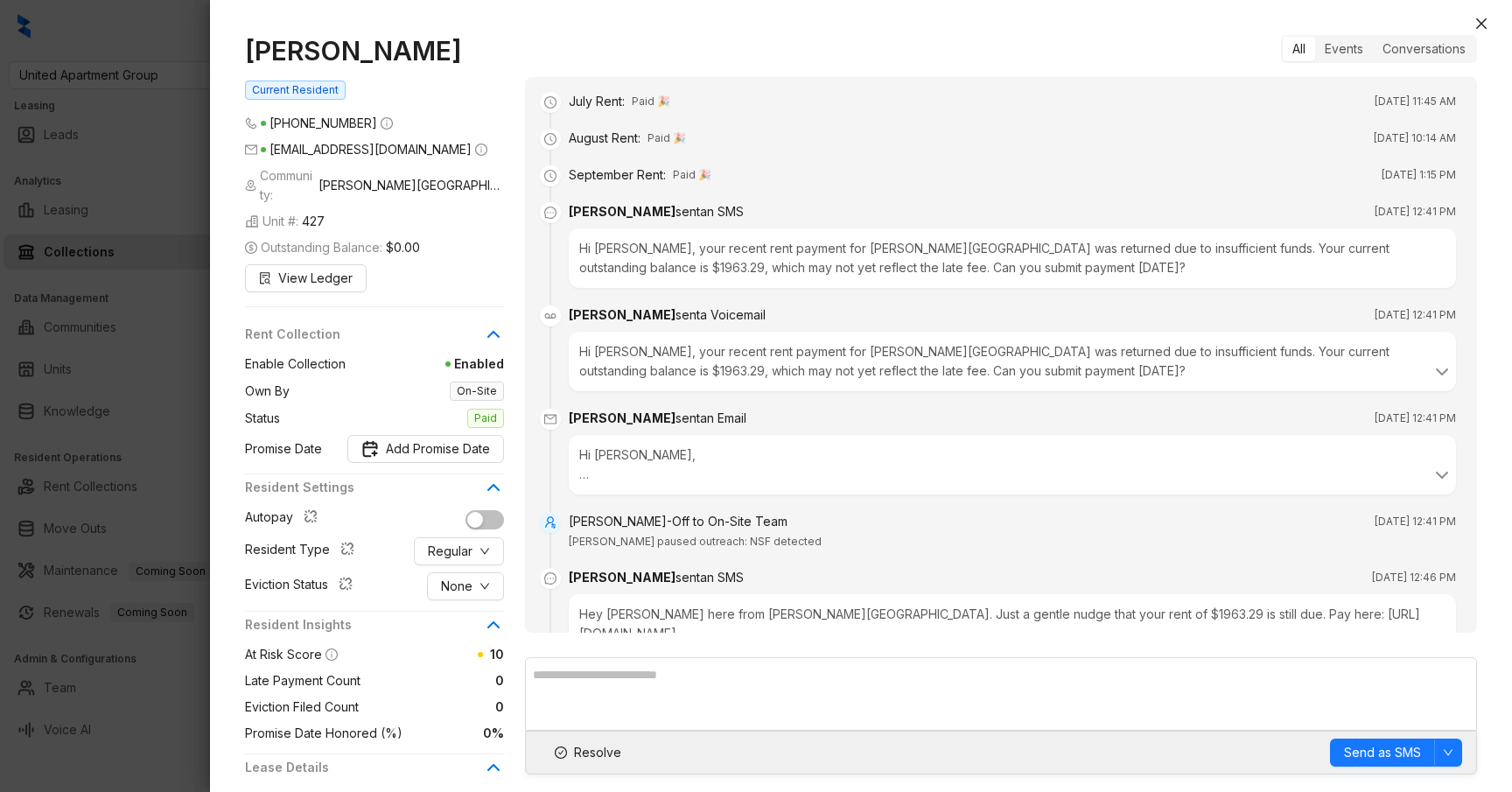
scroll to position [474, 0]
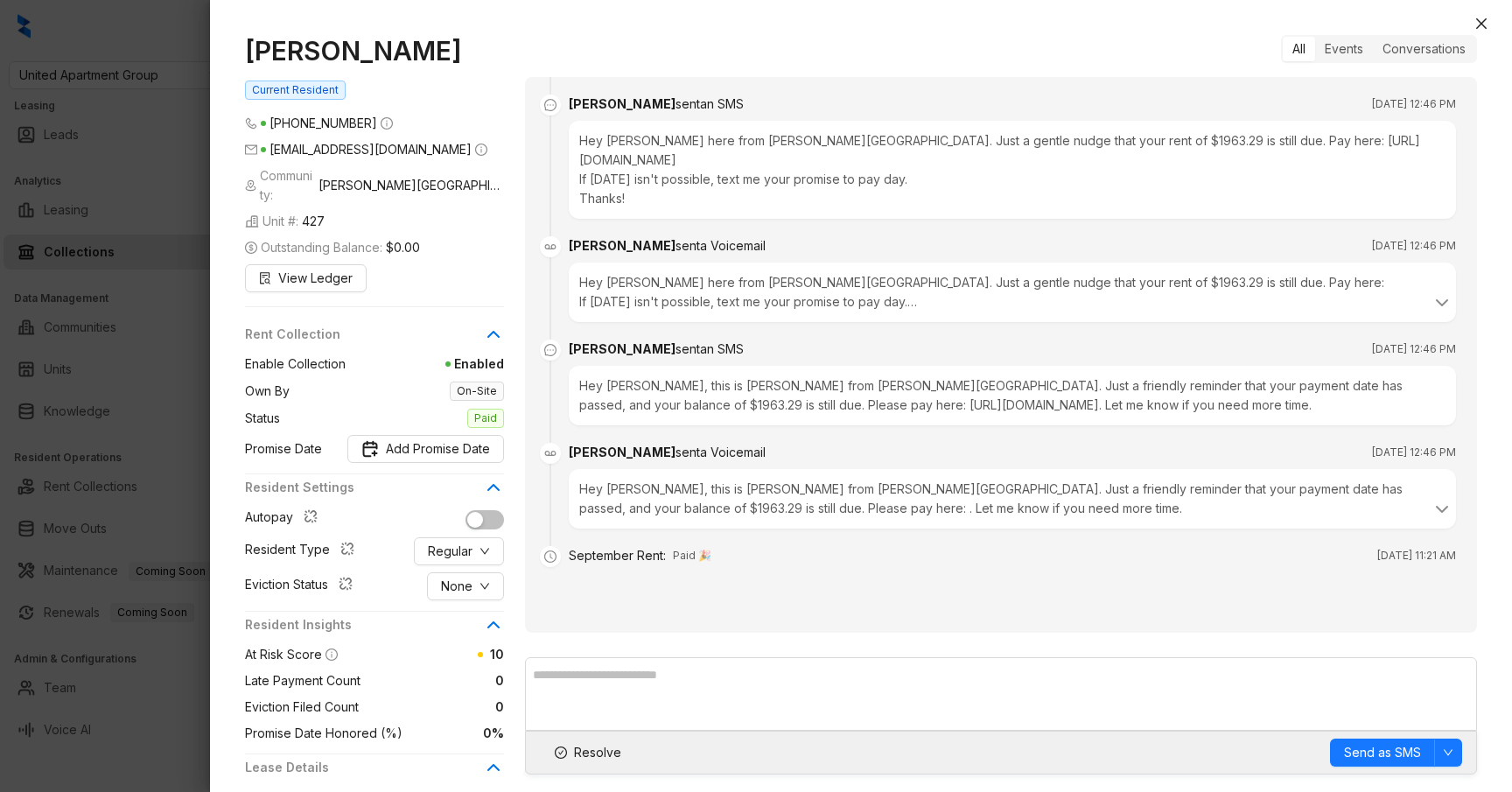
click at [119, 340] on div at bounding box center [756, 396] width 1512 height 792
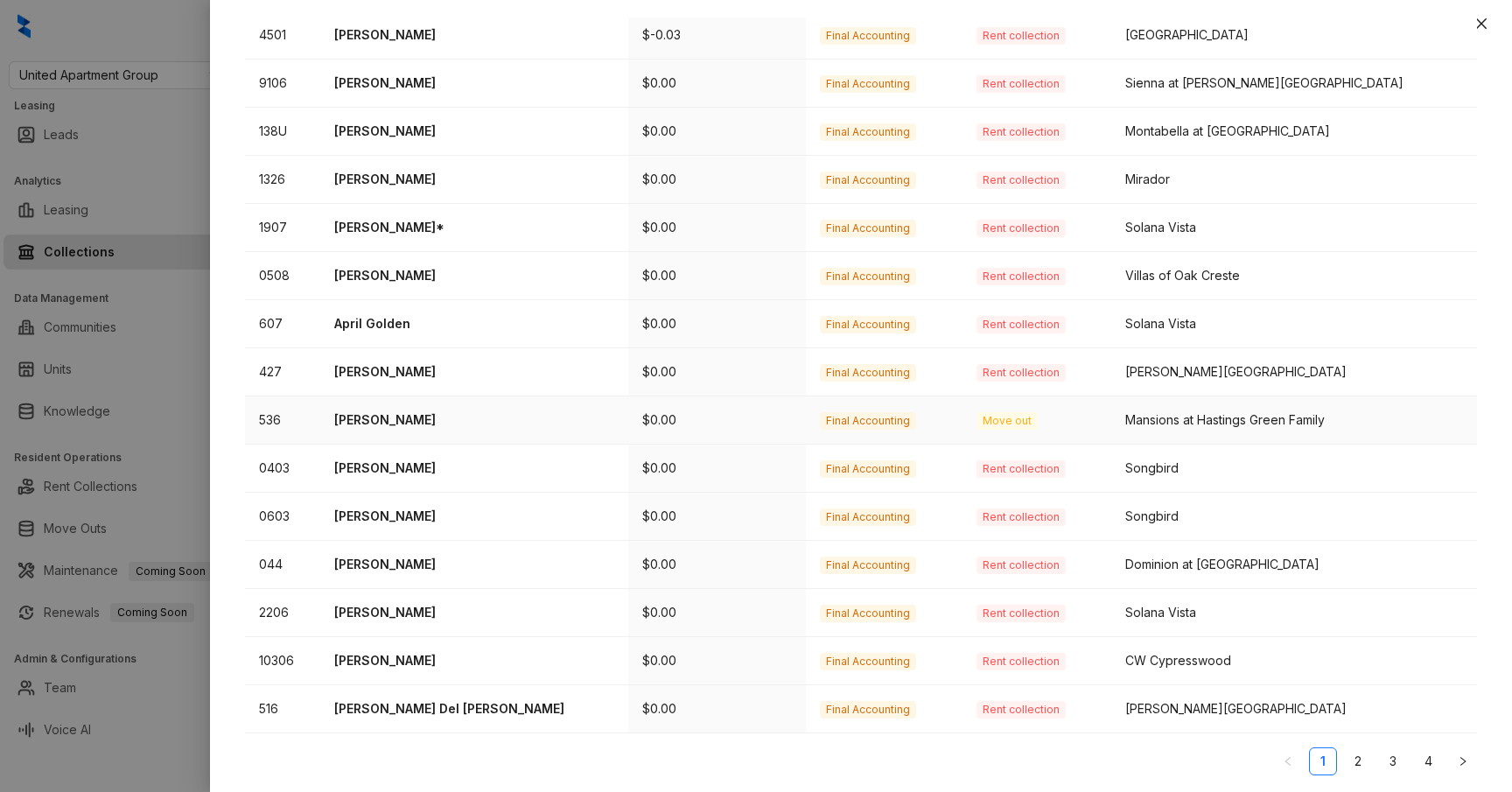
click at [409, 424] on p "Daianna Rhodes" at bounding box center [474, 419] width 280 height 19
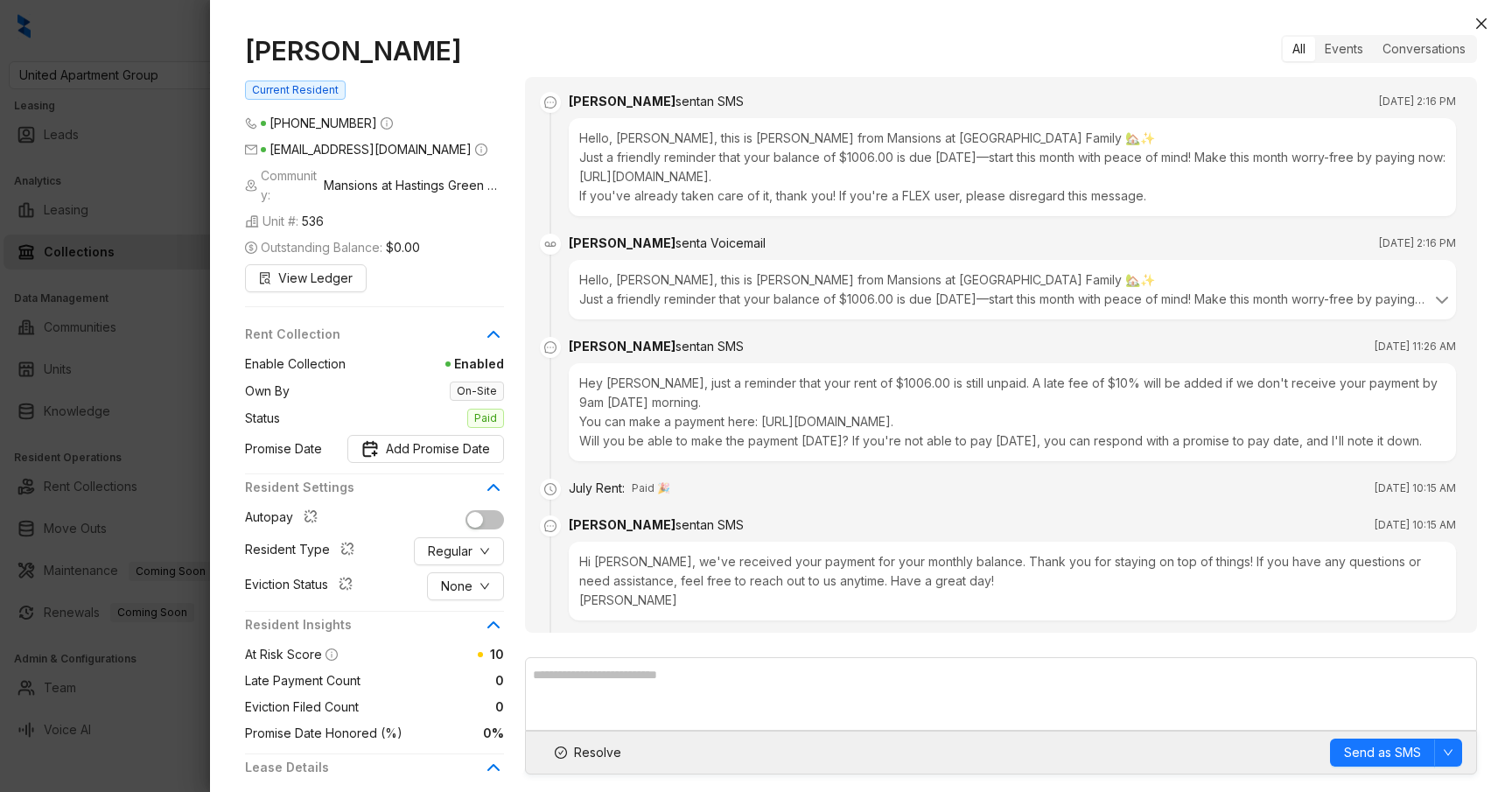
scroll to position [1247, 0]
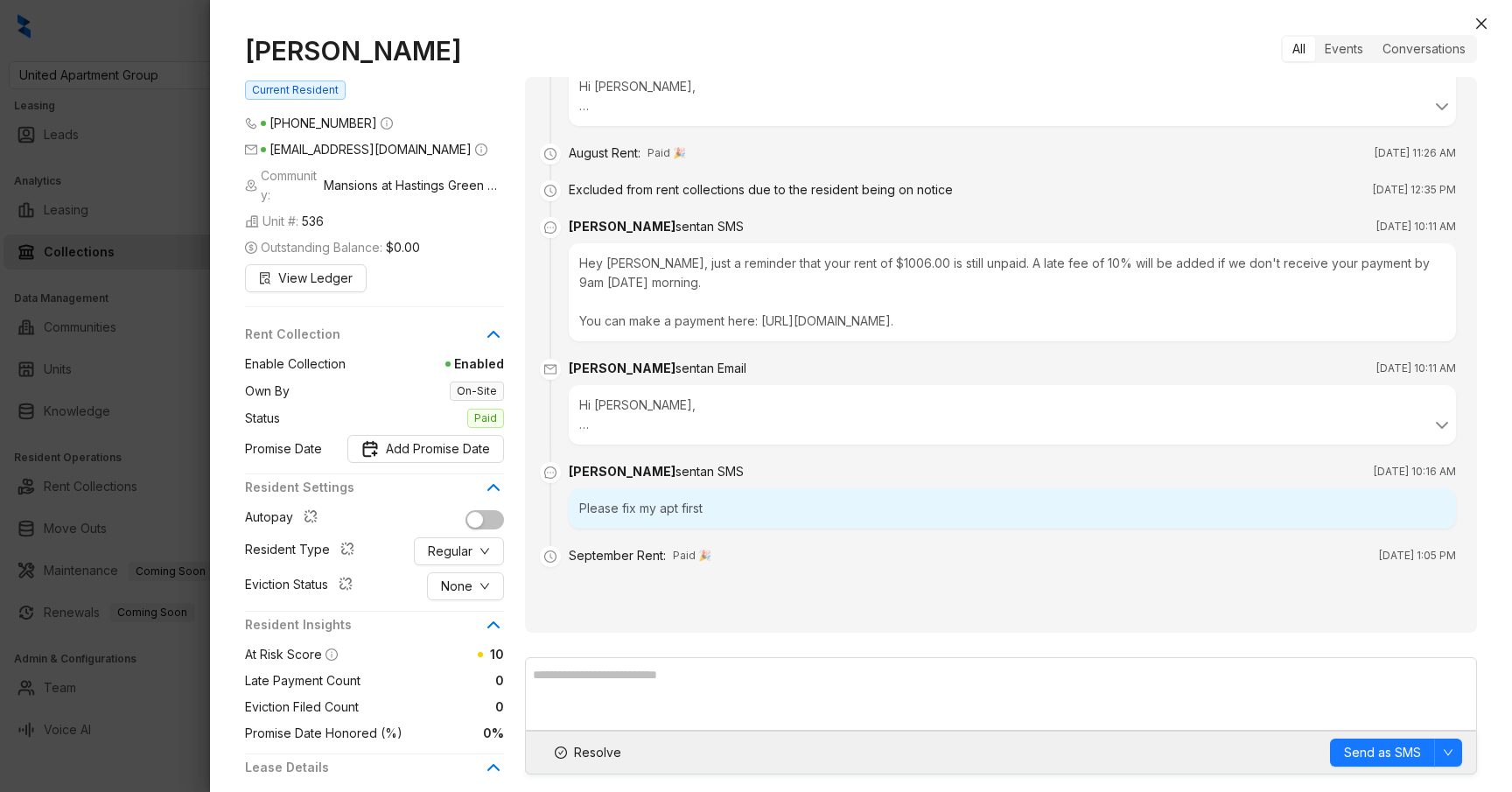
click at [174, 416] on div at bounding box center [756, 396] width 1512 height 792
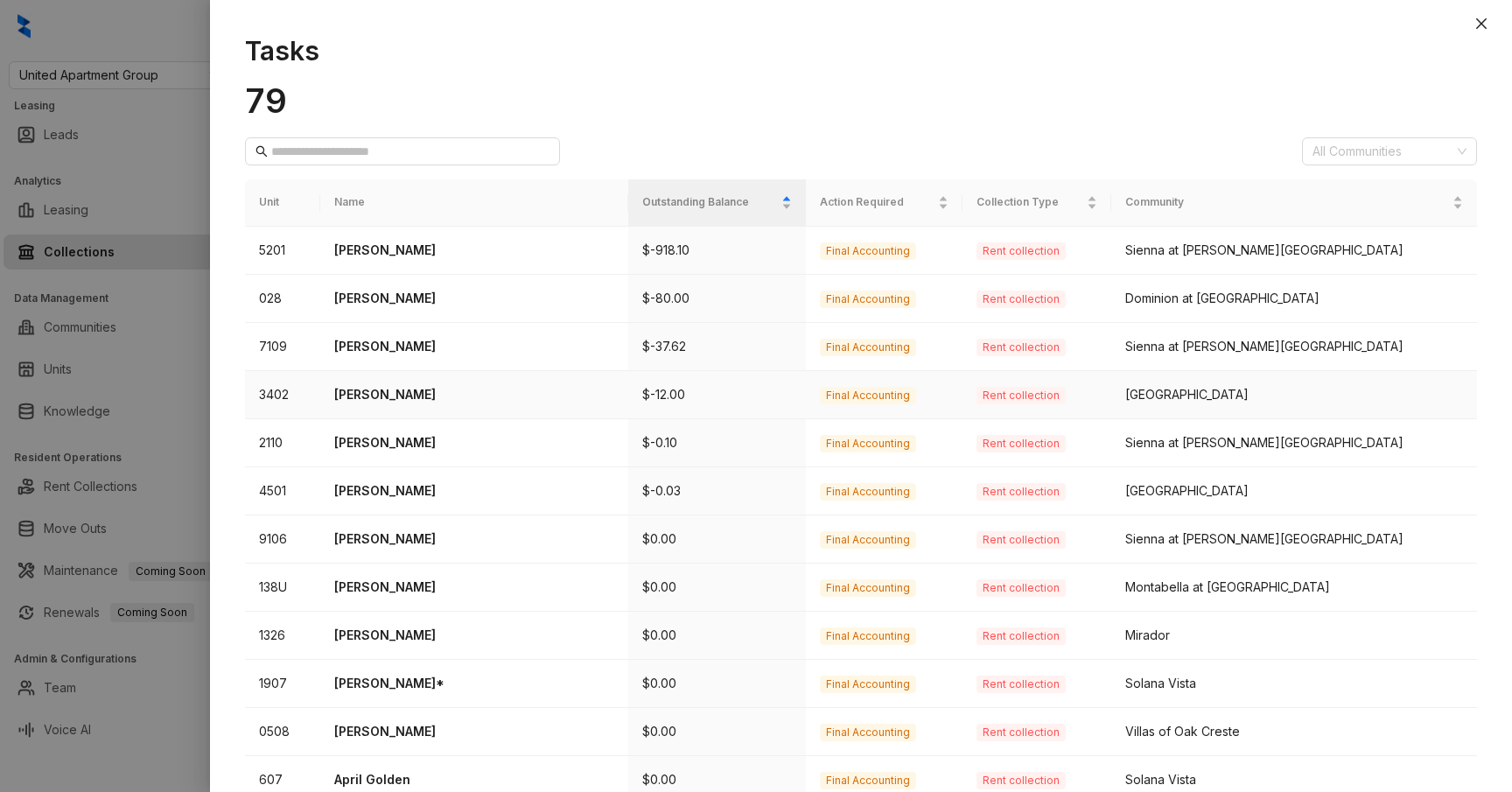
click at [395, 407] on td "Autumn Montez" at bounding box center [475, 395] width 309 height 48
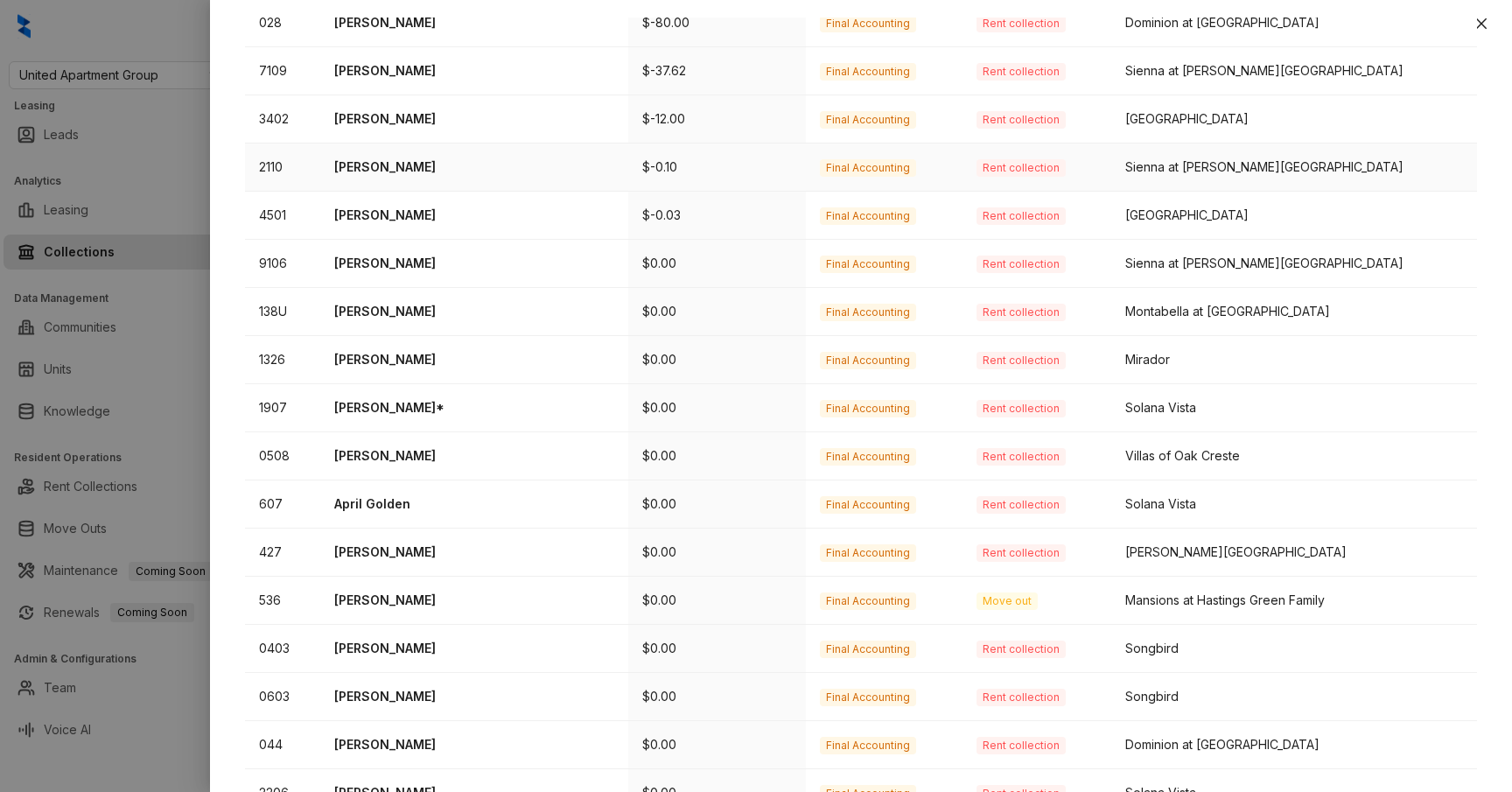
scroll to position [367, 0]
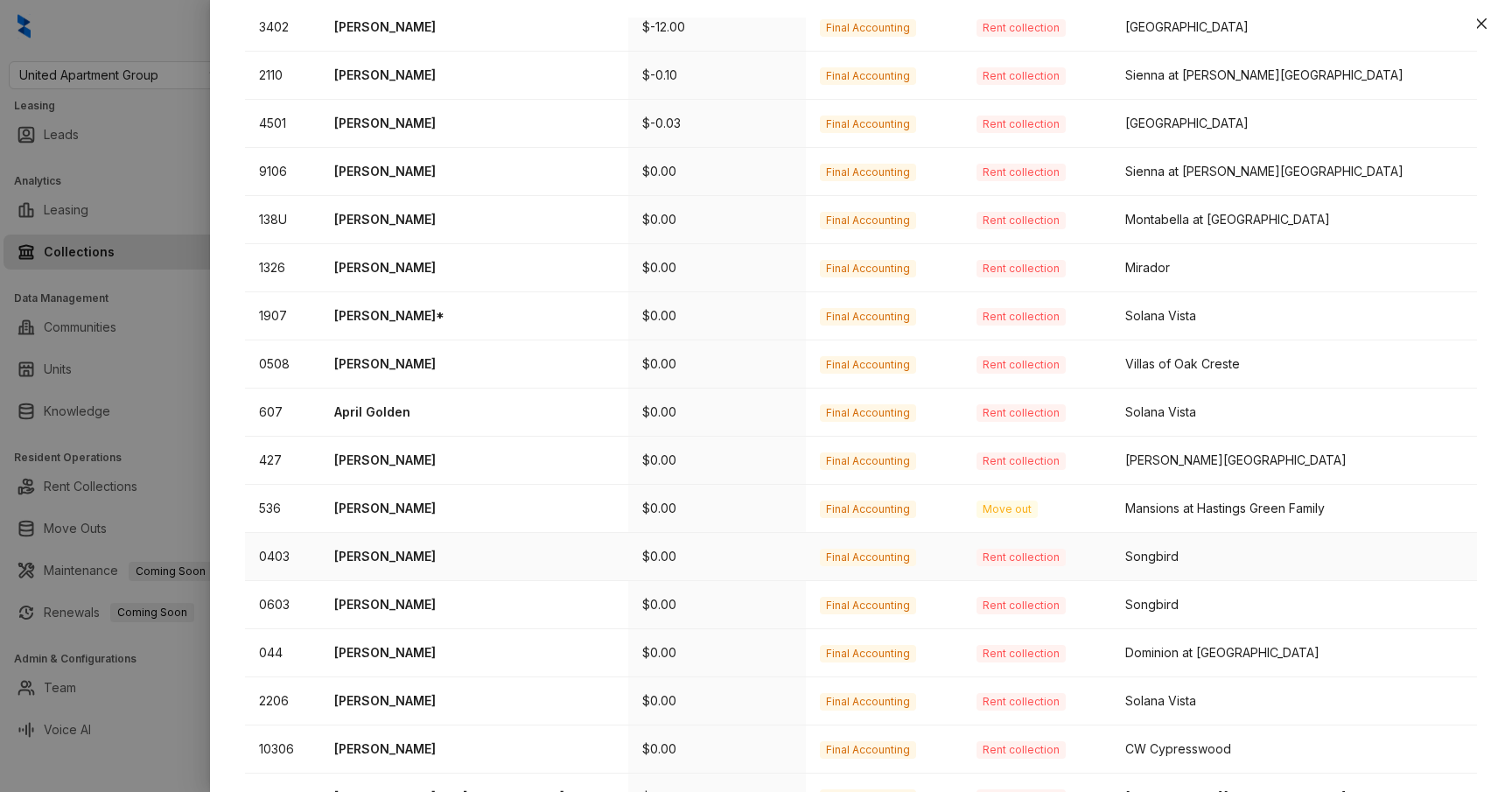
click at [404, 556] on p "Ronisha Brooks" at bounding box center [474, 556] width 280 height 19
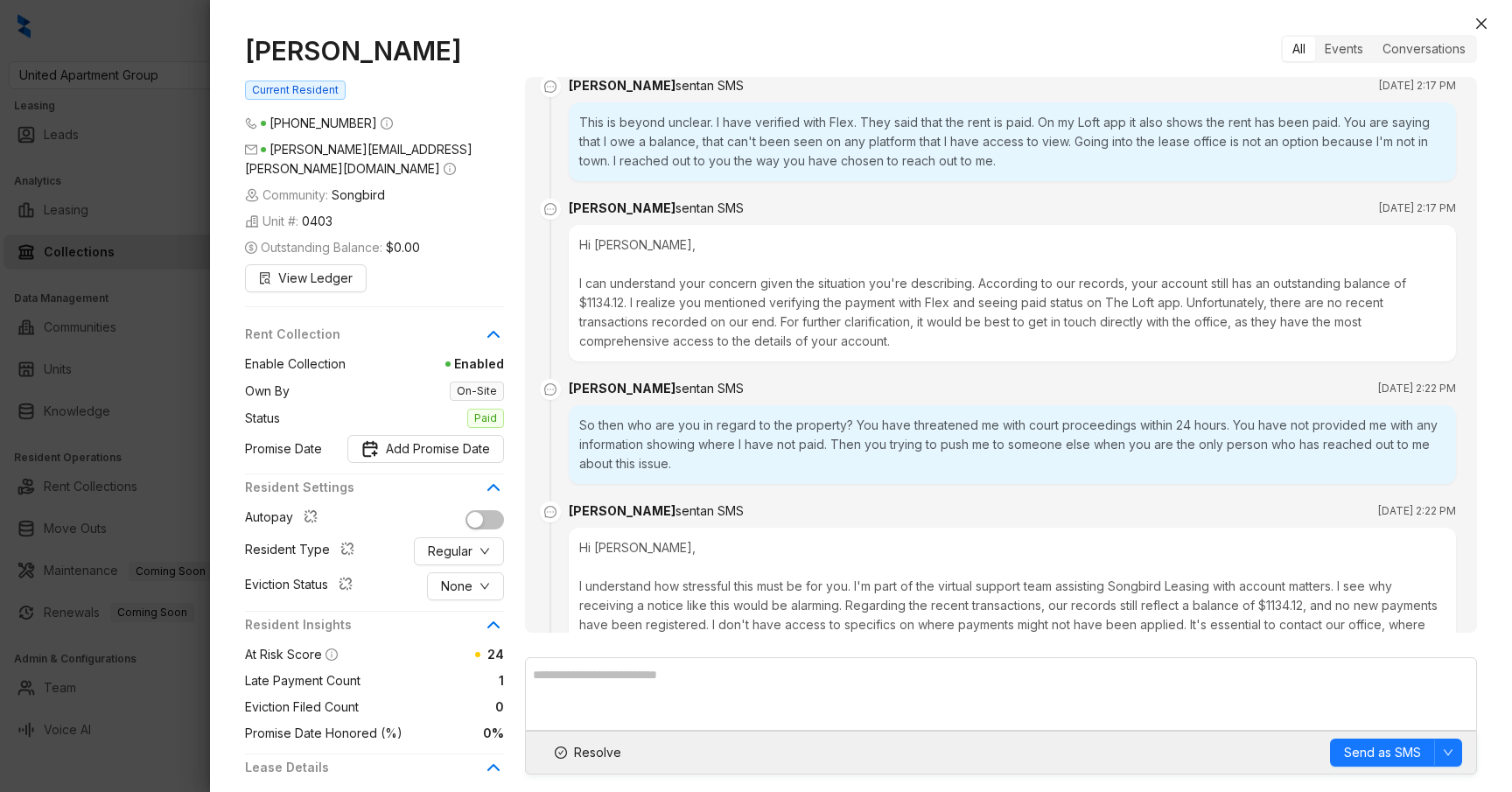
scroll to position [1394, 0]
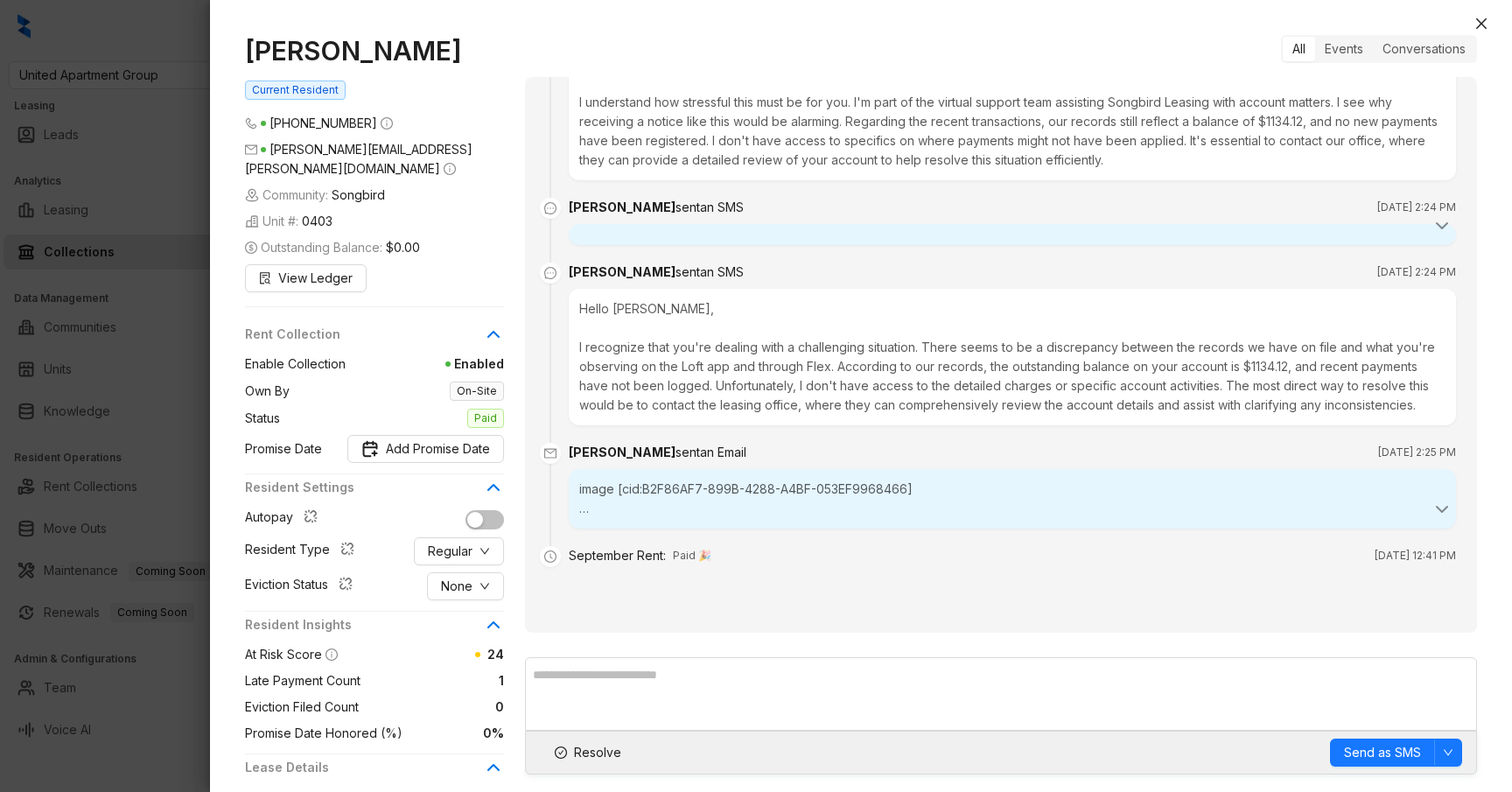
click at [148, 296] on div at bounding box center [756, 396] width 1512 height 792
